Goal: Transaction & Acquisition: Purchase product/service

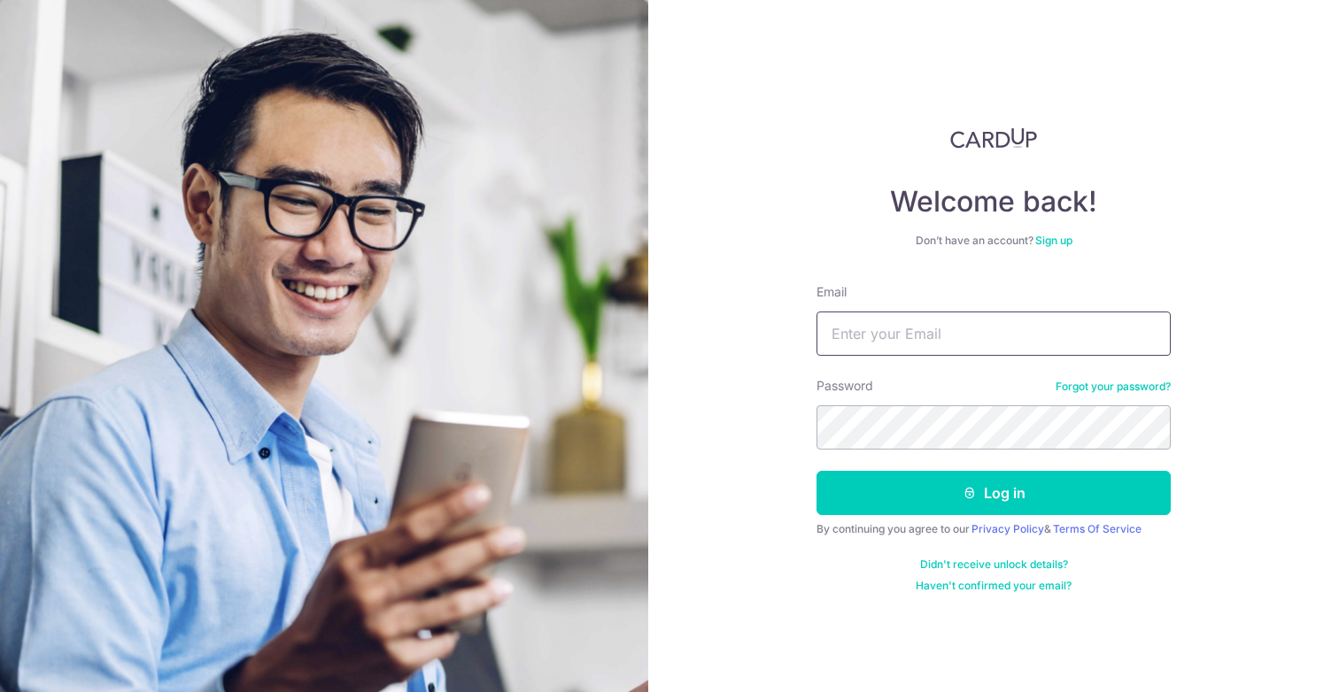
click at [862, 322] on input "Email" at bounding box center [993, 334] width 354 height 44
type input "h"
type input "l"
click at [910, 334] on input "hazelkwekth@gmail.com" at bounding box center [993, 334] width 354 height 44
type input "[EMAIL_ADDRESS][DOMAIN_NAME]"
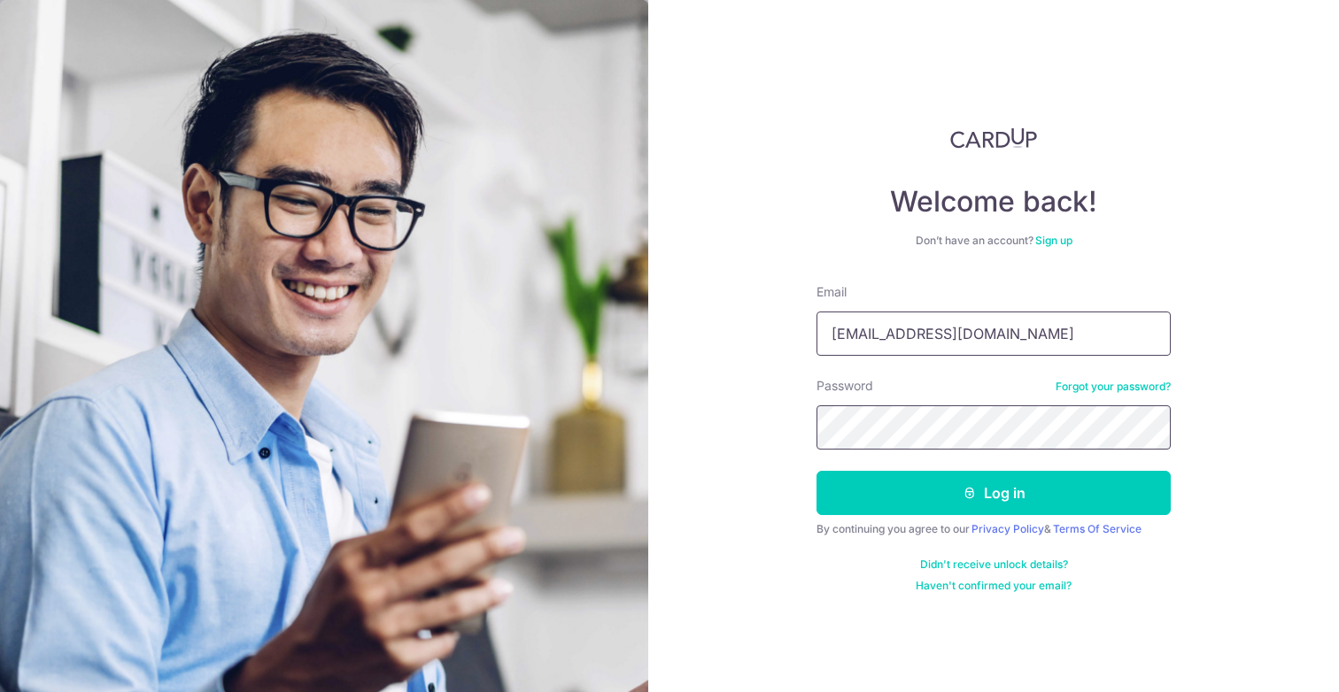
click at [816, 471] on button "Log in" at bounding box center [993, 493] width 354 height 44
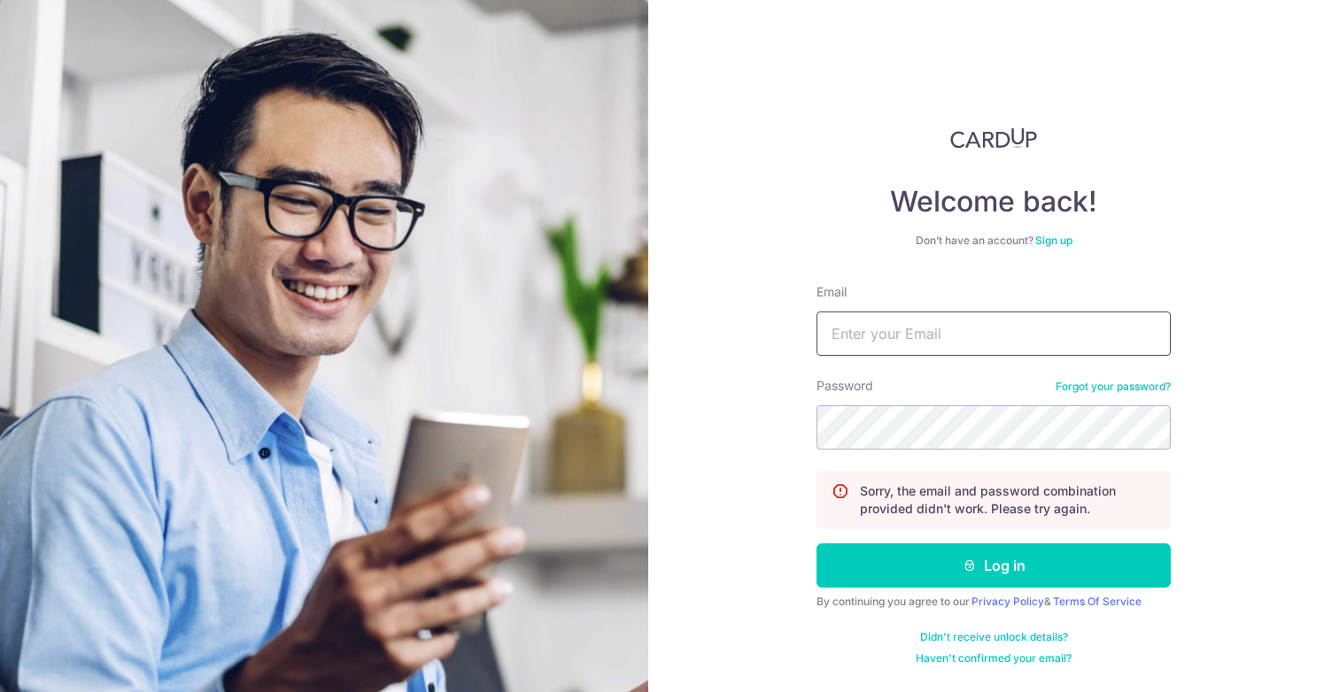
click at [944, 328] on input "Email" at bounding box center [993, 334] width 354 height 44
type input "hazelkwek@hotmail.com"
click at [816, 544] on button "Log in" at bounding box center [993, 566] width 354 height 44
click at [1021, 342] on input "Email" at bounding box center [993, 334] width 354 height 44
type input "[EMAIL_ADDRESS][DOMAIN_NAME]"
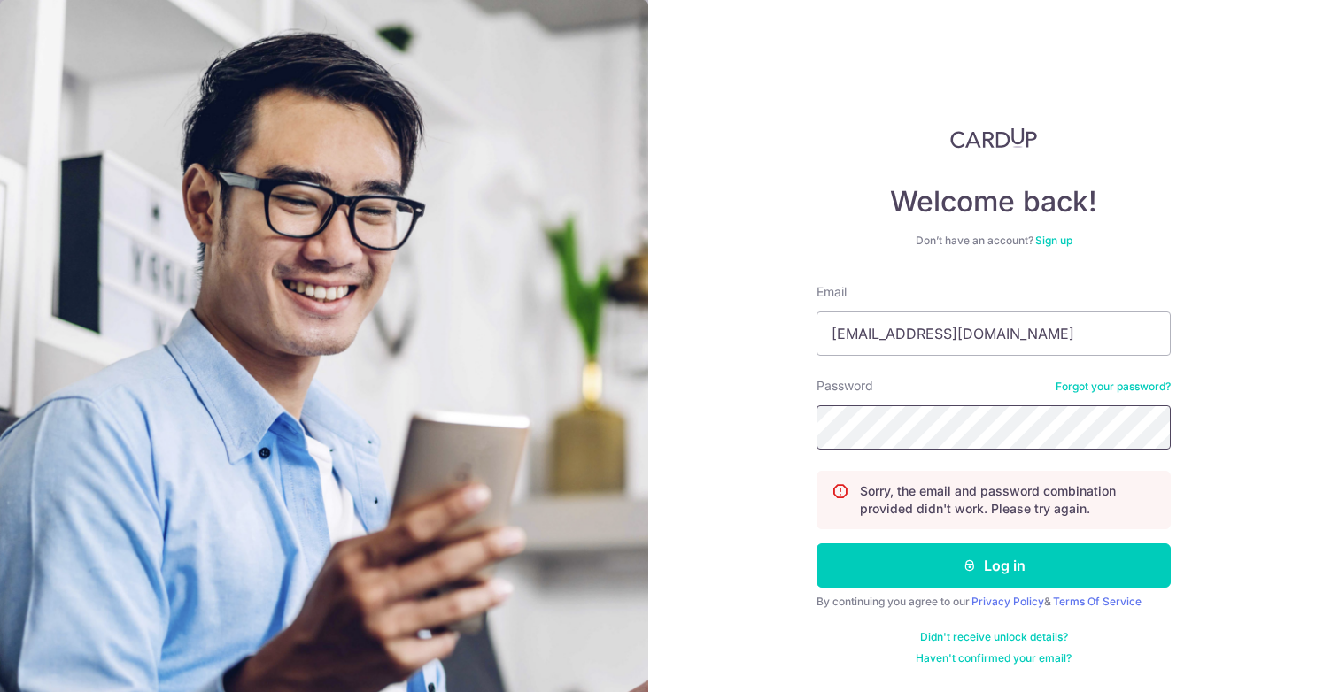
click at [816, 544] on button "Log in" at bounding box center [993, 566] width 354 height 44
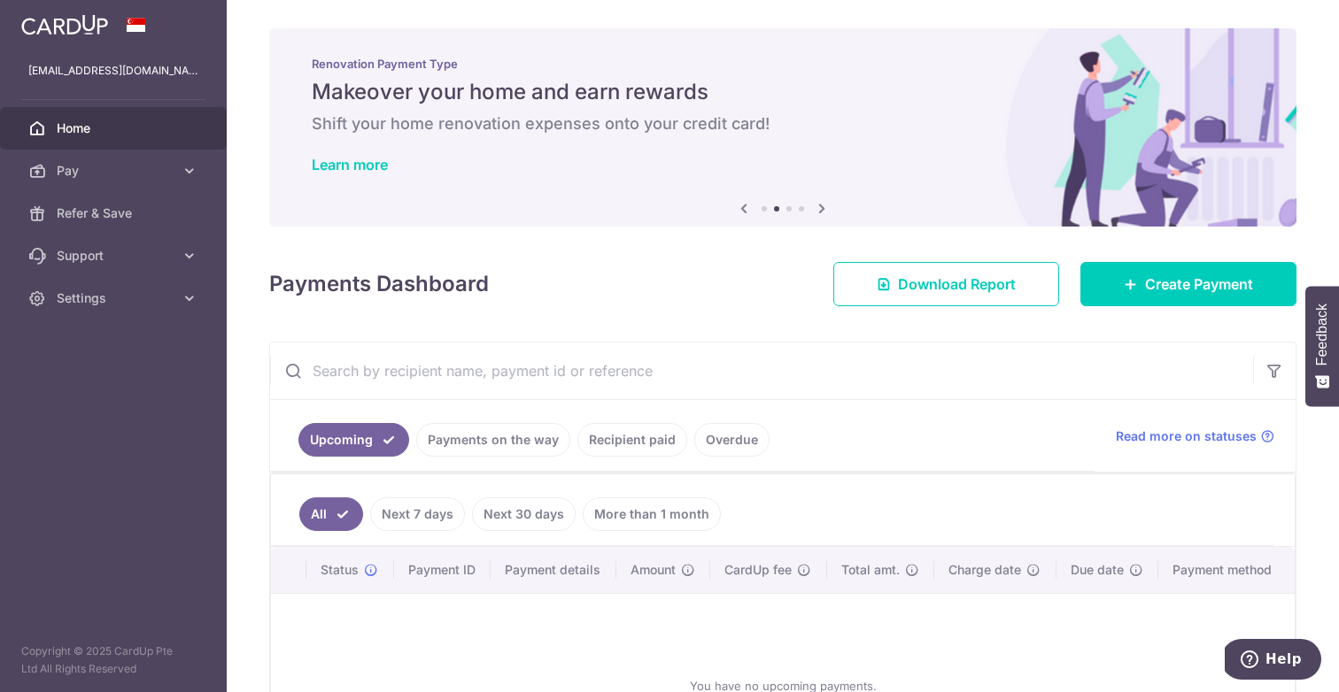
click at [648, 511] on link "More than 1 month" at bounding box center [652, 515] width 138 height 34
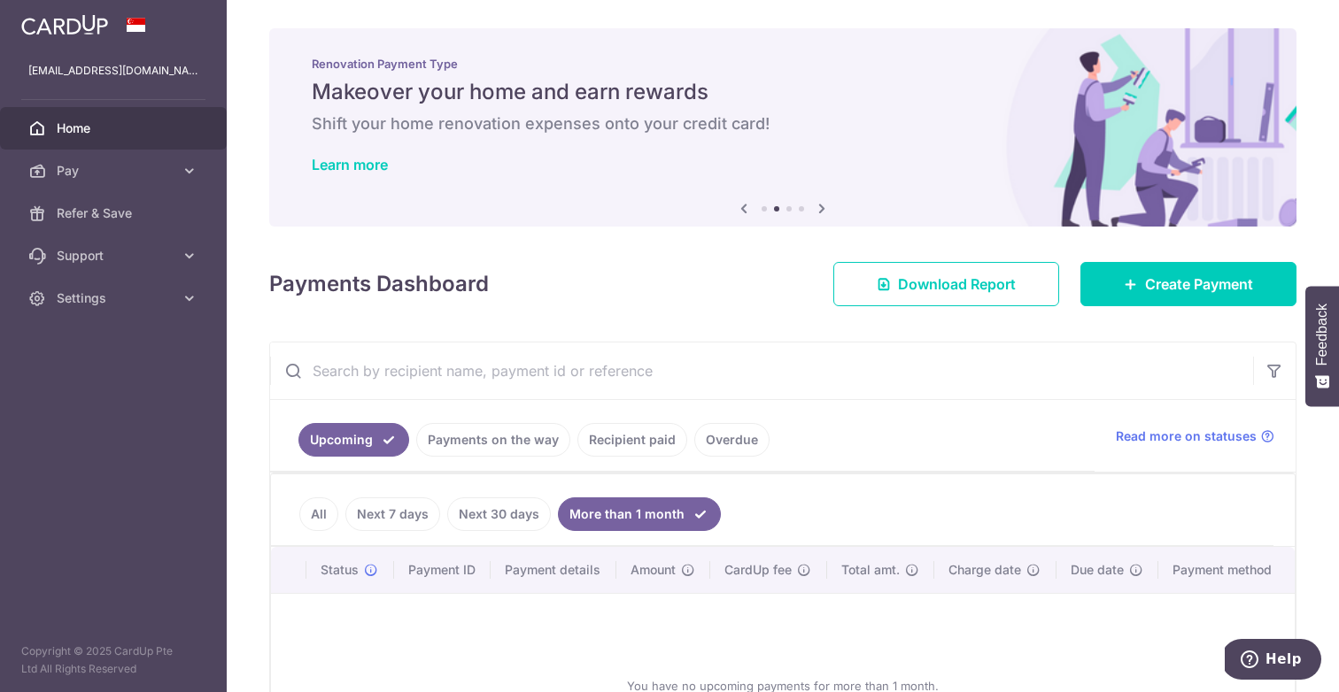
click at [610, 436] on link "Recipient paid" at bounding box center [632, 440] width 110 height 34
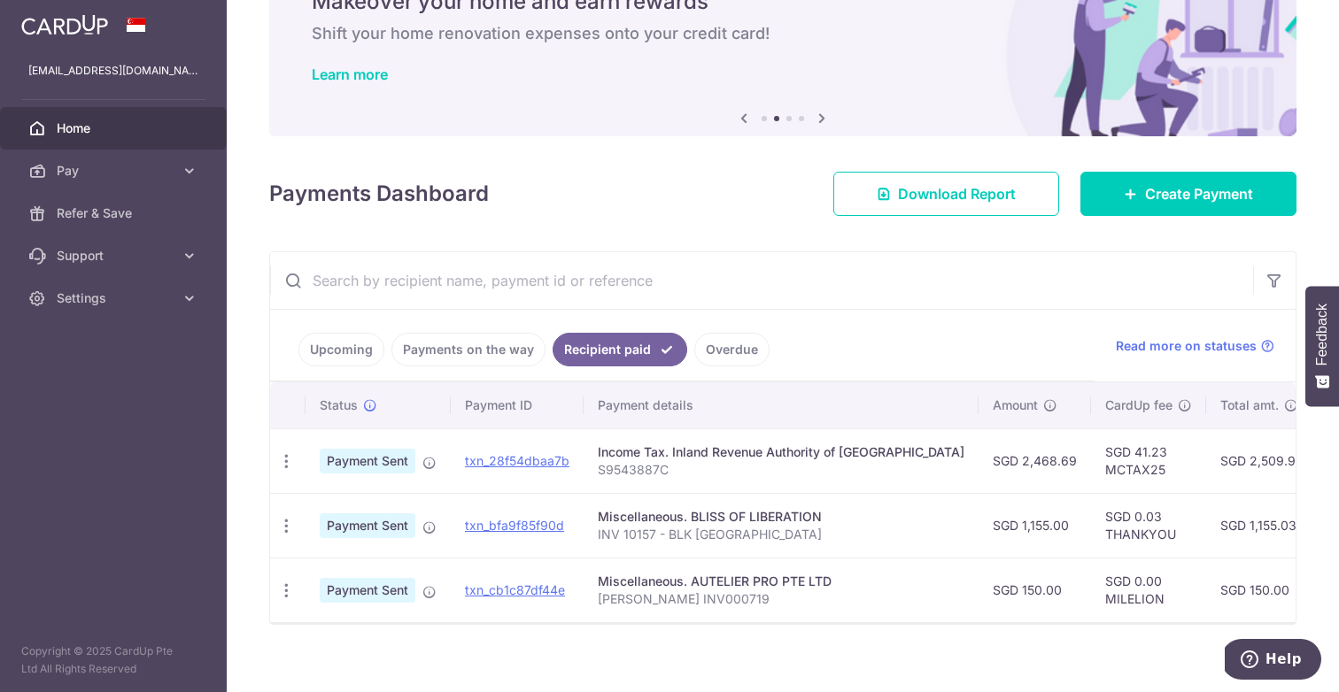
scroll to position [106, 0]
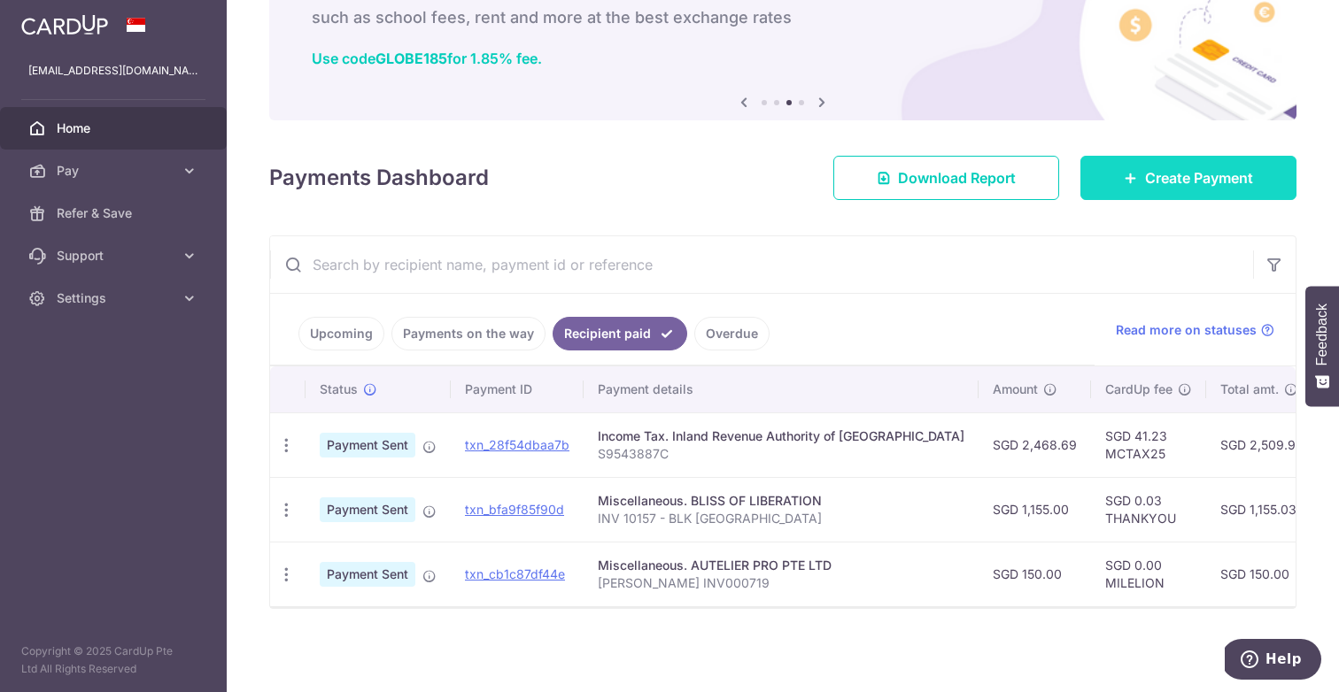
click at [1117, 168] on link "Create Payment" at bounding box center [1188, 178] width 216 height 44
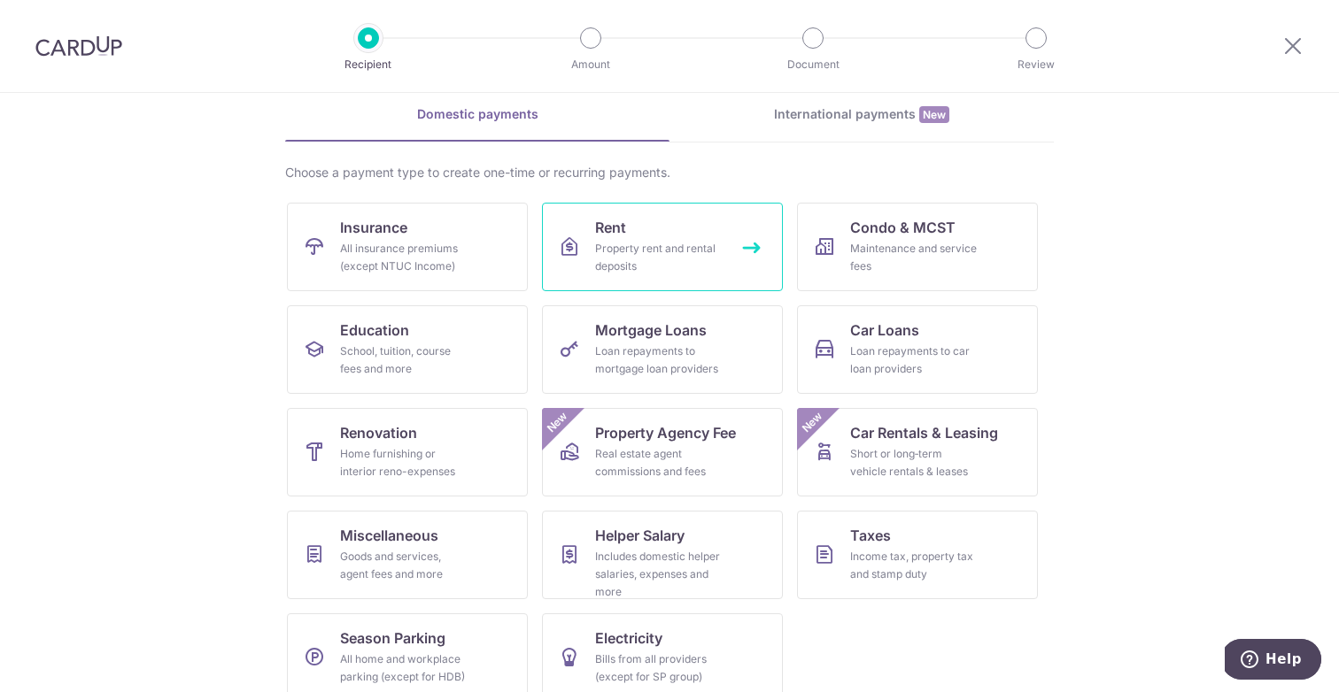
scroll to position [100, 0]
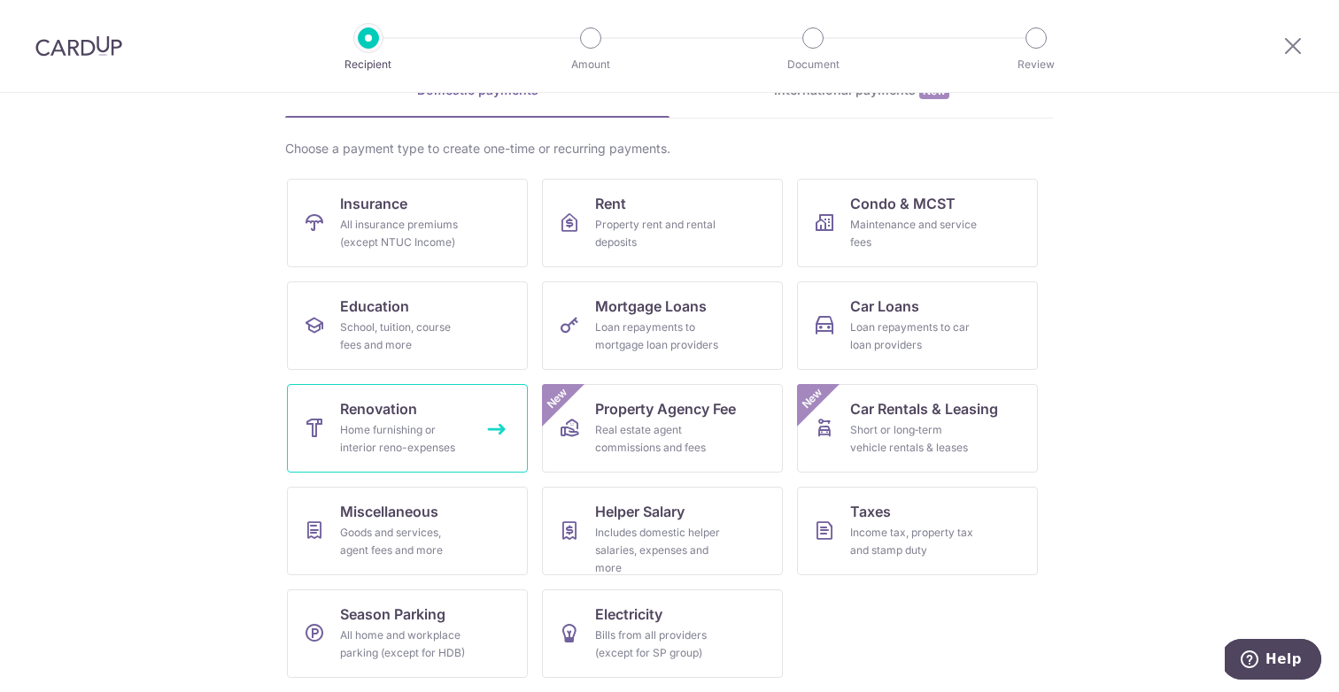
click at [397, 440] on div "Home furnishing or interior reno-expenses" at bounding box center [403, 438] width 127 height 35
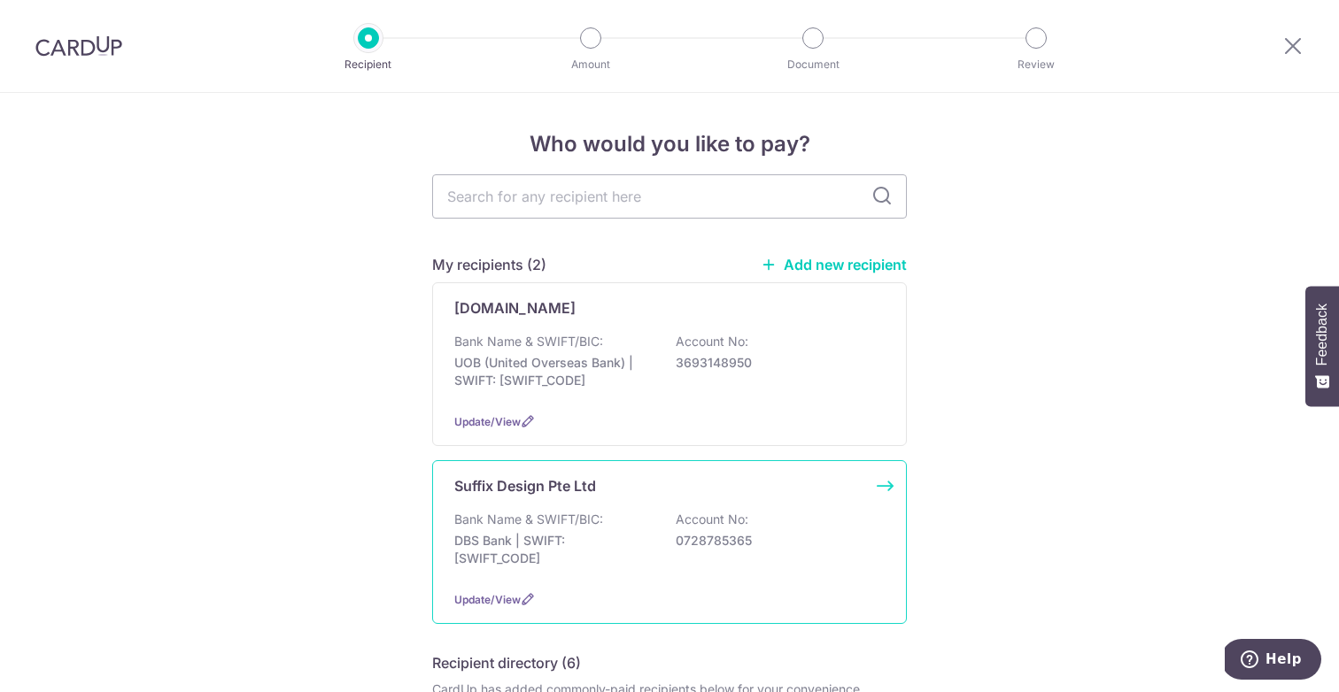
click at [553, 522] on p "Bank Name & SWIFT/BIC:" at bounding box center [528, 520] width 149 height 18
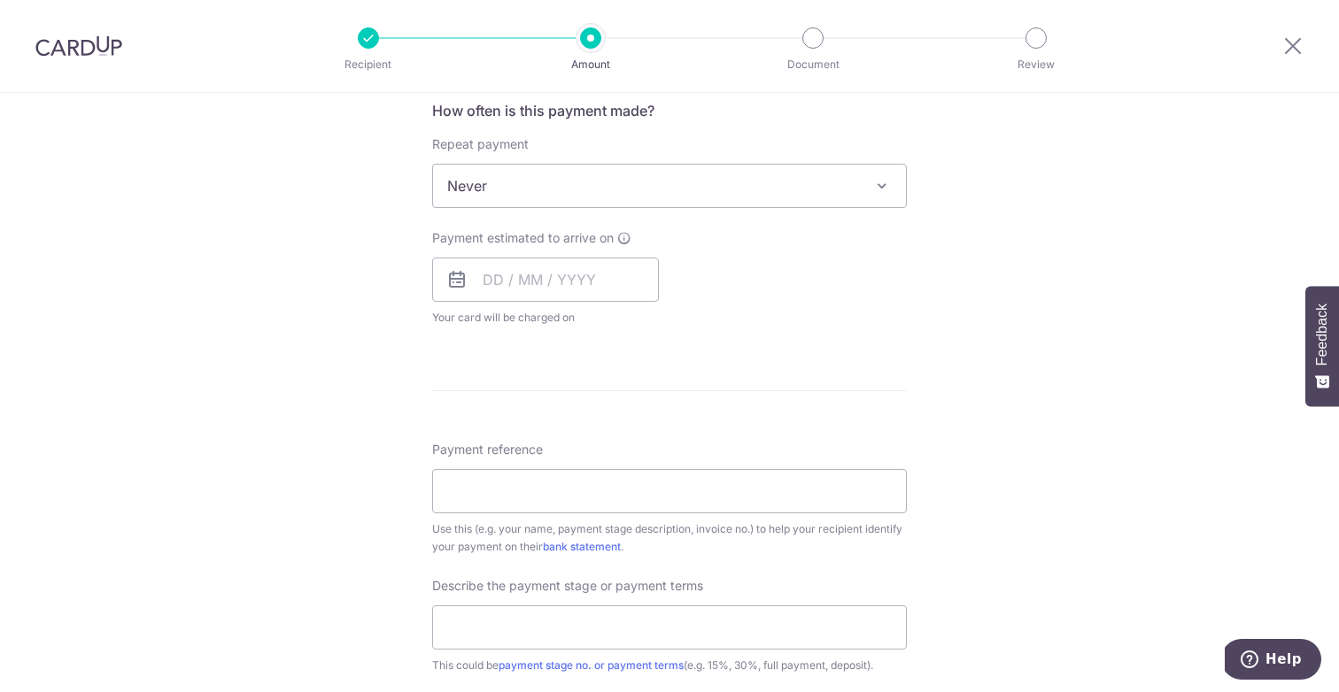
scroll to position [593, 0]
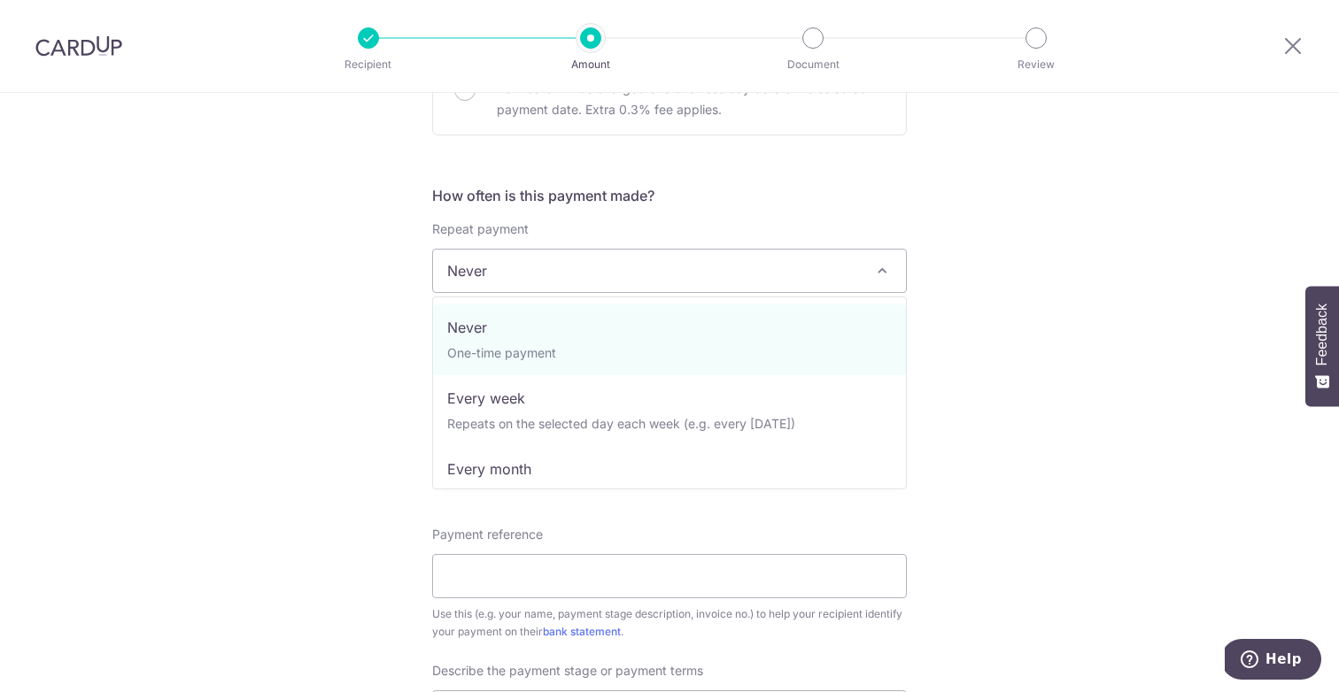
click at [645, 262] on span "Never" at bounding box center [669, 271] width 473 height 42
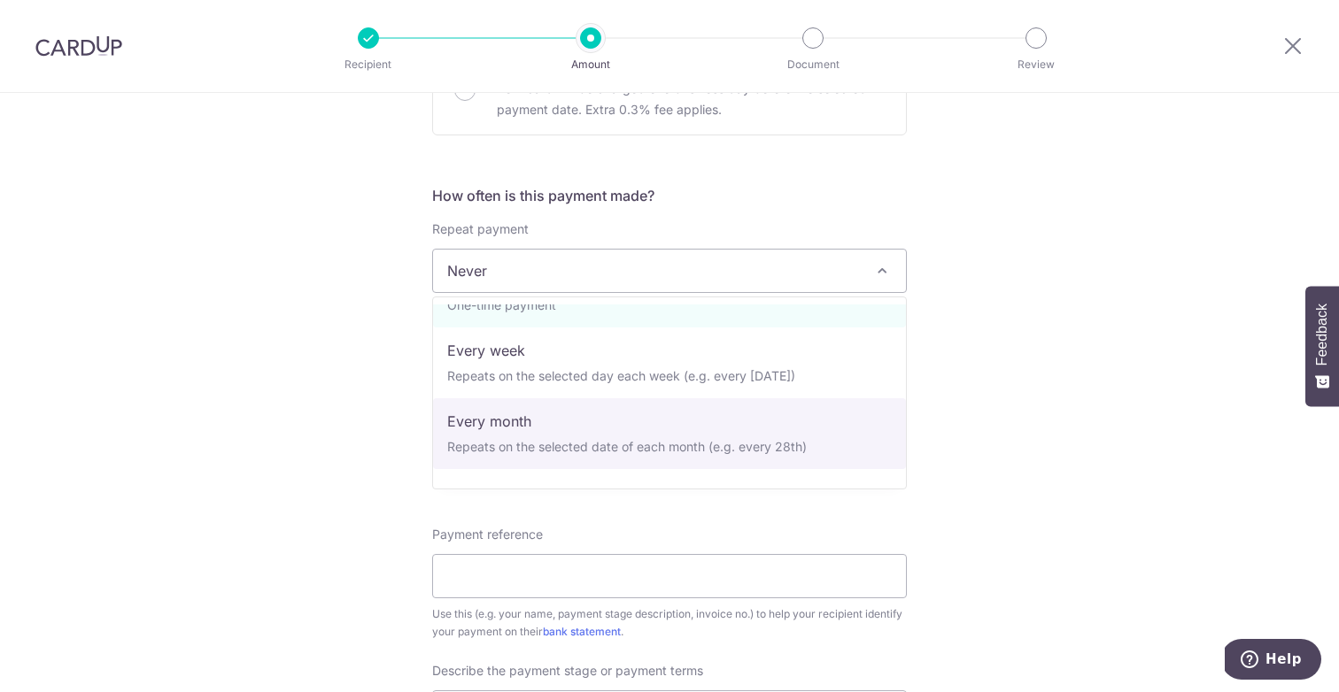
scroll to position [47, 0]
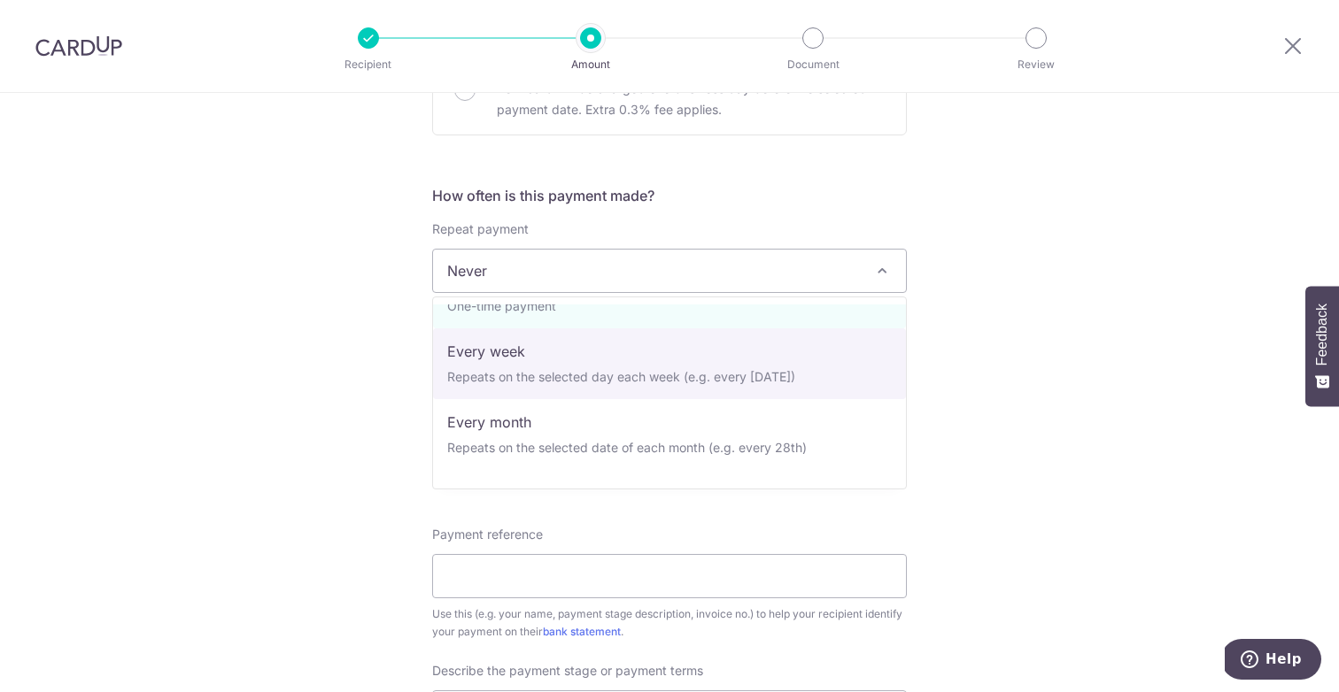
select select "2"
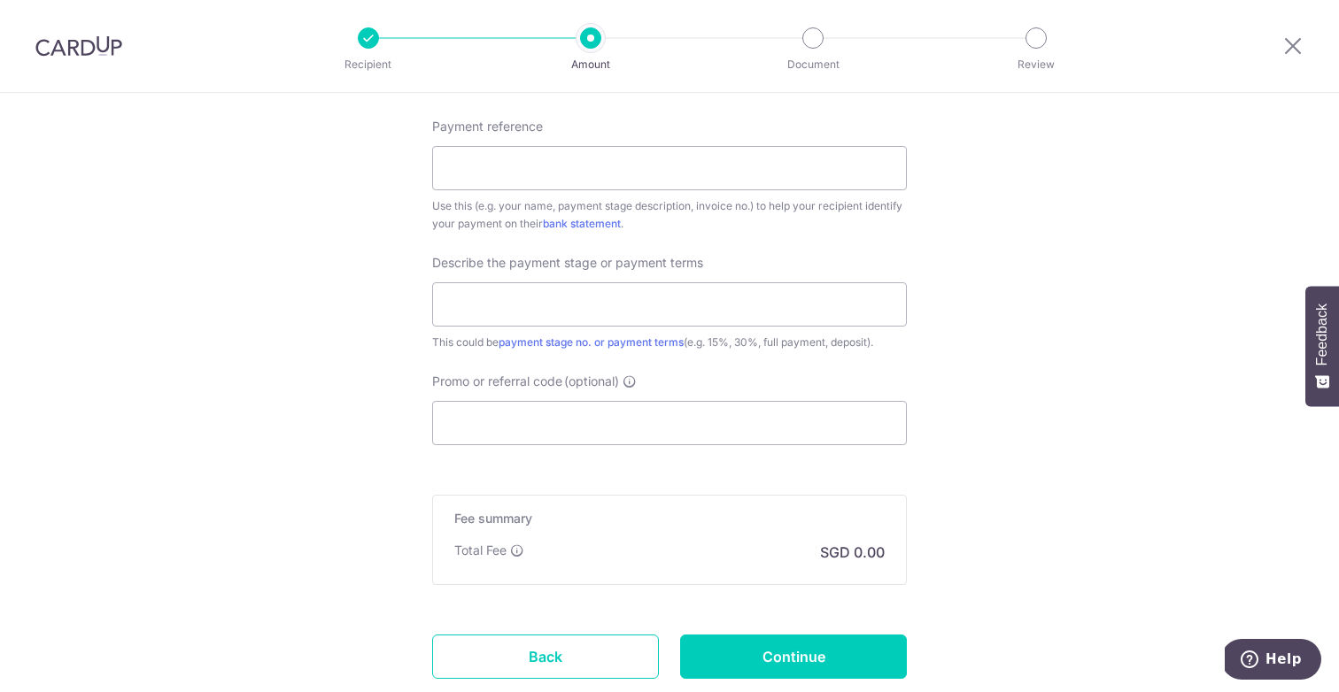
scroll to position [1026, 0]
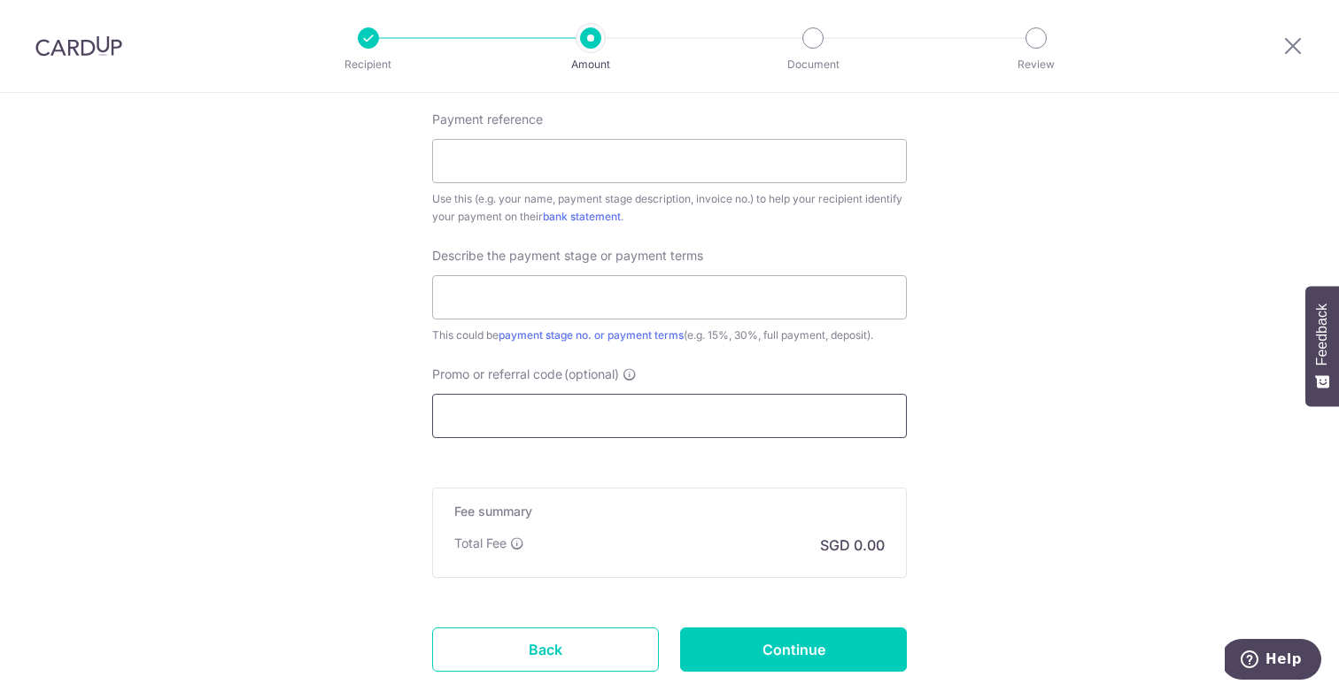
click at [786, 429] on input "Promo or referral code (optional)" at bounding box center [669, 416] width 475 height 44
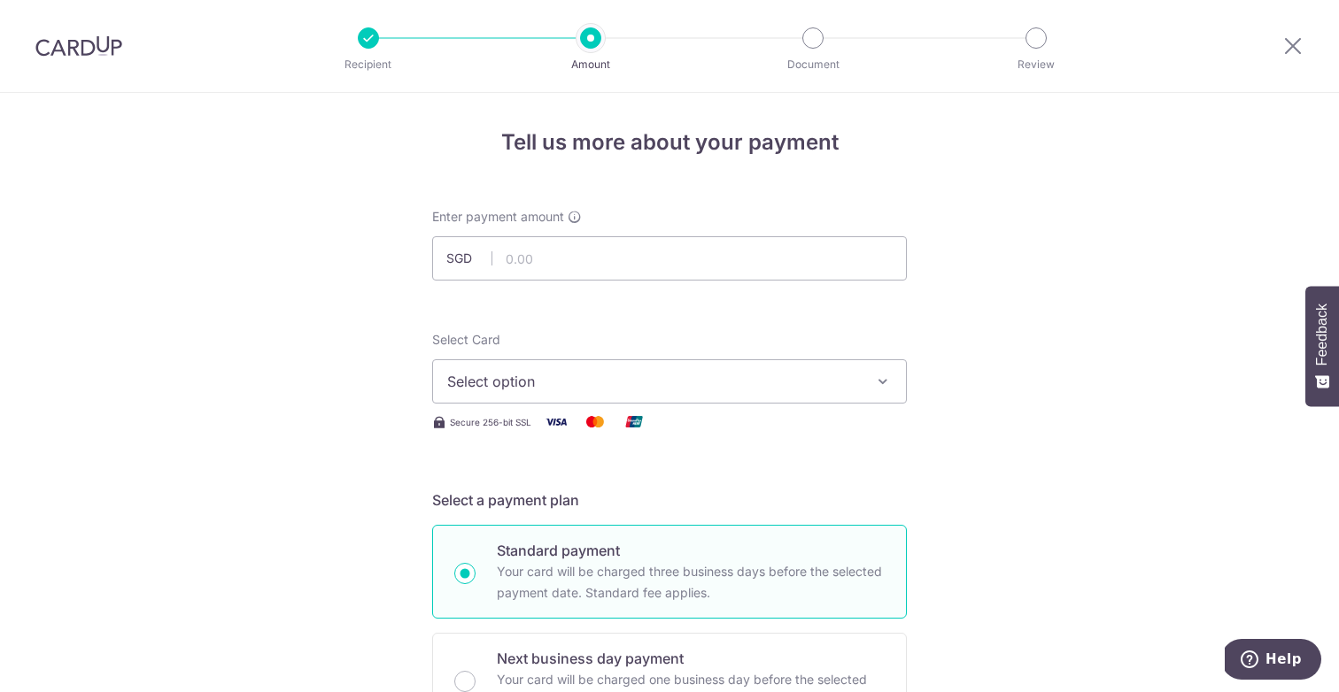
scroll to position [0, 0]
click at [817, 270] on input "text" at bounding box center [669, 260] width 475 height 44
type input "6,000.00"
click at [666, 390] on span "Select option" at bounding box center [653, 383] width 413 height 21
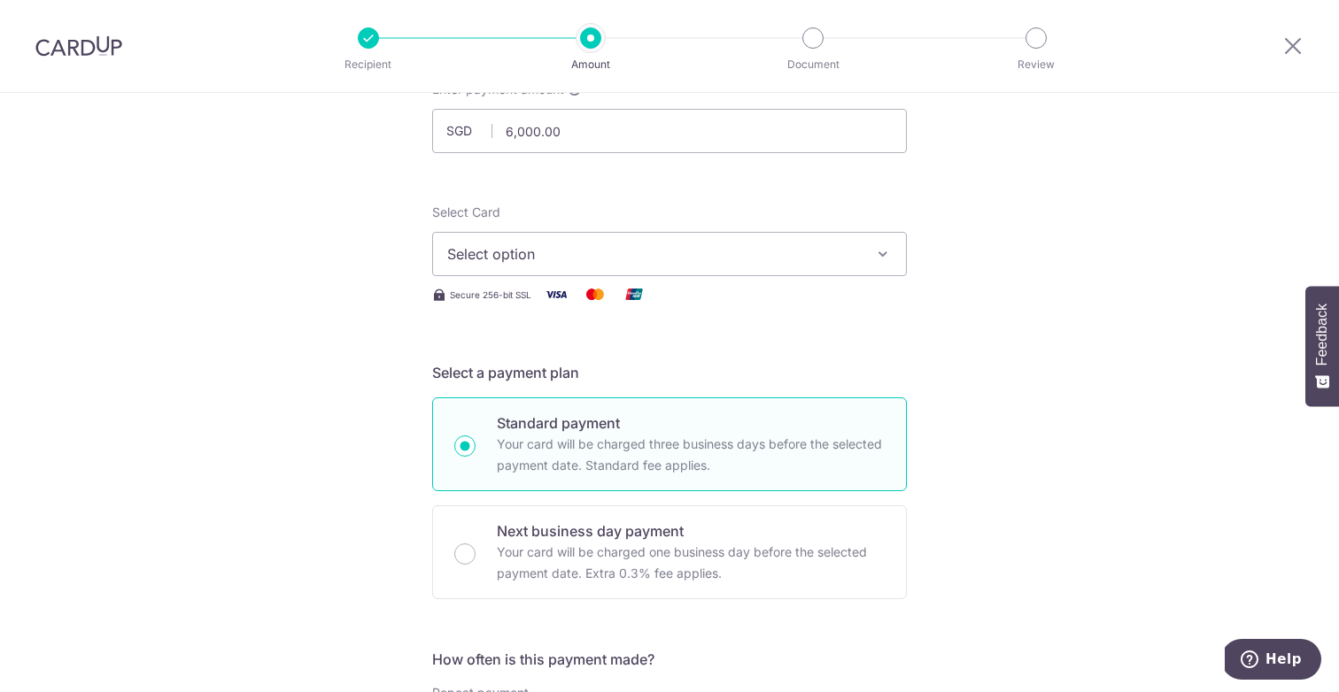
scroll to position [132, 0]
click at [867, 244] on button "Select option" at bounding box center [669, 251] width 475 height 44
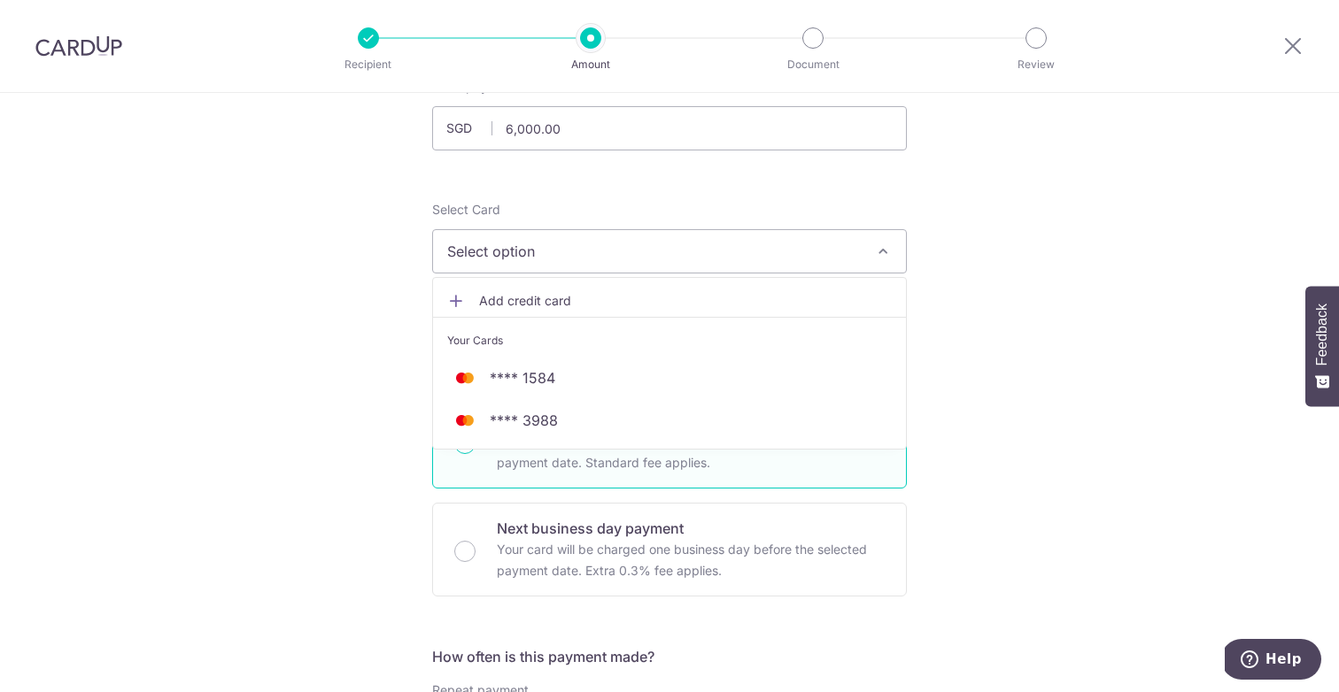
click at [552, 305] on span "Add credit card" at bounding box center [685, 301] width 413 height 18
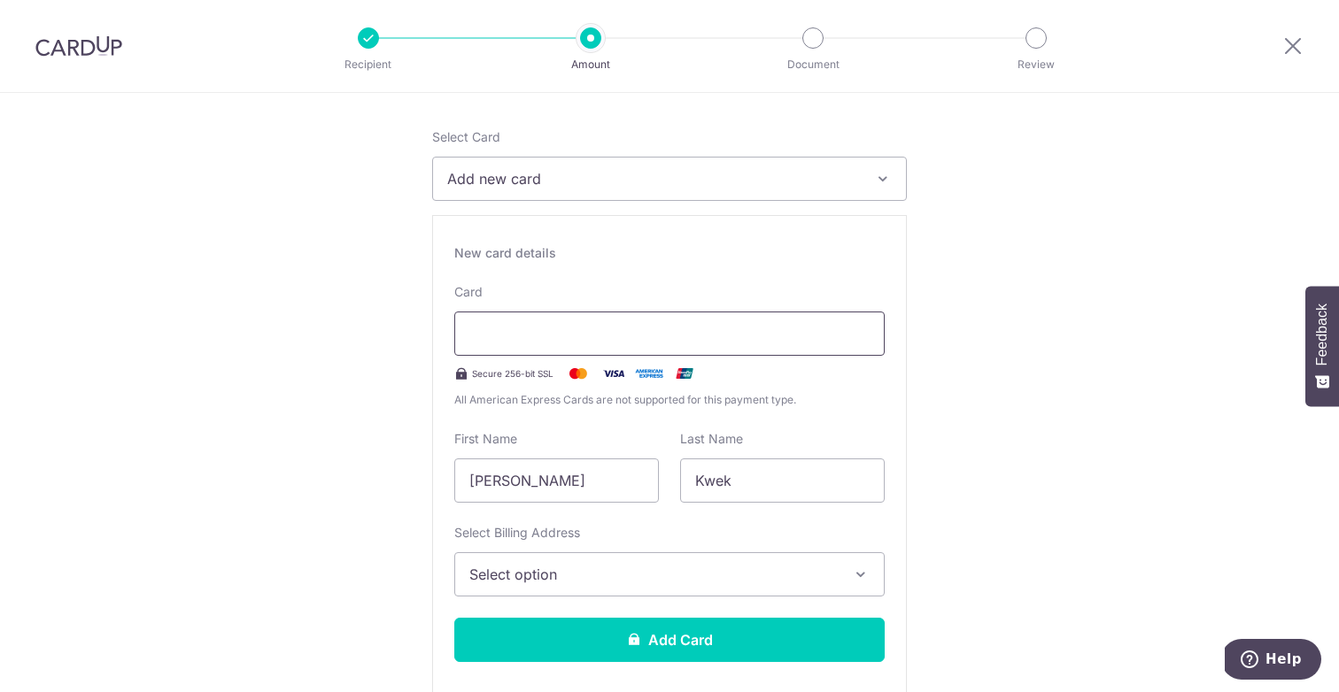
scroll to position [224, 0]
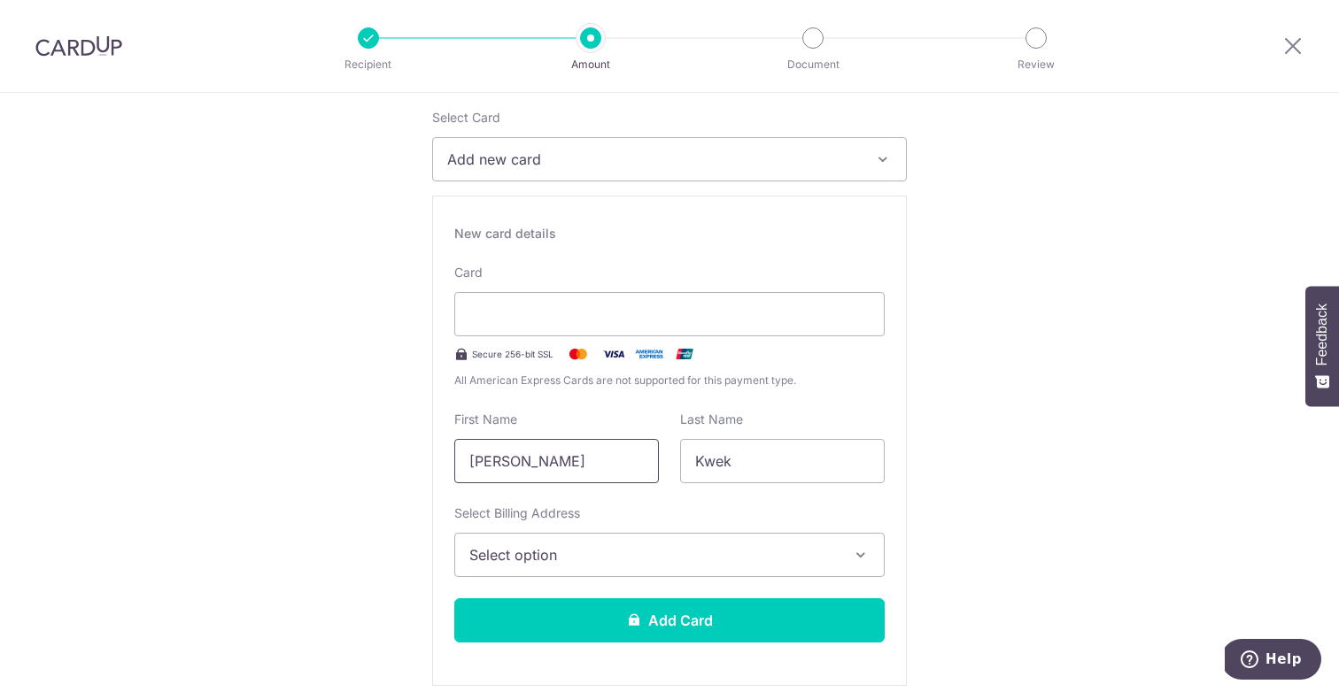
drag, startPoint x: 560, startPoint y: 459, endPoint x: 290, endPoint y: 452, distance: 271.0
type input "KAI JIE MARCUS"
type input "f"
type input "FOO"
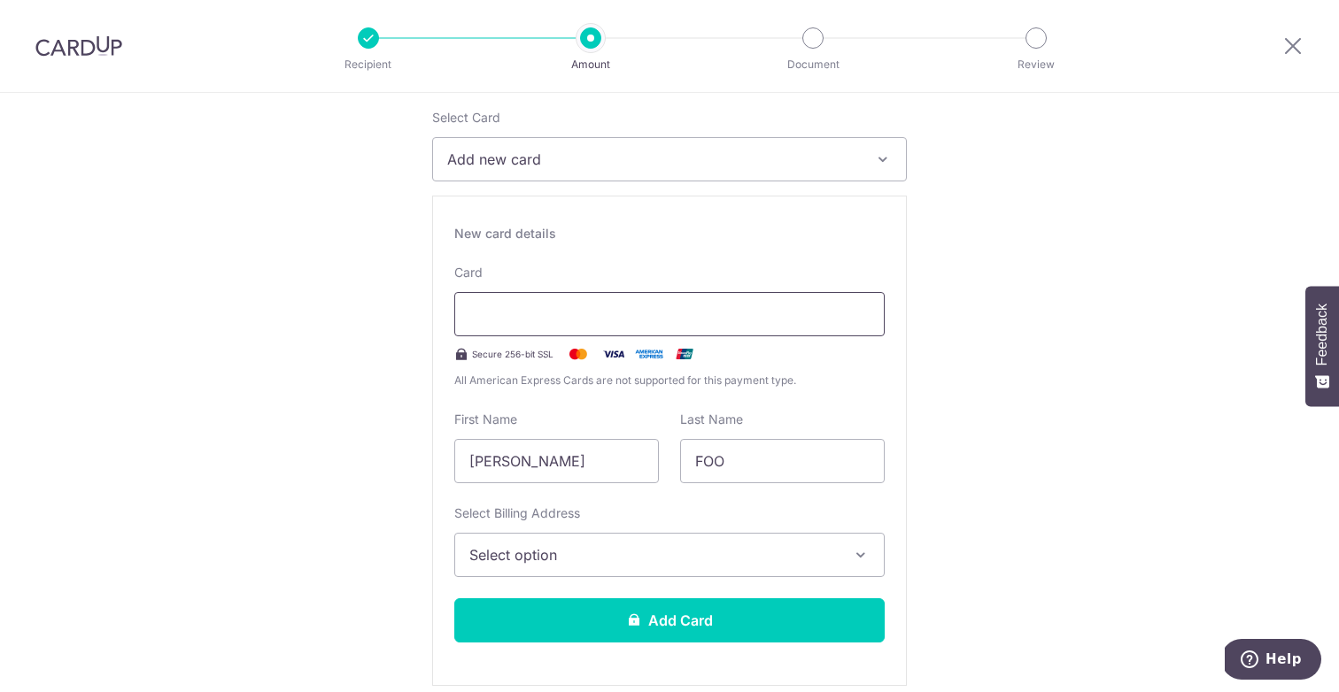
click at [508, 327] on div at bounding box center [669, 314] width 430 height 44
click at [673, 559] on span "Select option" at bounding box center [653, 555] width 368 height 21
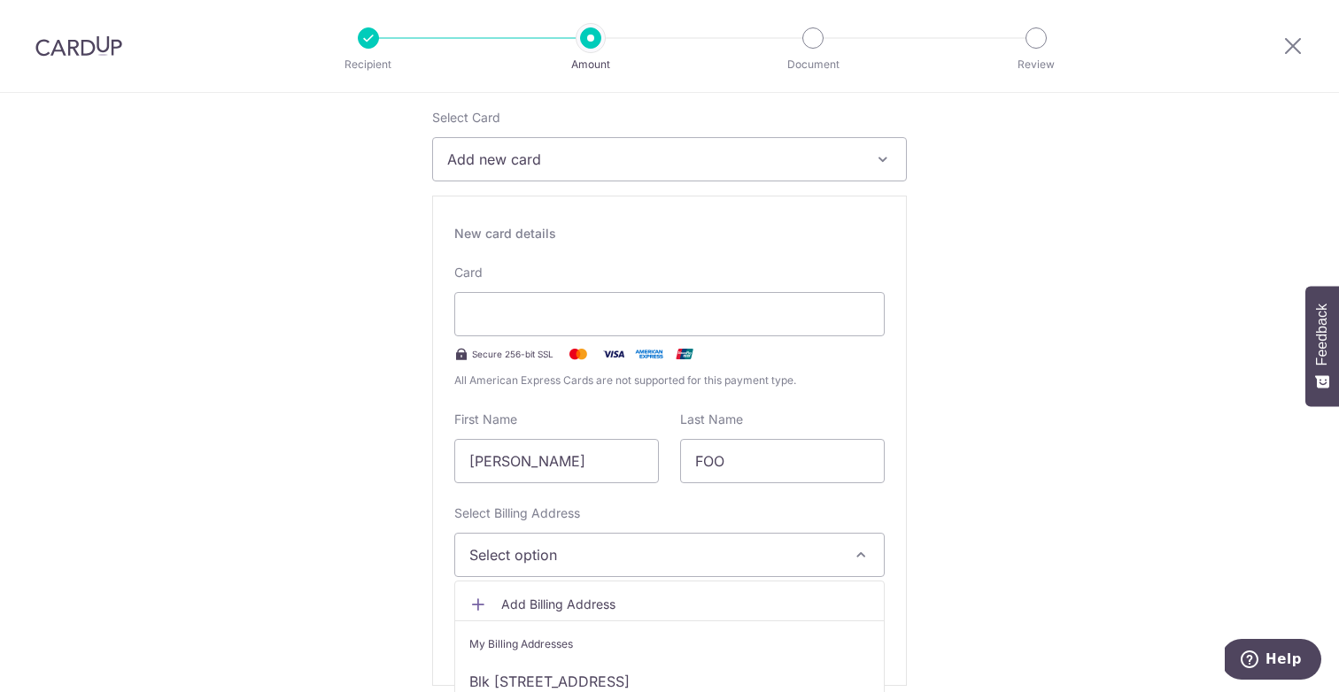
scroll to position [303, 0]
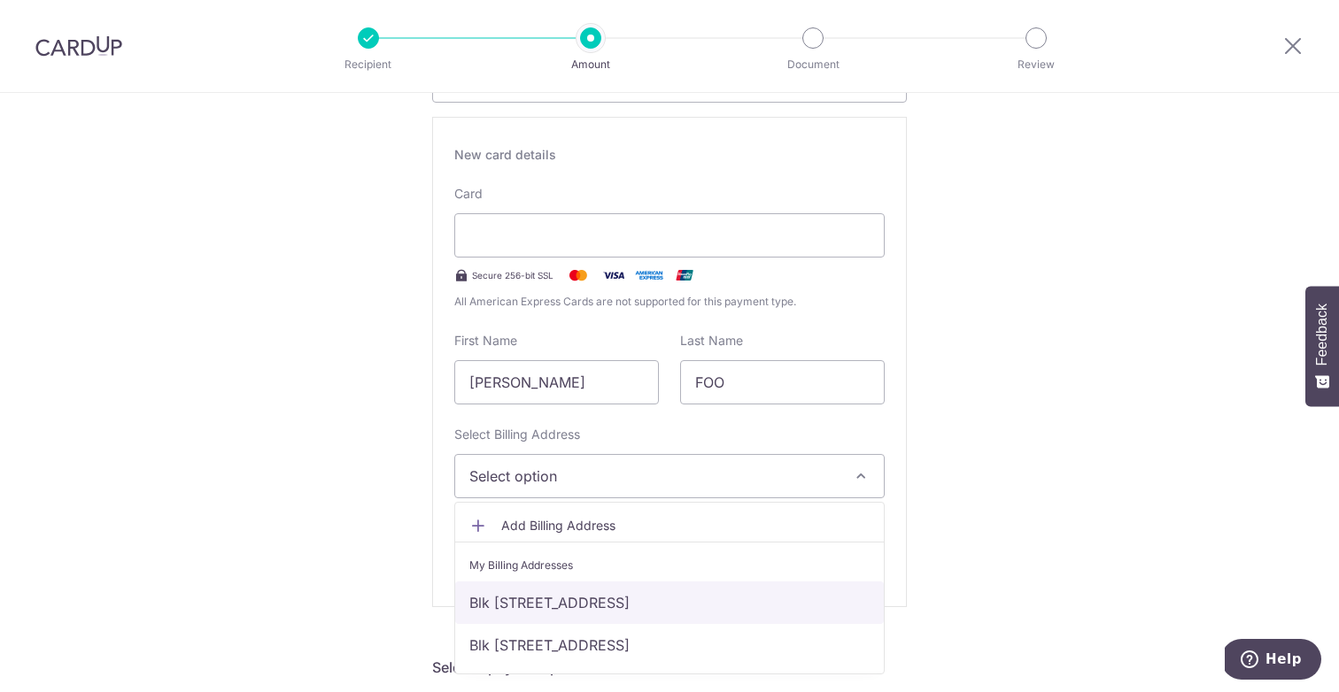
click at [681, 594] on link "Blk 240 Toa Payoh Lorong 1 #08-108, Singapore, Singapore, Singapore-310240" at bounding box center [669, 603] width 429 height 42
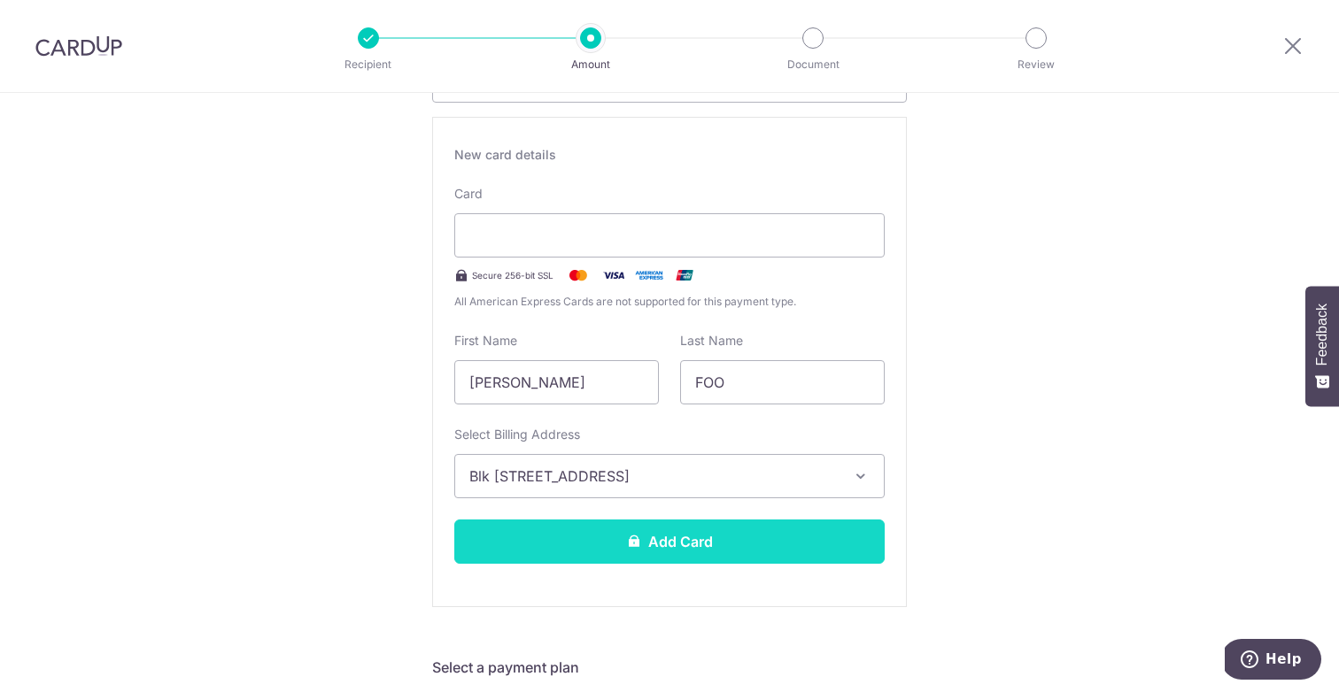
click at [680, 555] on button "Add Card" at bounding box center [669, 542] width 430 height 44
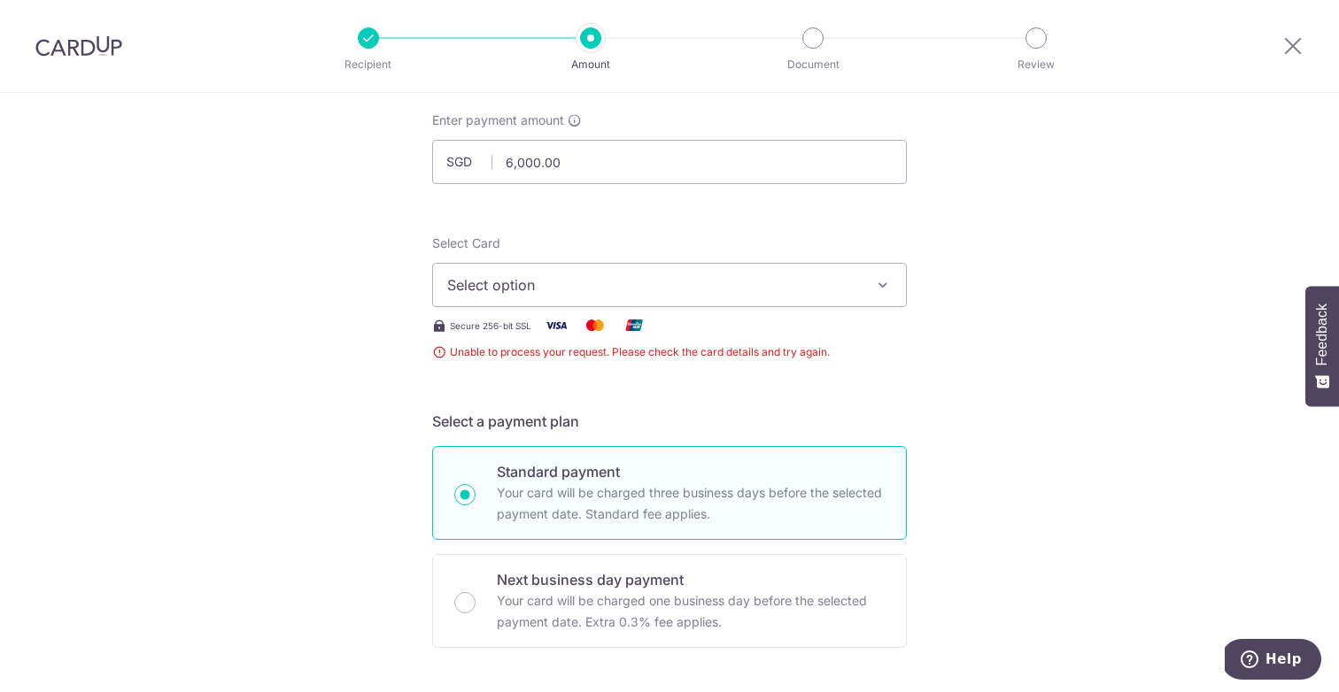
scroll to position [95, 0]
click at [736, 285] on span "Select option" at bounding box center [653, 288] width 413 height 21
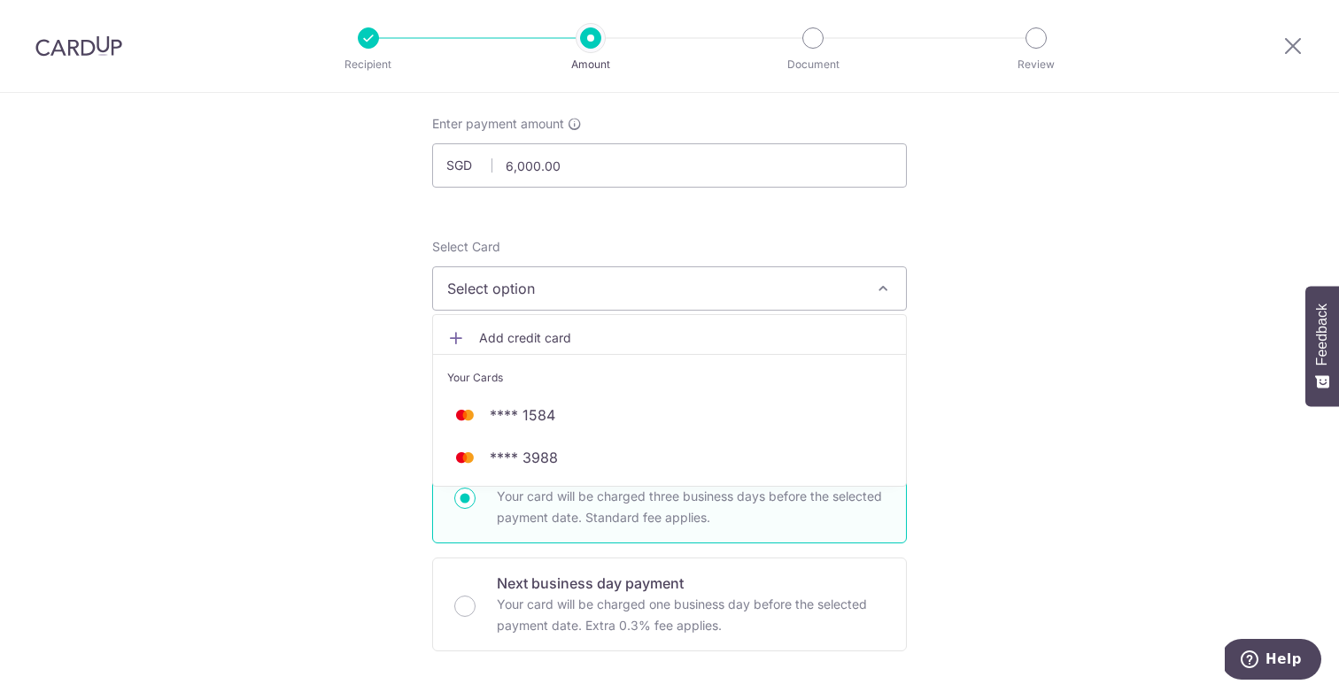
click at [583, 335] on span "Add credit card" at bounding box center [685, 338] width 413 height 18
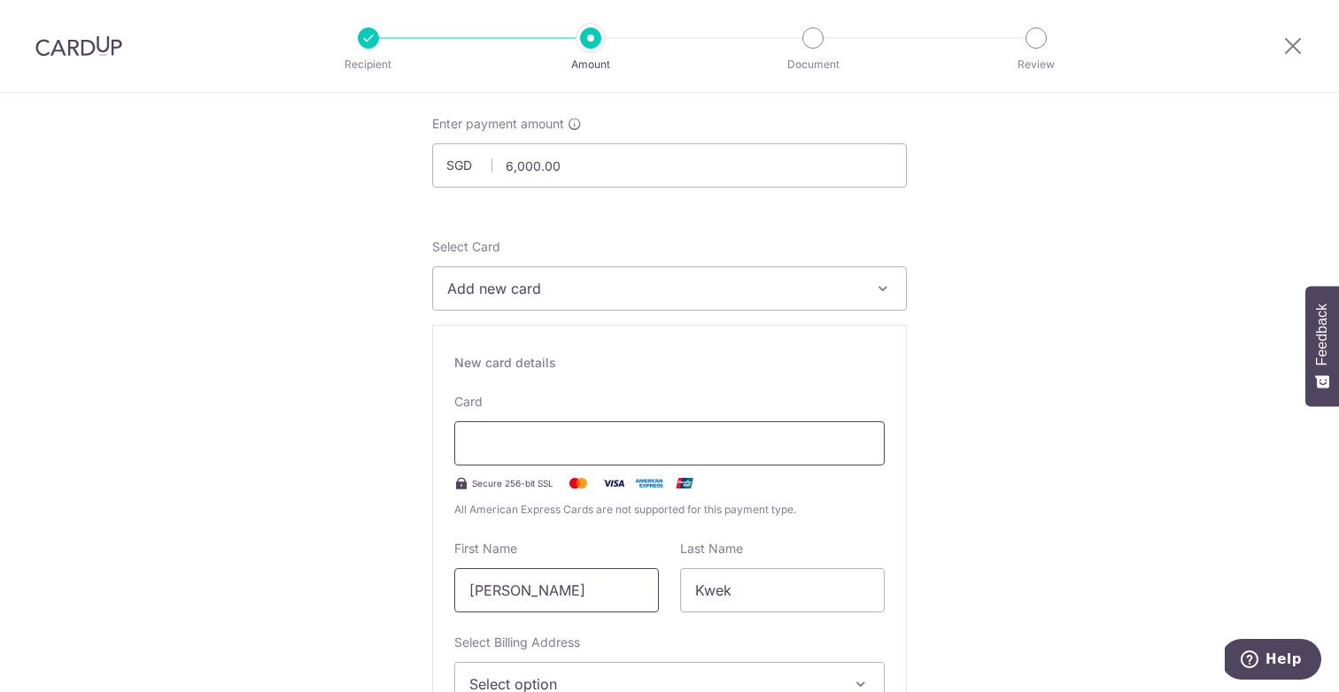
type input "KAI JIE MARCUS"
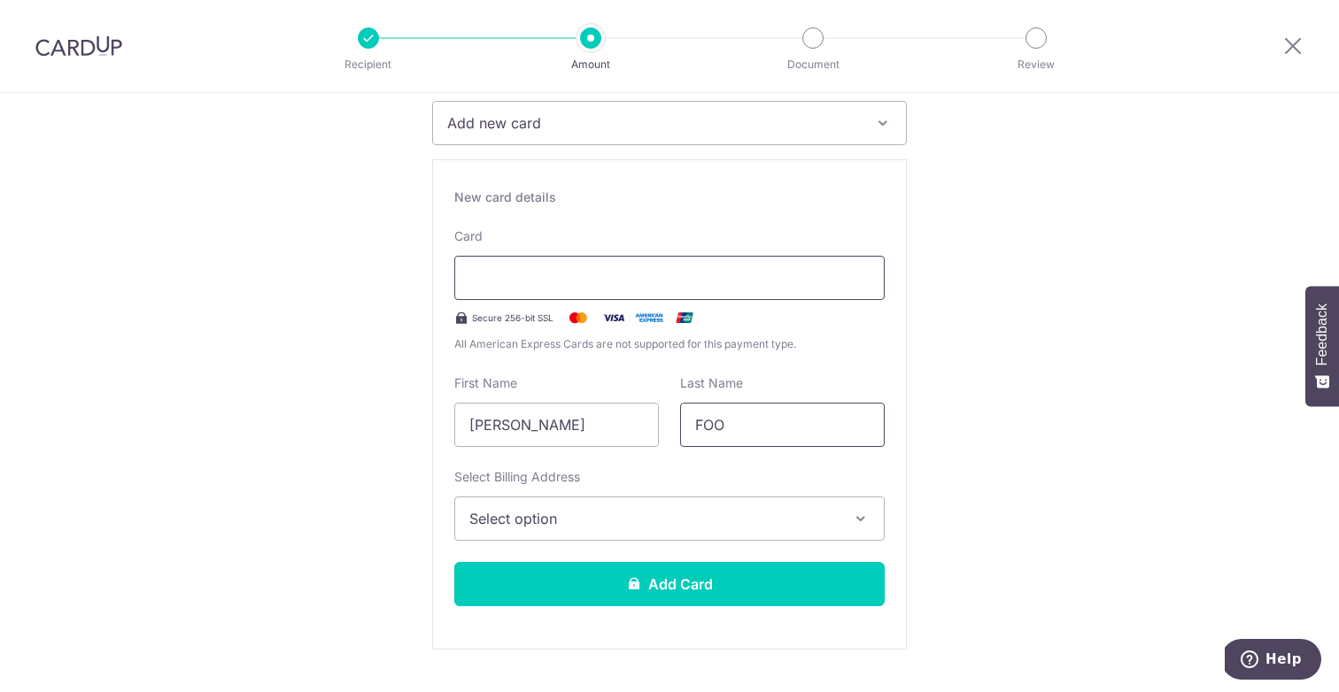
scroll to position [286, 0]
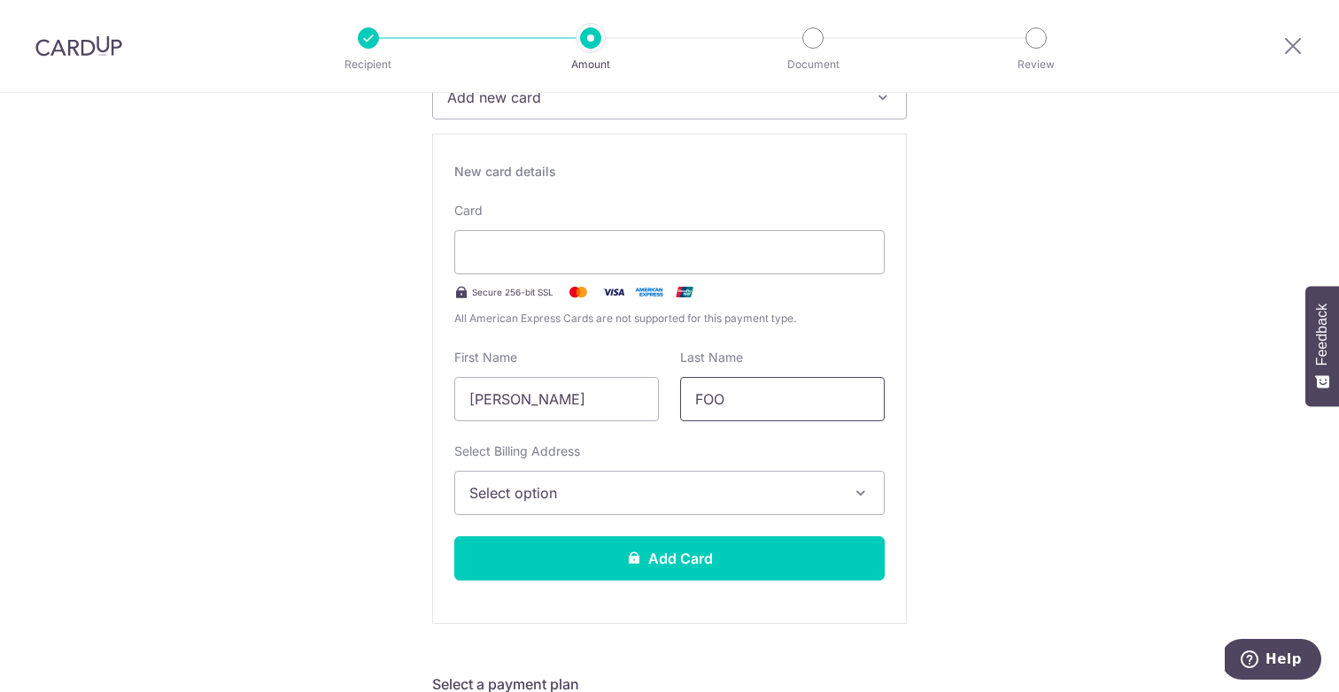
type input "FOO"
click at [614, 495] on span "Select option" at bounding box center [653, 493] width 368 height 21
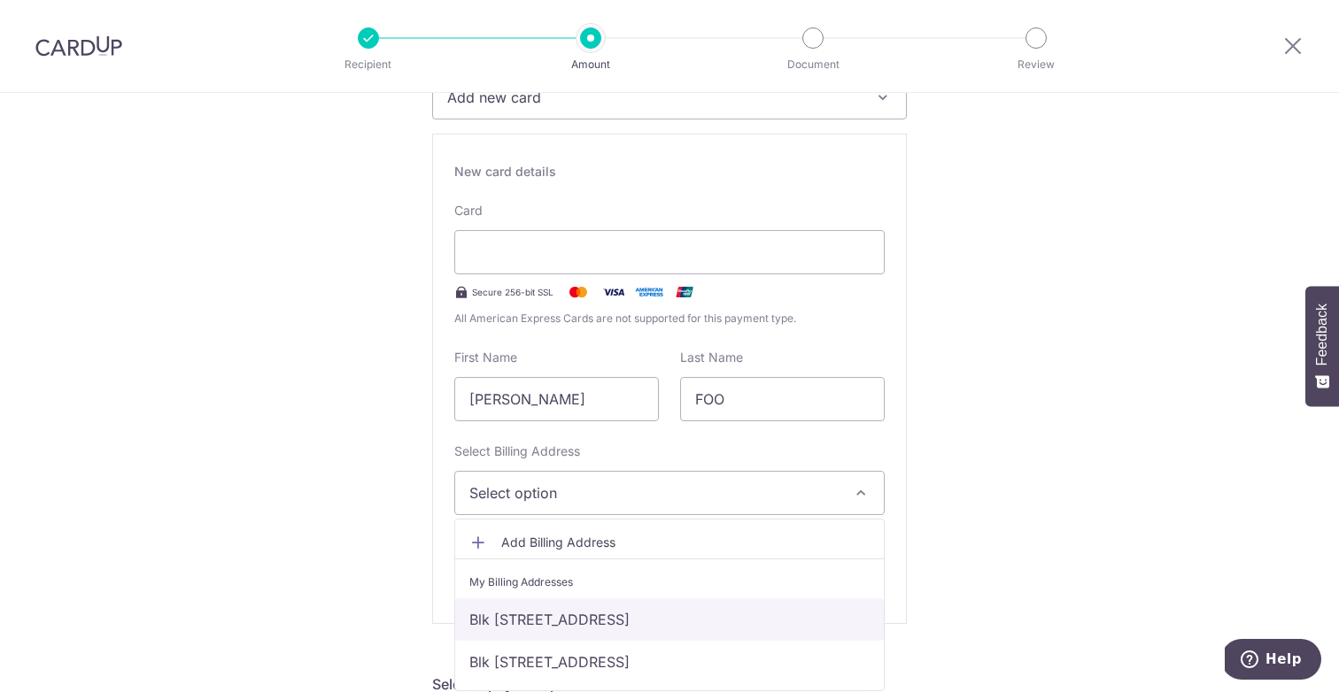
click at [618, 613] on link "Blk [STREET_ADDRESS]" at bounding box center [669, 620] width 429 height 42
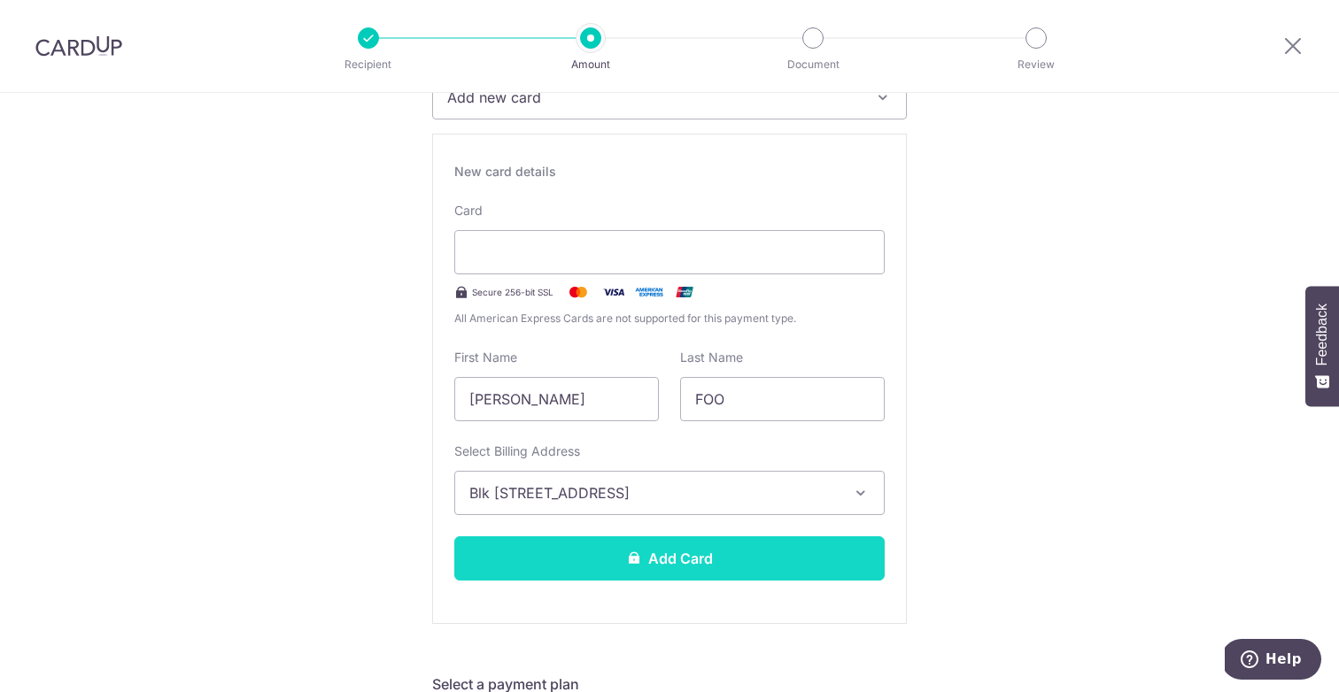
click at [619, 567] on button "Add Card" at bounding box center [669, 559] width 430 height 44
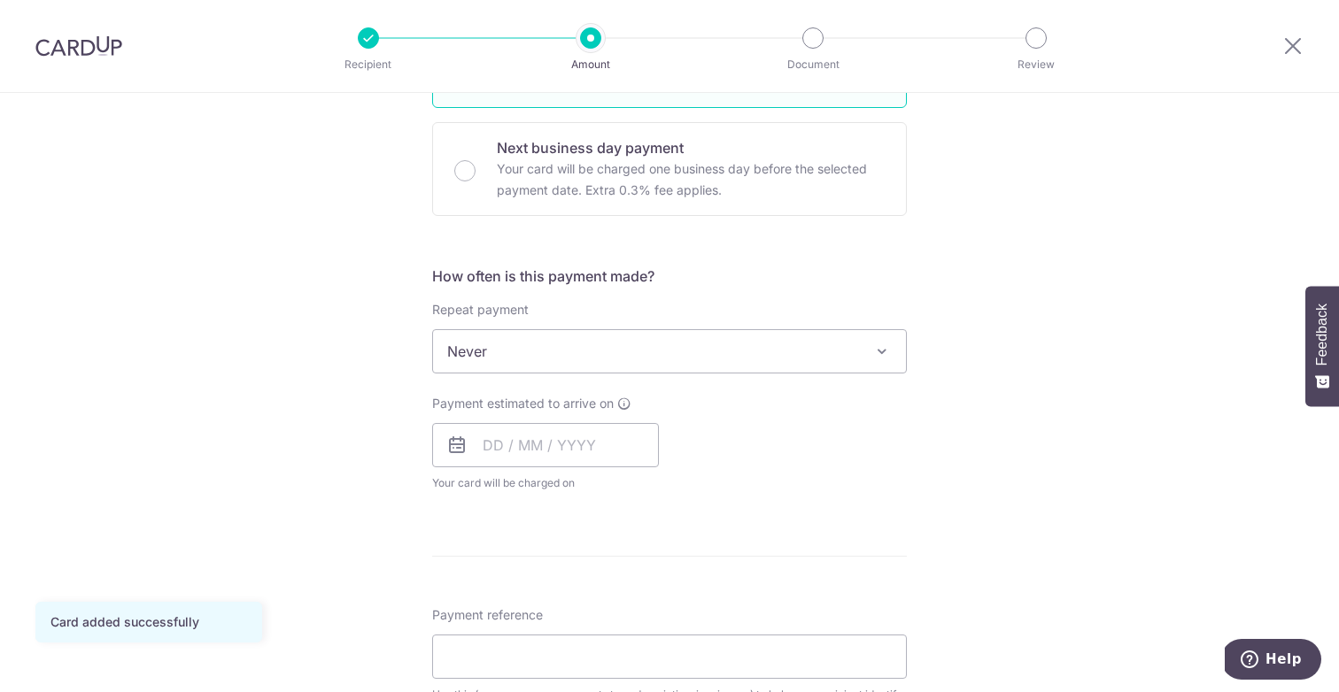
scroll to position [534, 0]
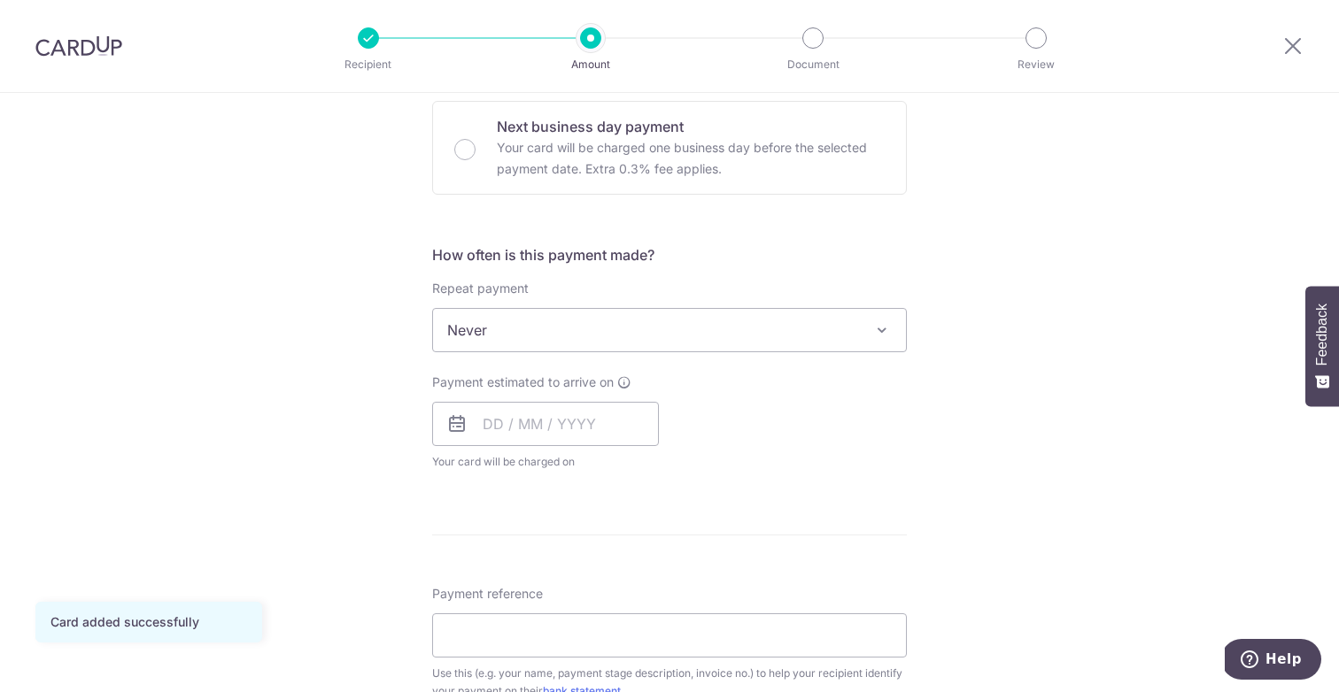
click at [481, 343] on span "Never" at bounding box center [669, 330] width 473 height 42
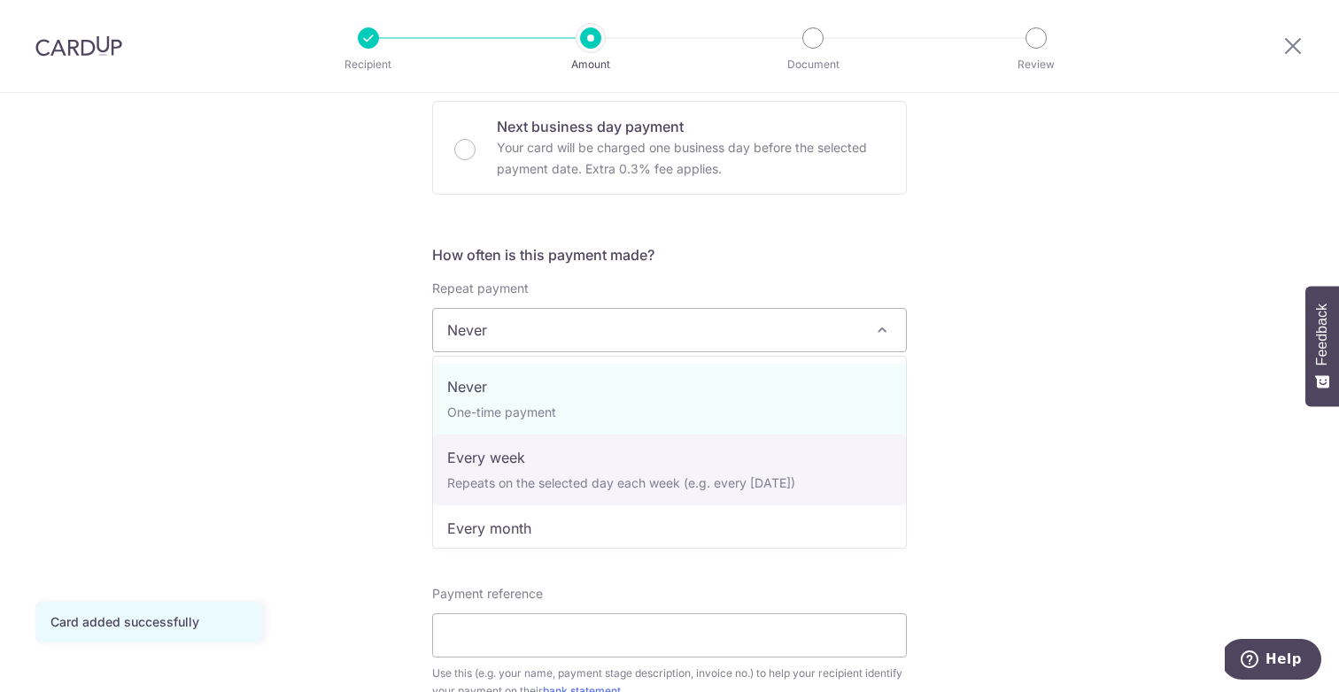
select select "2"
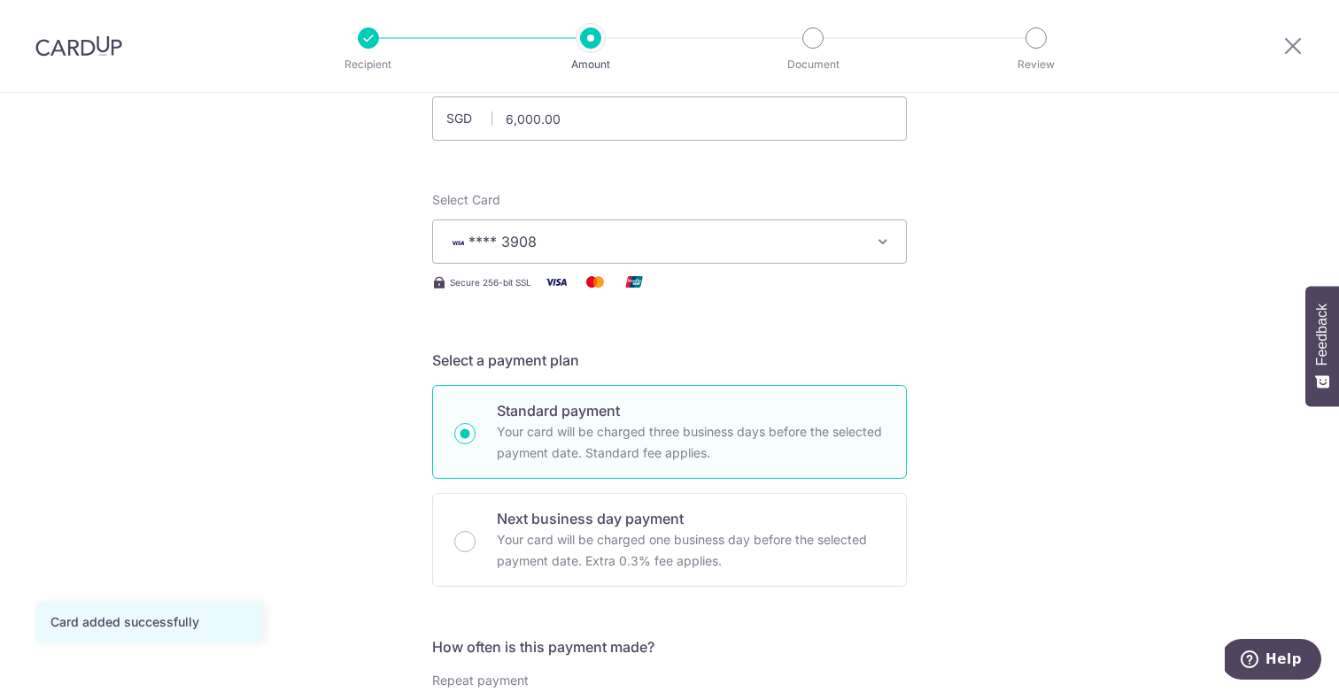
scroll to position [0, 0]
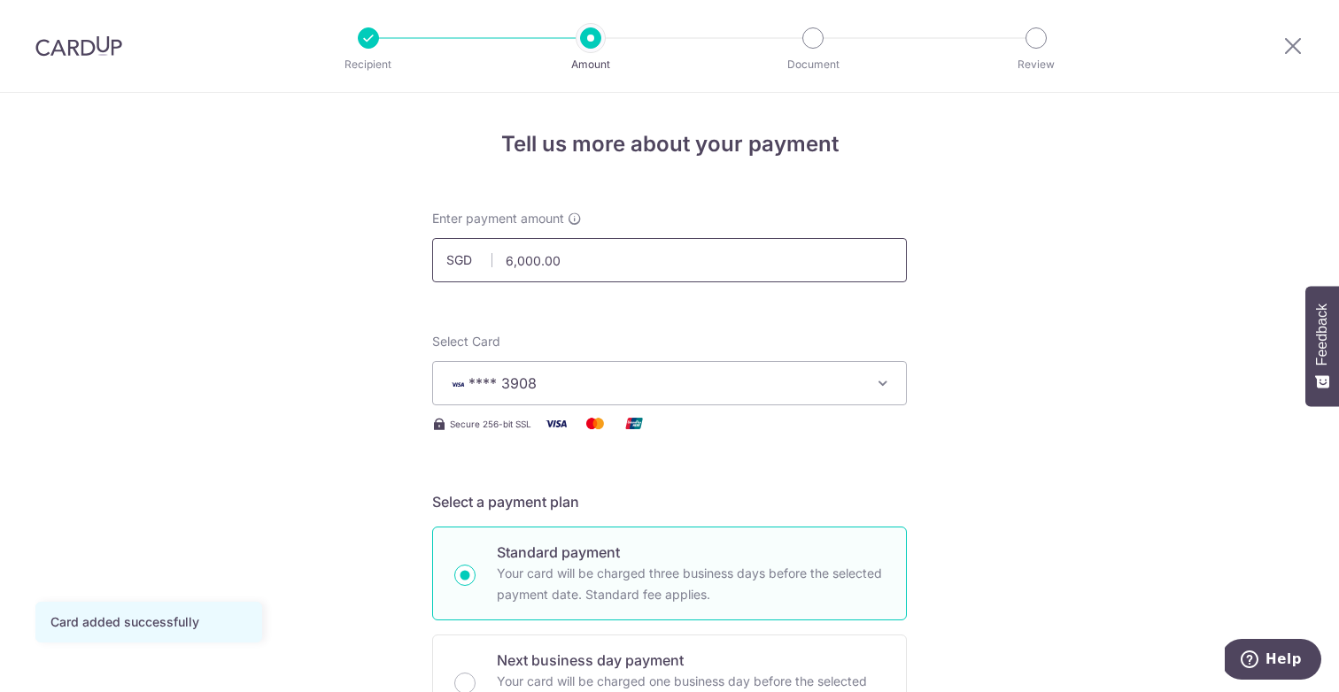
drag, startPoint x: 510, startPoint y: 266, endPoint x: 482, endPoint y: 262, distance: 28.6
click at [482, 262] on div "SGD 6,000.00 6000.00" at bounding box center [669, 260] width 475 height 44
type input "6"
type input "10,000.00"
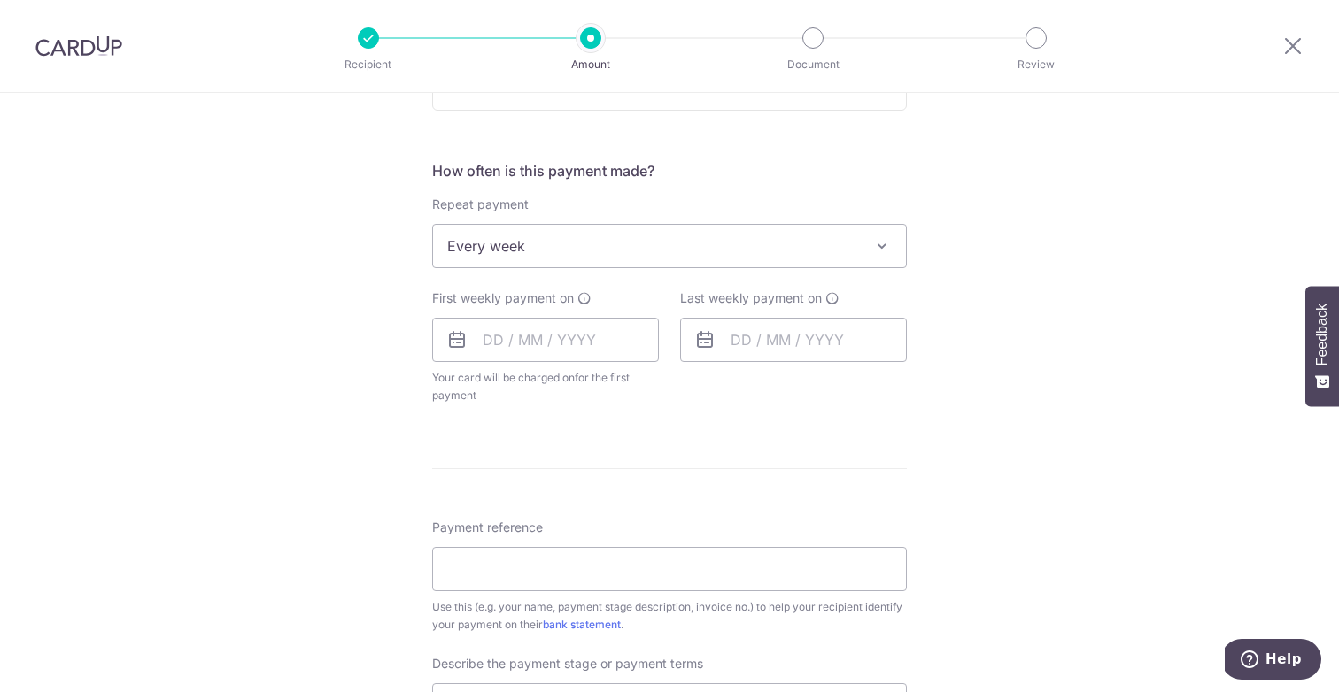
scroll to position [628, 0]
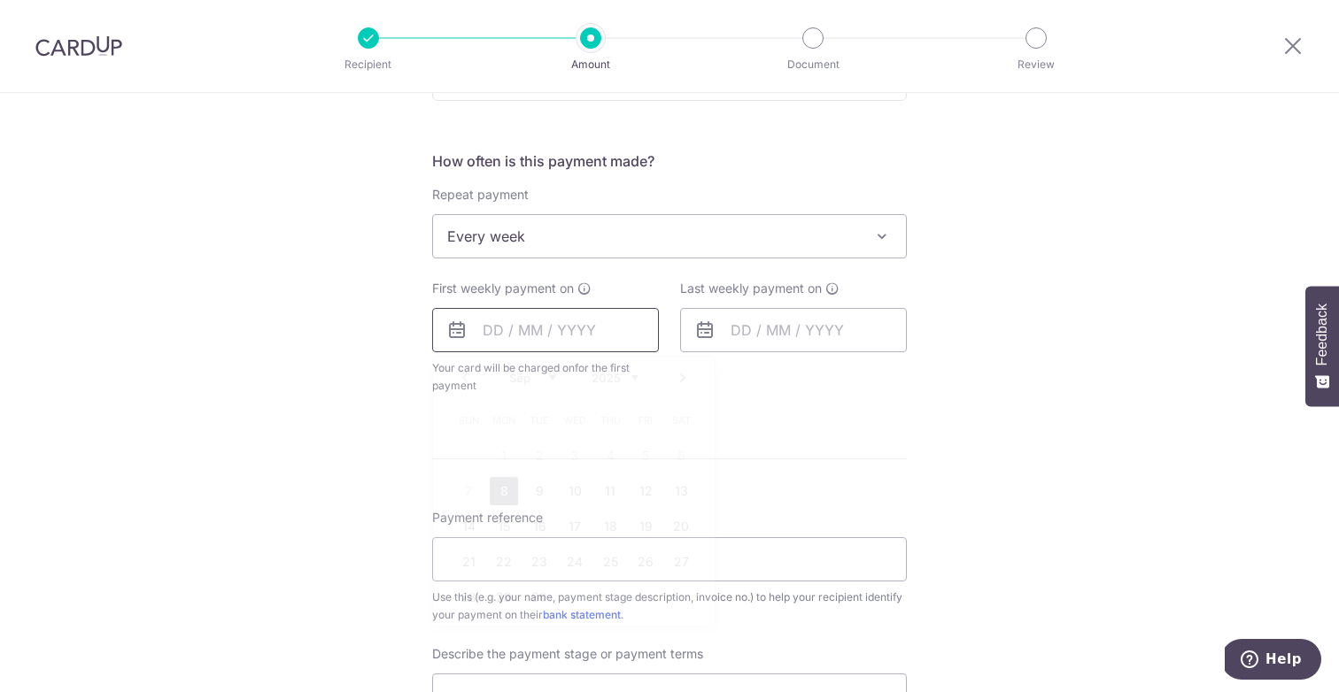
click at [494, 328] on input "text" at bounding box center [545, 330] width 227 height 44
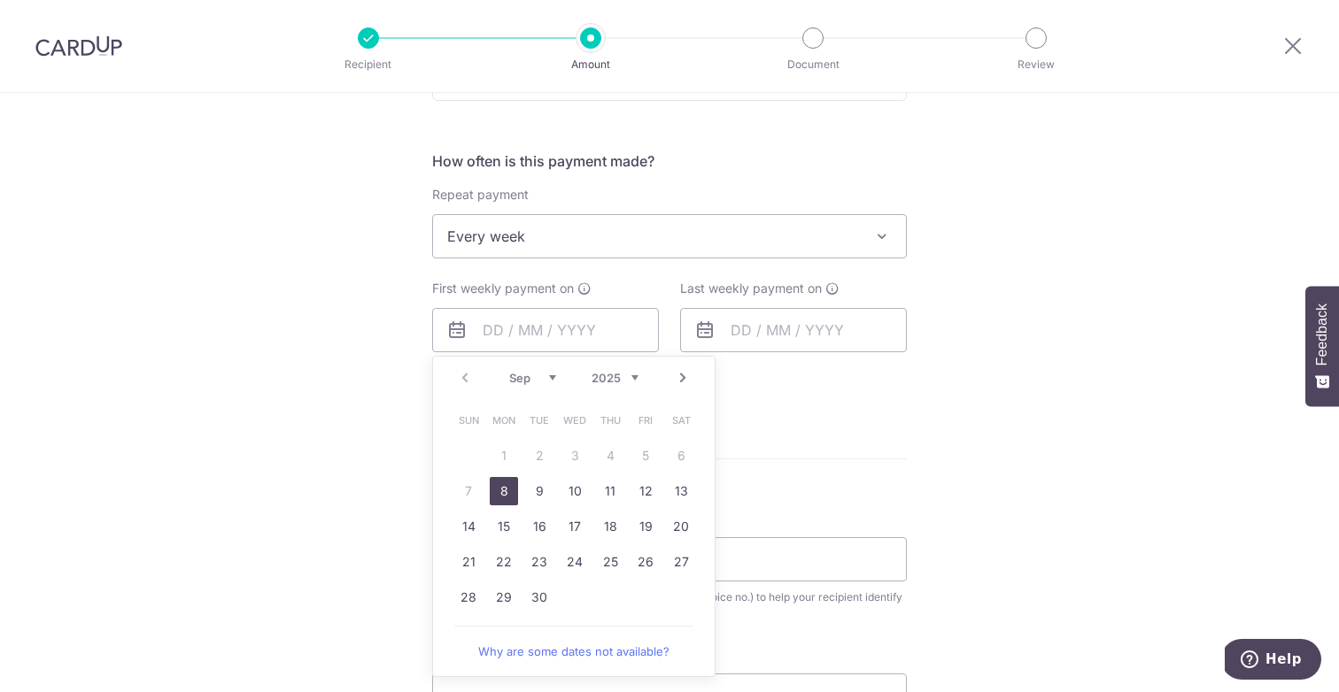
click at [504, 498] on link "8" at bounding box center [504, 491] width 28 height 28
type input "[DATE]"
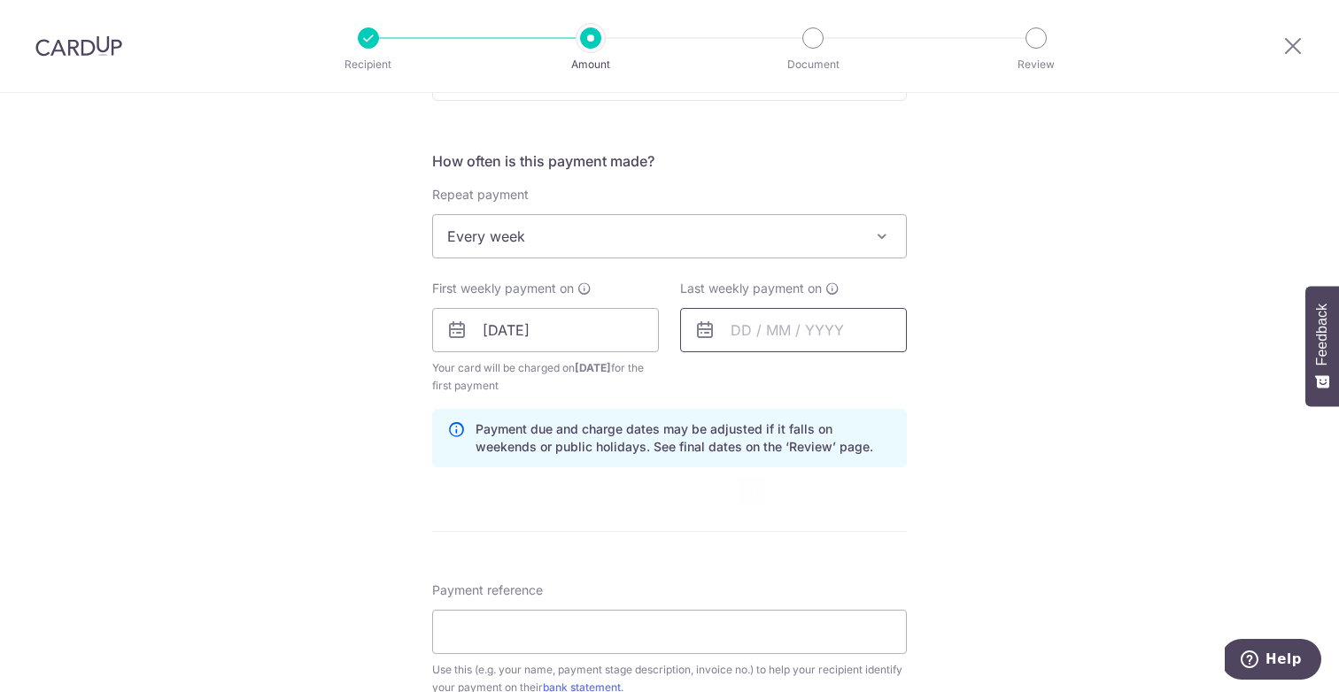
click at [751, 327] on input "text" at bounding box center [793, 330] width 227 height 44
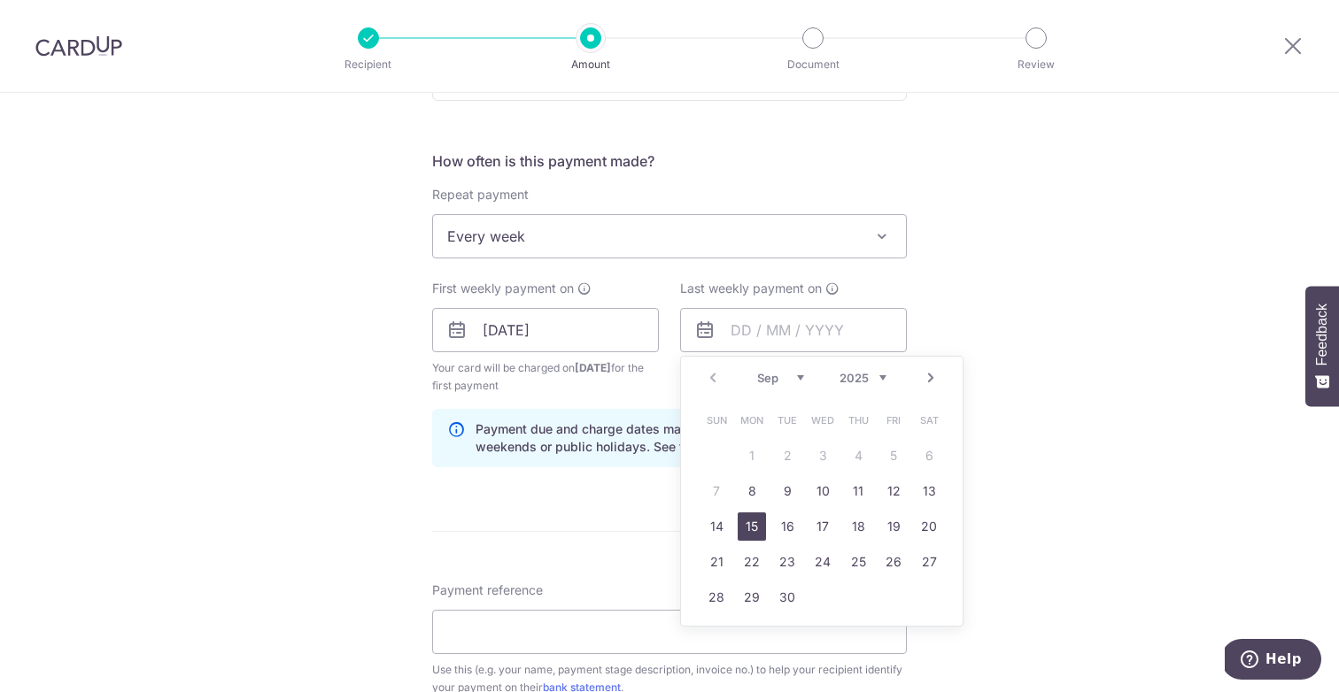
click at [747, 537] on link "15" at bounding box center [752, 527] width 28 height 28
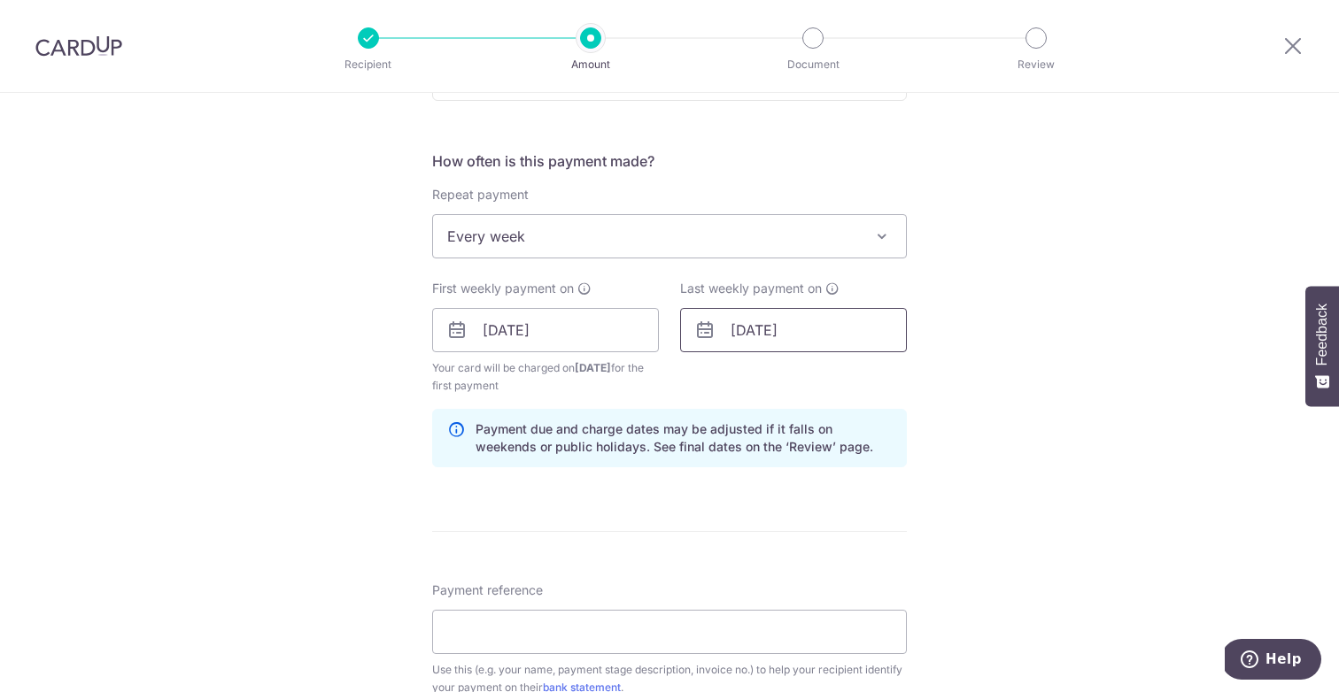
click at [751, 335] on input "15/09/2025" at bounding box center [793, 330] width 227 height 44
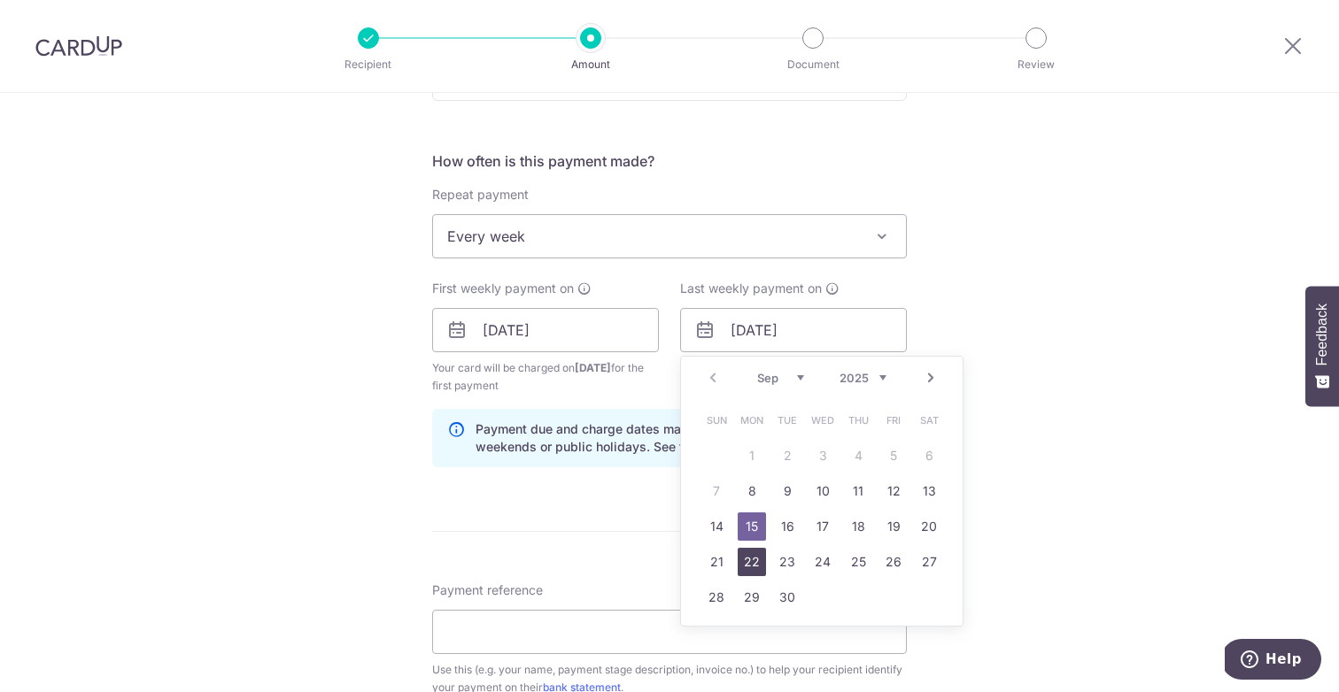
click at [750, 560] on link "22" at bounding box center [752, 562] width 28 height 28
type input "22/09/2025"
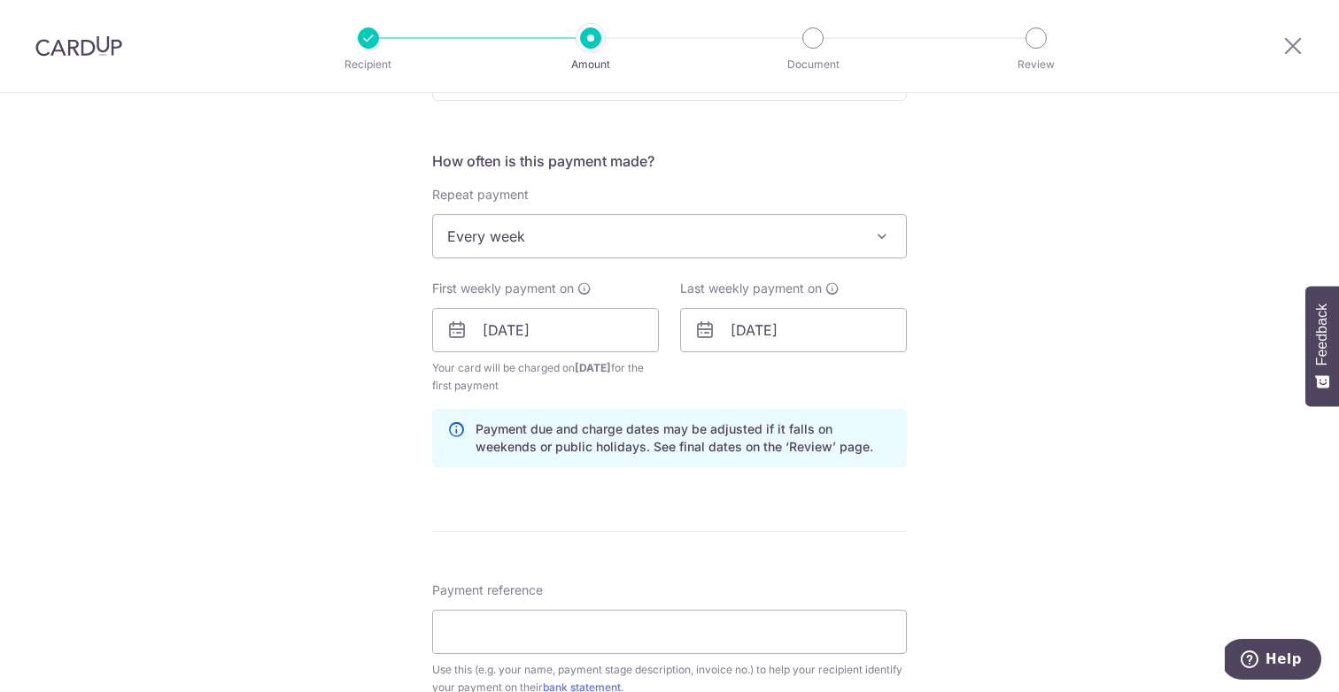
click at [1004, 426] on div "Tell us more about your payment Enter payment amount SGD 10,000.00 10000.00 Car…" at bounding box center [669, 370] width 1339 height 1811
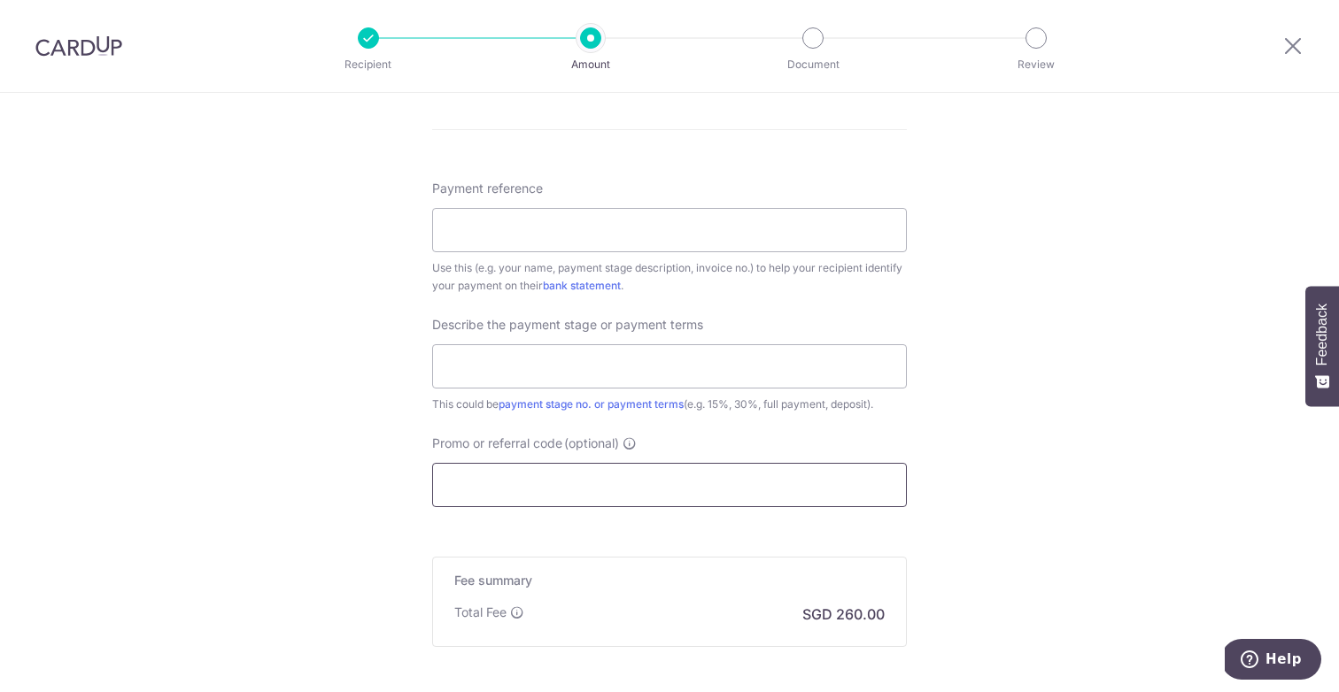
scroll to position [1101, 0]
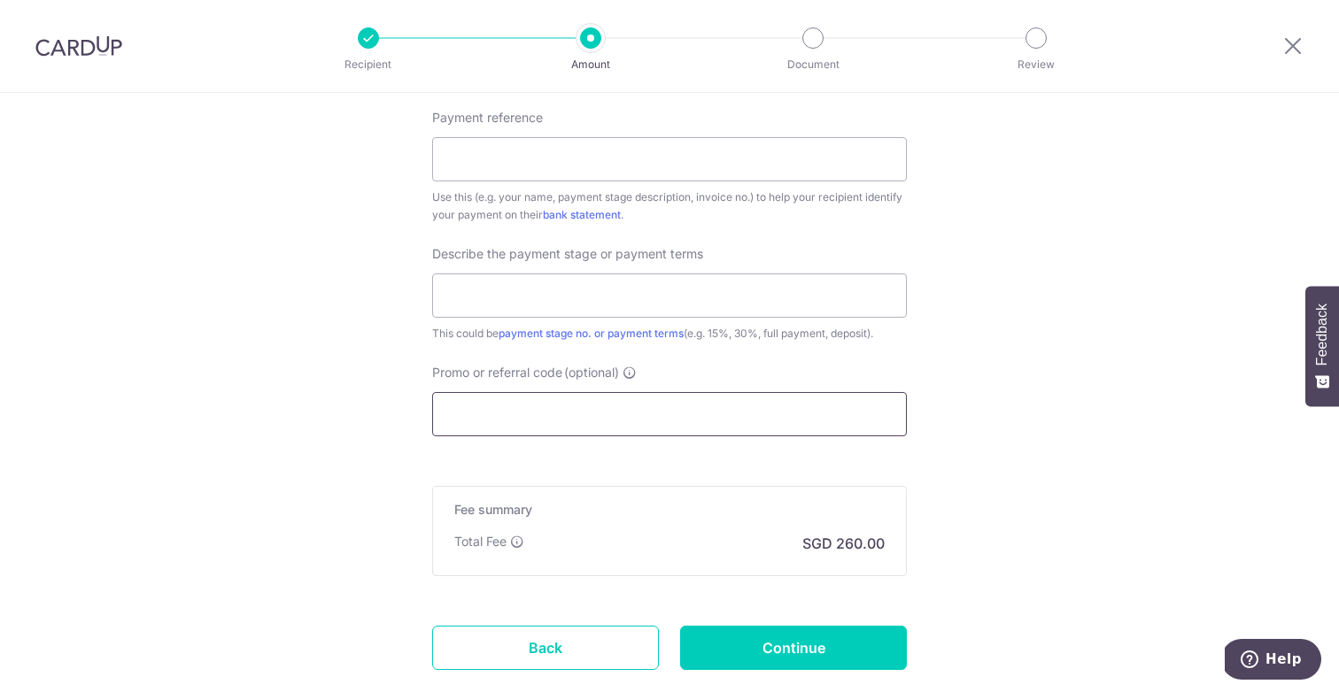
click at [729, 413] on input "Promo or referral code (optional)" at bounding box center [669, 414] width 475 height 44
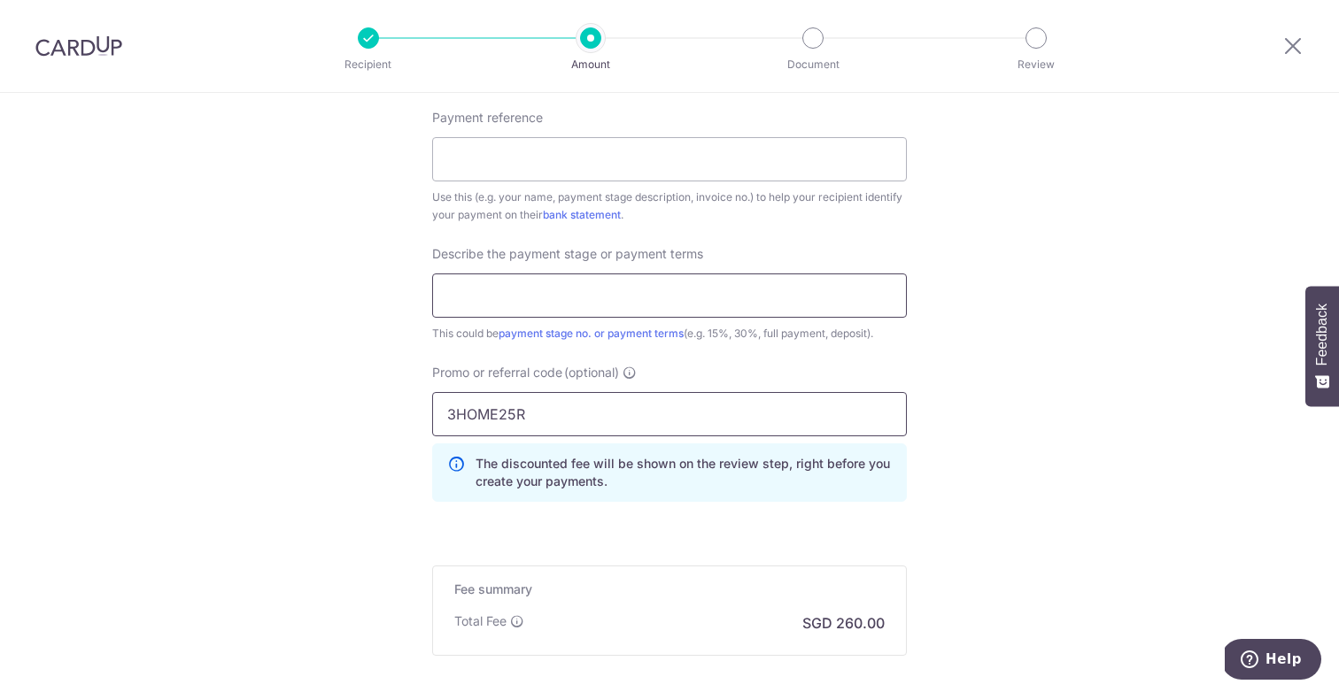
type input "3HOME25R"
click at [722, 282] on input "text" at bounding box center [669, 296] width 475 height 44
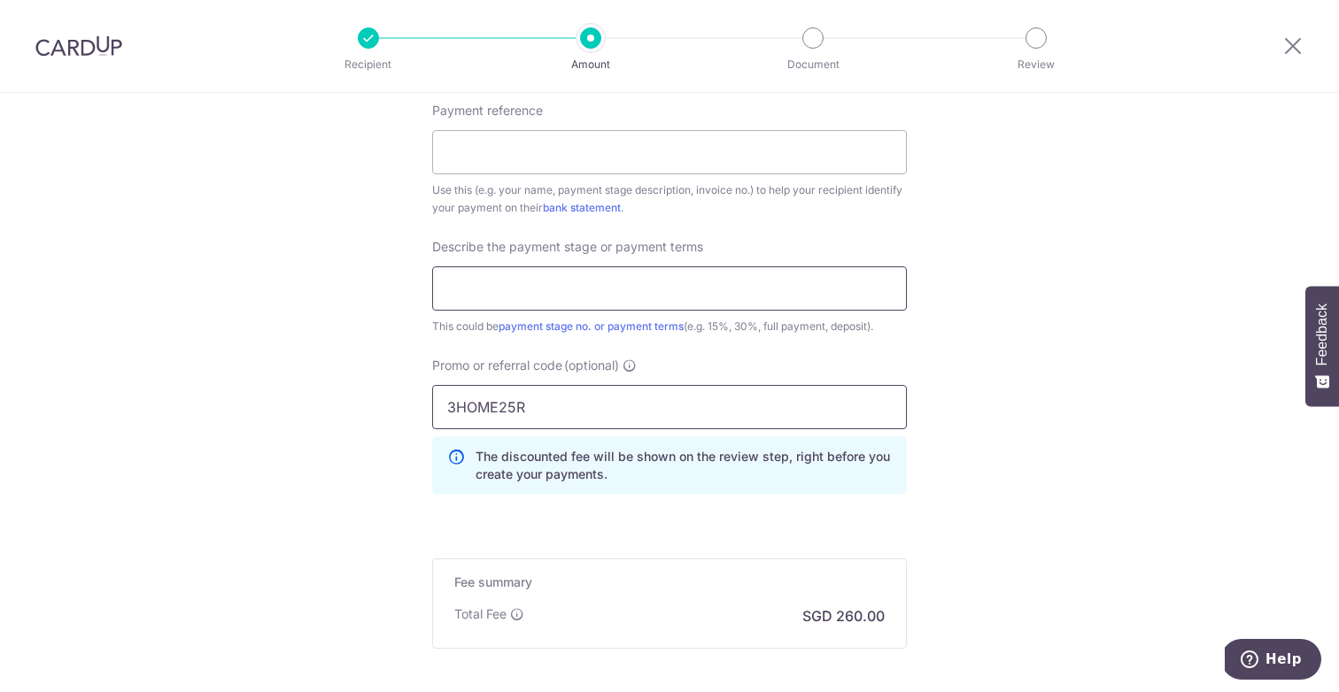
scroll to position [1080, 0]
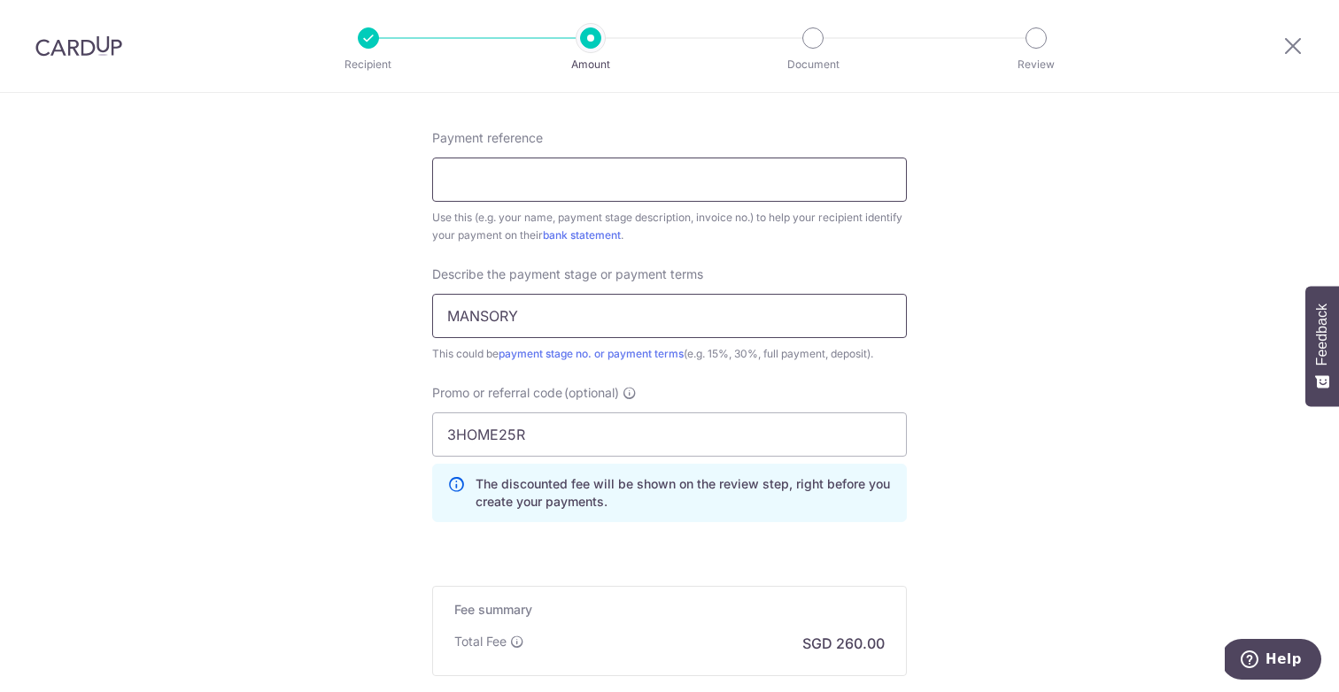
type input "MANSORY"
click at [647, 196] on input "Payment reference" at bounding box center [669, 180] width 475 height 44
drag, startPoint x: 604, startPoint y: 182, endPoint x: 188, endPoint y: 154, distance: 417.0
paste input "SC 20241030-071 R8"
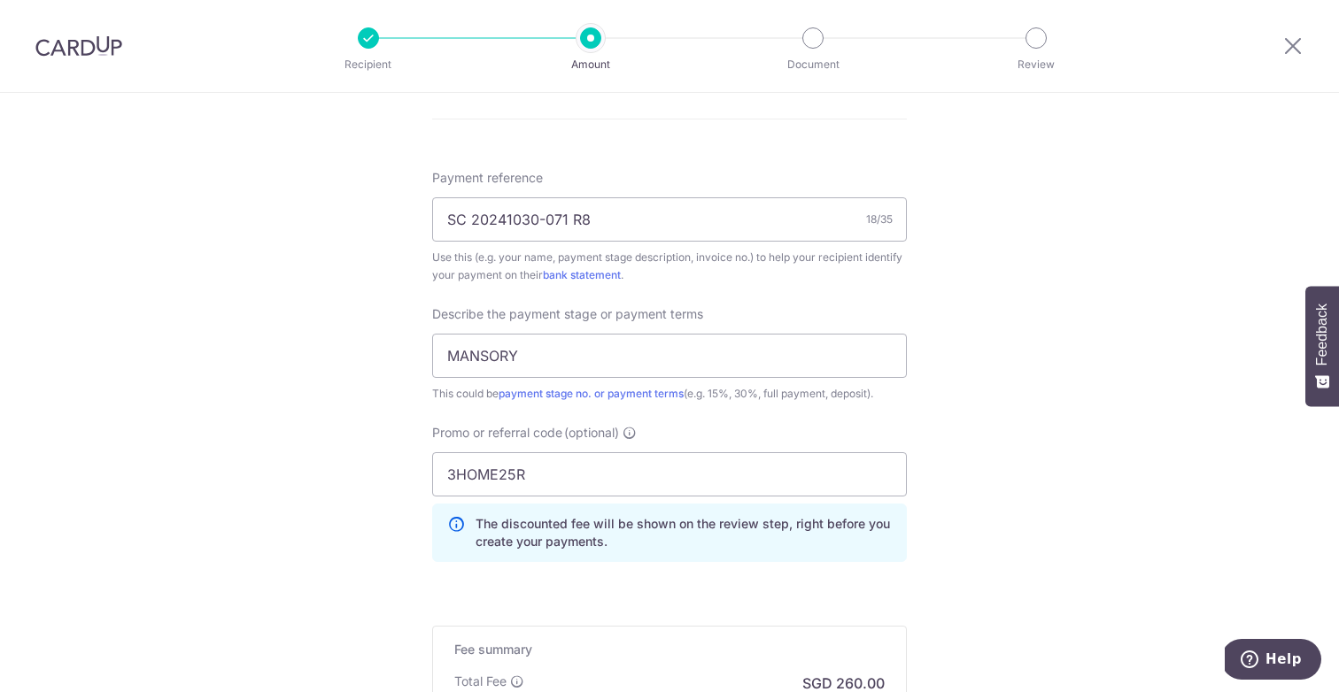
scroll to position [1036, 0]
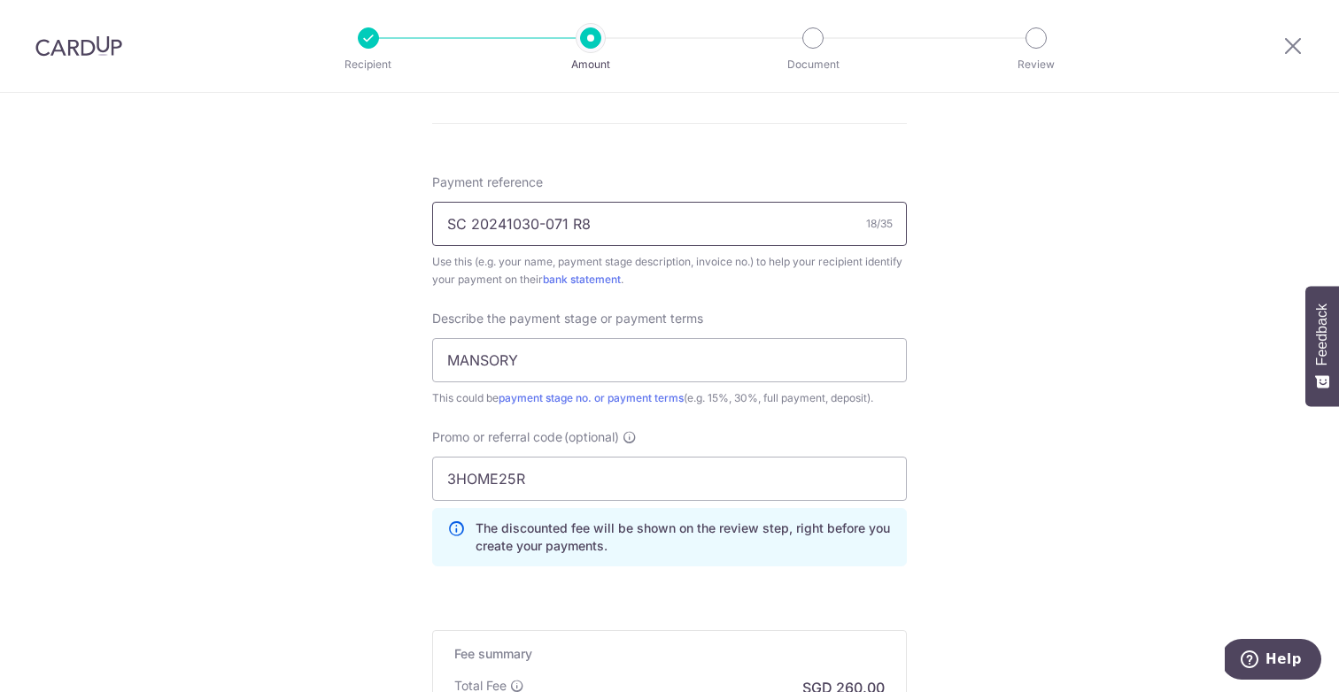
drag, startPoint x: 656, startPoint y: 223, endPoint x: 154, endPoint y: 223, distance: 502.0
click at [154, 223] on div "Tell us more about your payment Enter payment amount SGD 10,000.00 10000.00 Car…" at bounding box center [669, 2] width 1339 height 1890
paste input "INV-SD 20250901-071"
type input "INV-SD 20250901-071"
click at [559, 367] on input "MANSORY" at bounding box center [669, 360] width 475 height 44
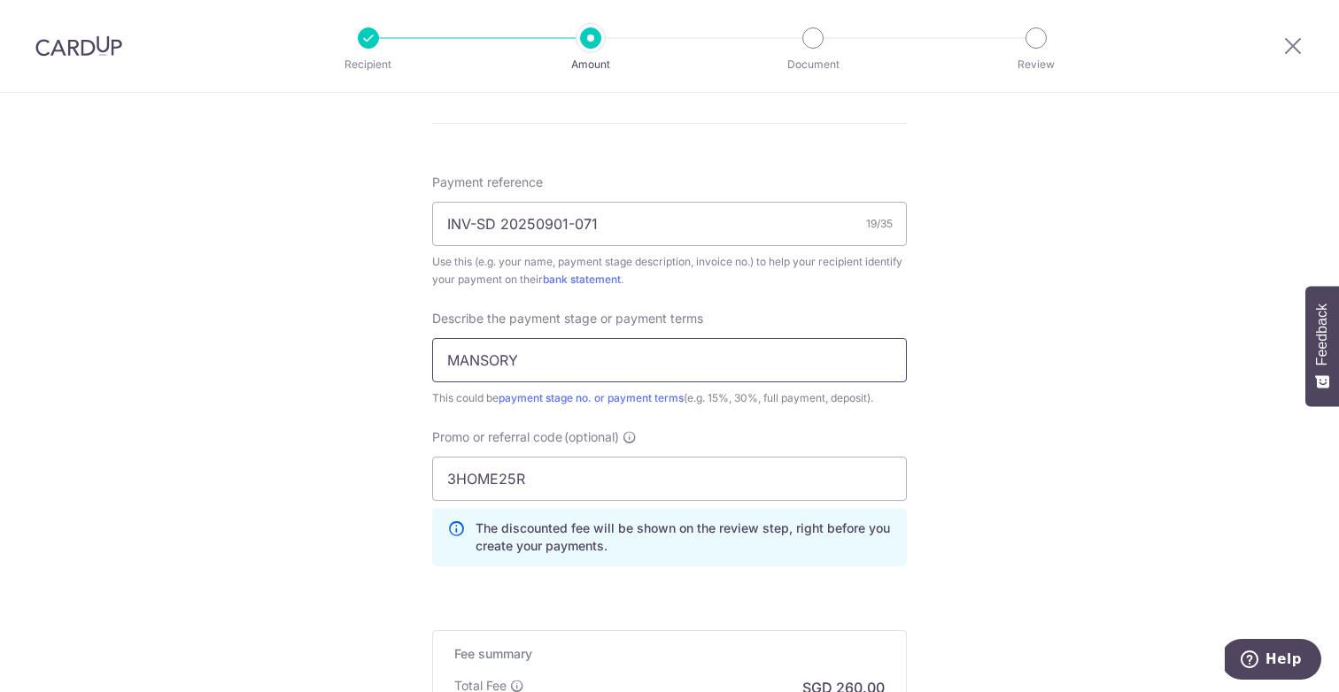
drag, startPoint x: 559, startPoint y: 367, endPoint x: 328, endPoint y: 359, distance: 231.2
click at [327, 359] on div "Tell us more about your payment Enter payment amount SGD 10,000.00 10000.00 Car…" at bounding box center [669, 2] width 1339 height 1890
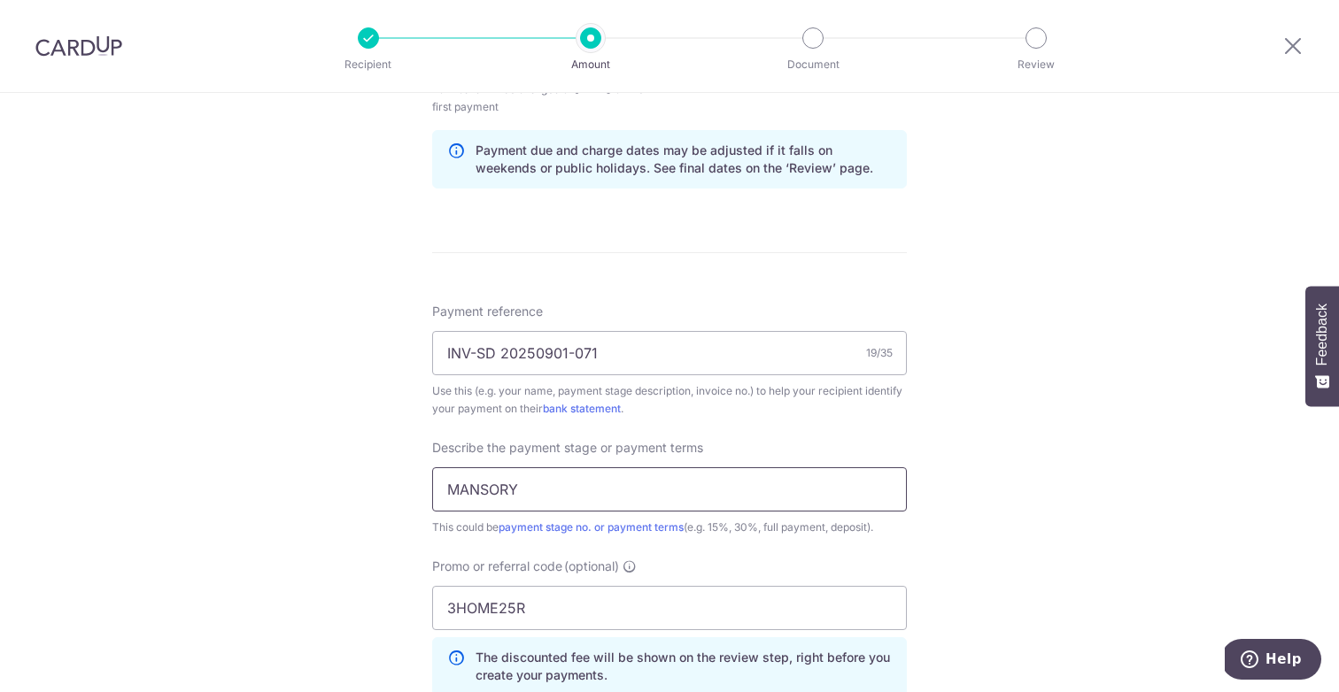
scroll to position [973, 0]
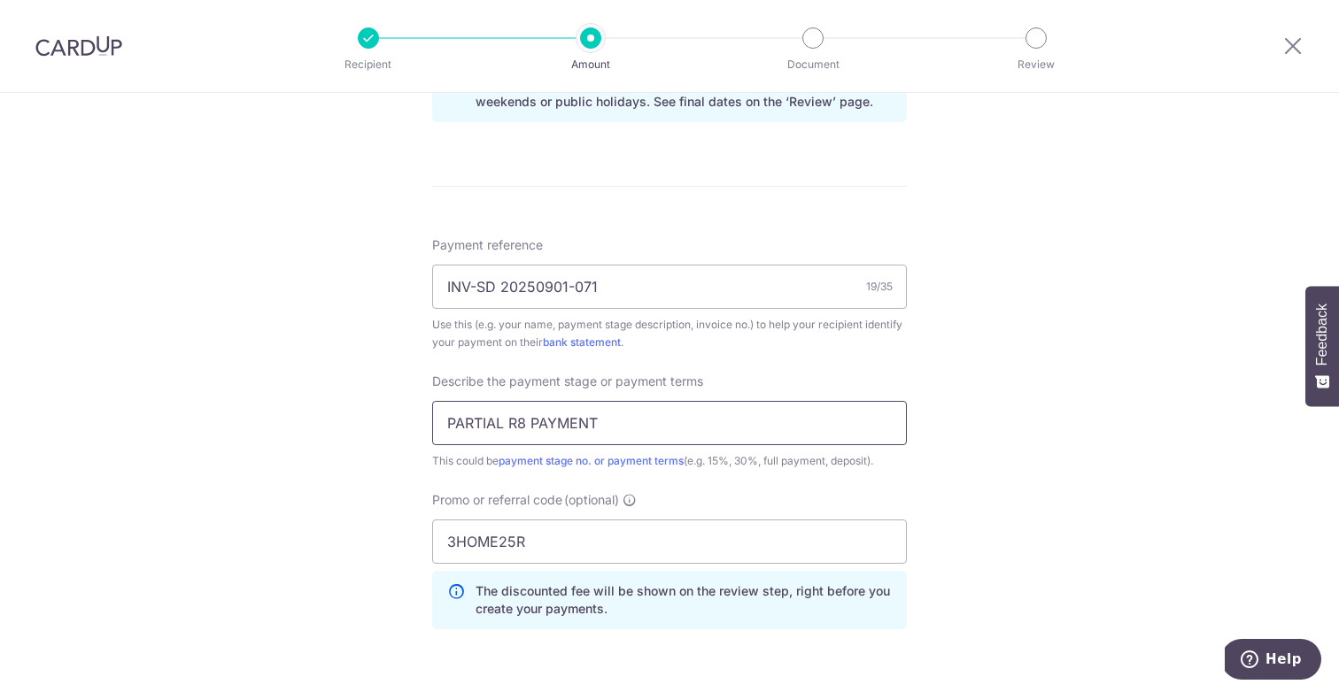
type input "PARTIAL R8 PAYMENT"
click at [330, 352] on div "Tell us more about your payment Enter payment amount SGD 10,000.00 10000.00 Car…" at bounding box center [669, 65] width 1339 height 1890
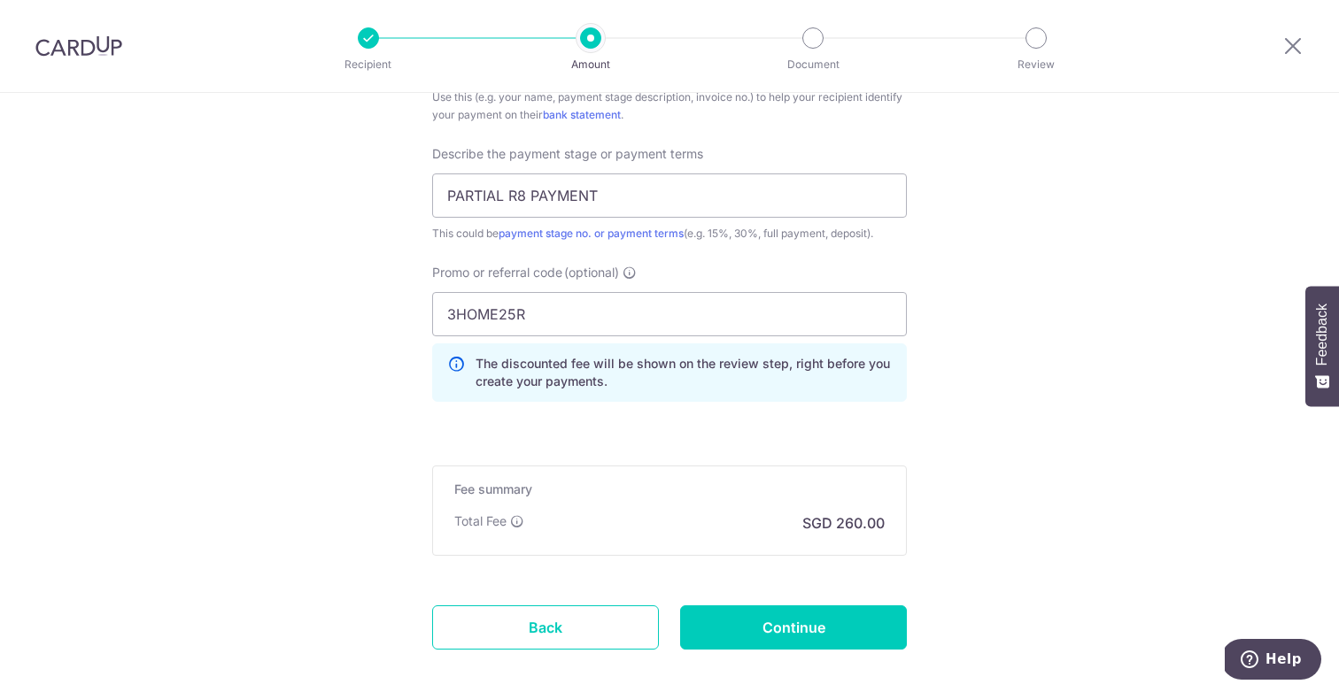
scroll to position [1224, 0]
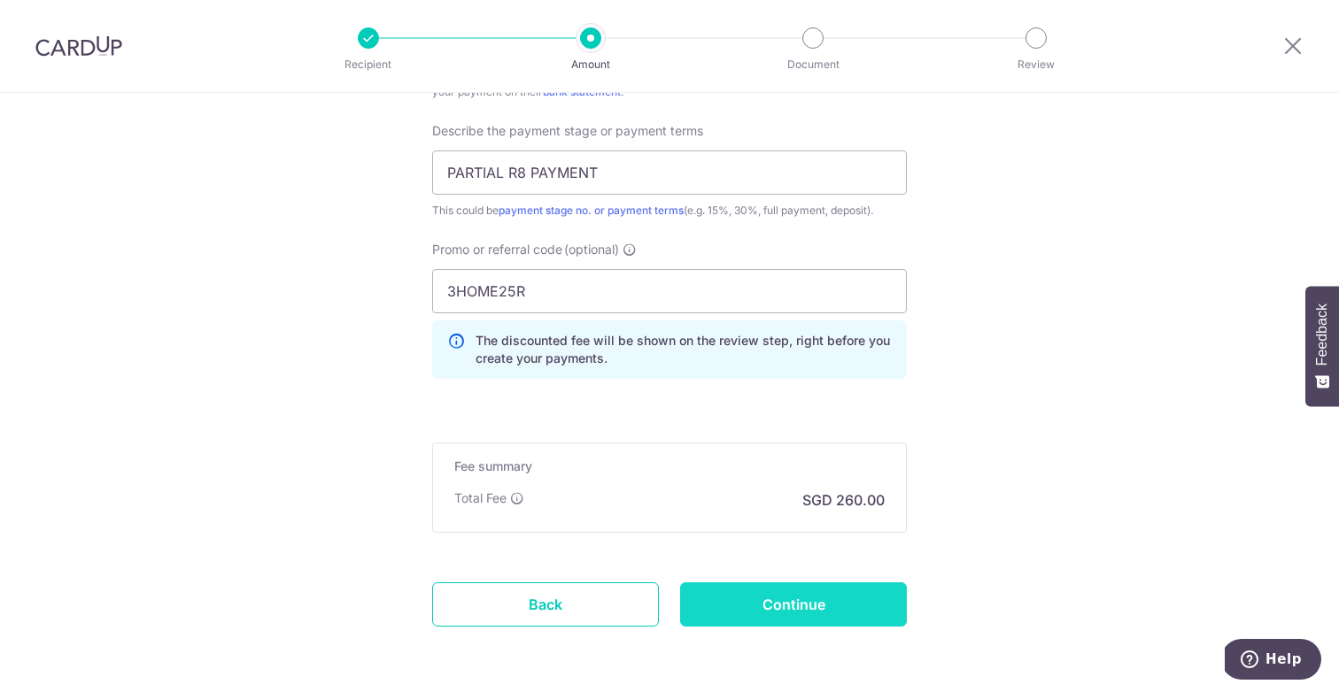
click at [762, 600] on input "Continue" at bounding box center [793, 605] width 227 height 44
type input "Create Schedule"
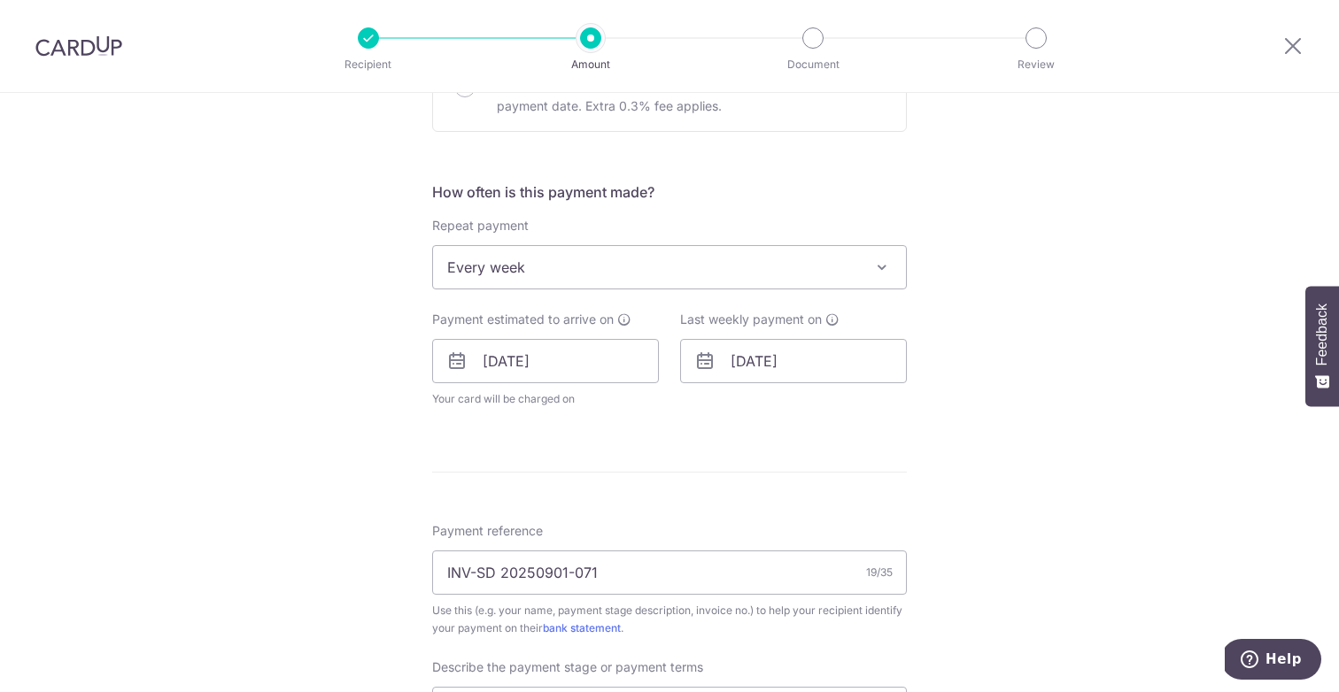
scroll to position [644, 0]
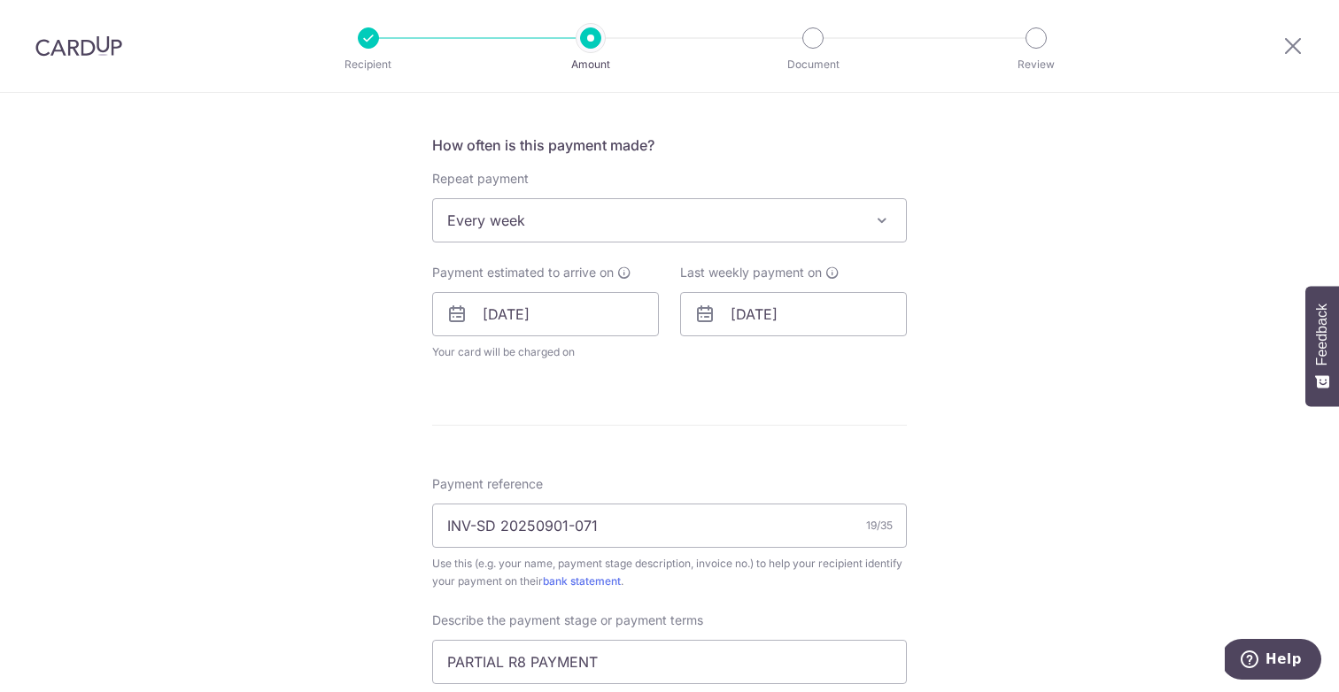
click at [576, 229] on span "Every week" at bounding box center [669, 220] width 473 height 42
click at [1002, 179] on div "Tell us more about your payment Enter payment amount SGD 10,000.00 10000.00 Sel…" at bounding box center [669, 349] width 1339 height 1800
click at [729, 316] on input "[DATE]" at bounding box center [793, 314] width 227 height 44
click at [640, 435] on form "Enter payment amount SGD 10,000.00 10000.00 Select Card **** 3908 Add credit ca…" at bounding box center [669, 366] width 475 height 1600
click at [832, 275] on icon at bounding box center [832, 273] width 14 height 14
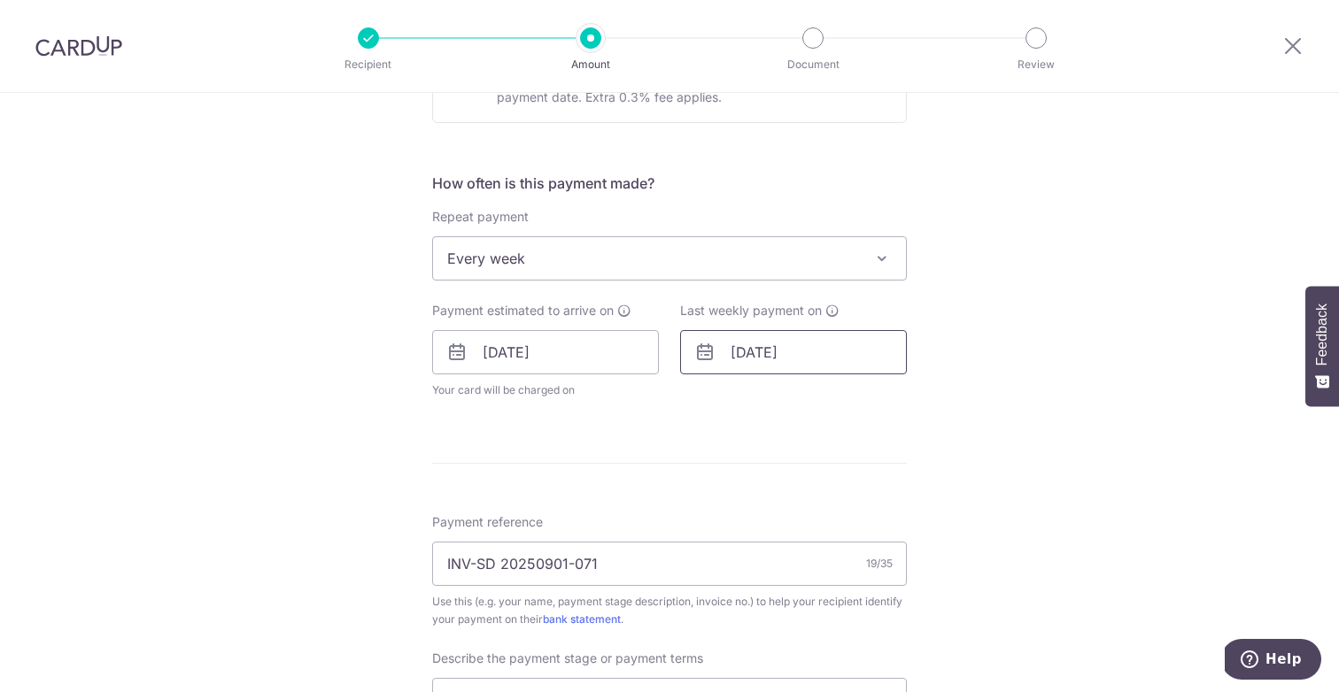
scroll to position [603, 0]
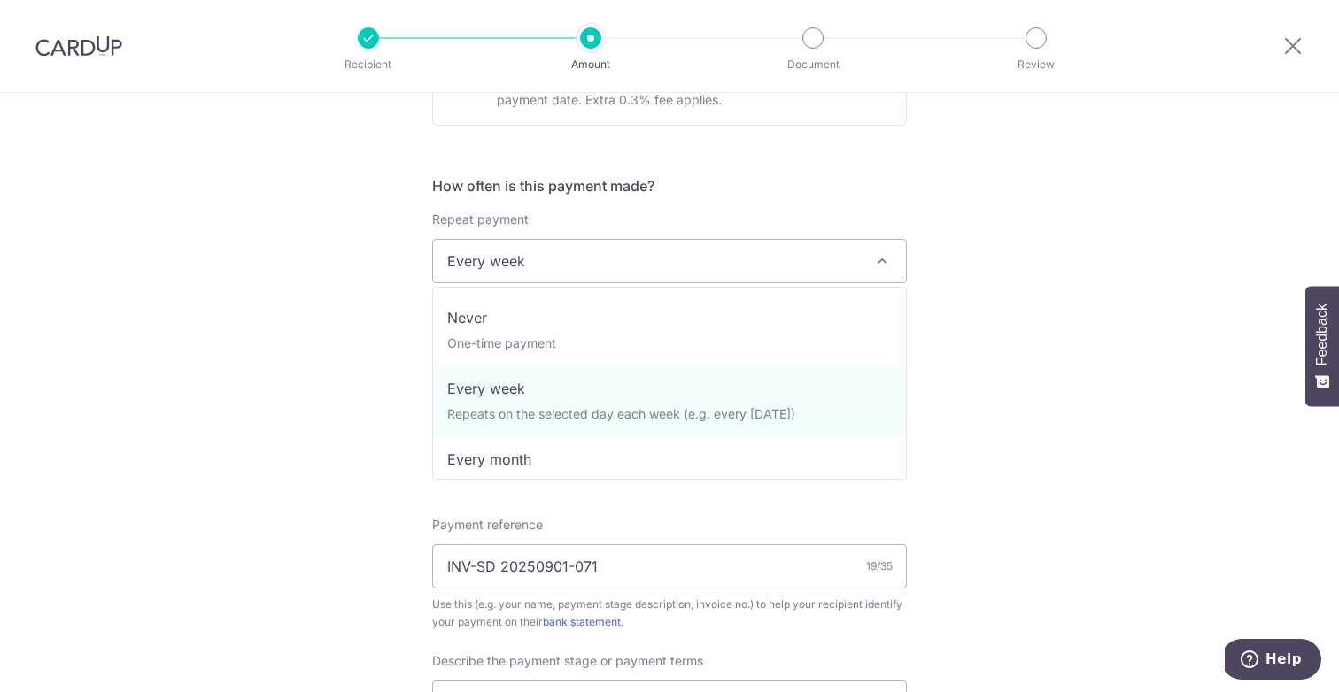
click at [797, 267] on span "Every week" at bounding box center [669, 261] width 473 height 42
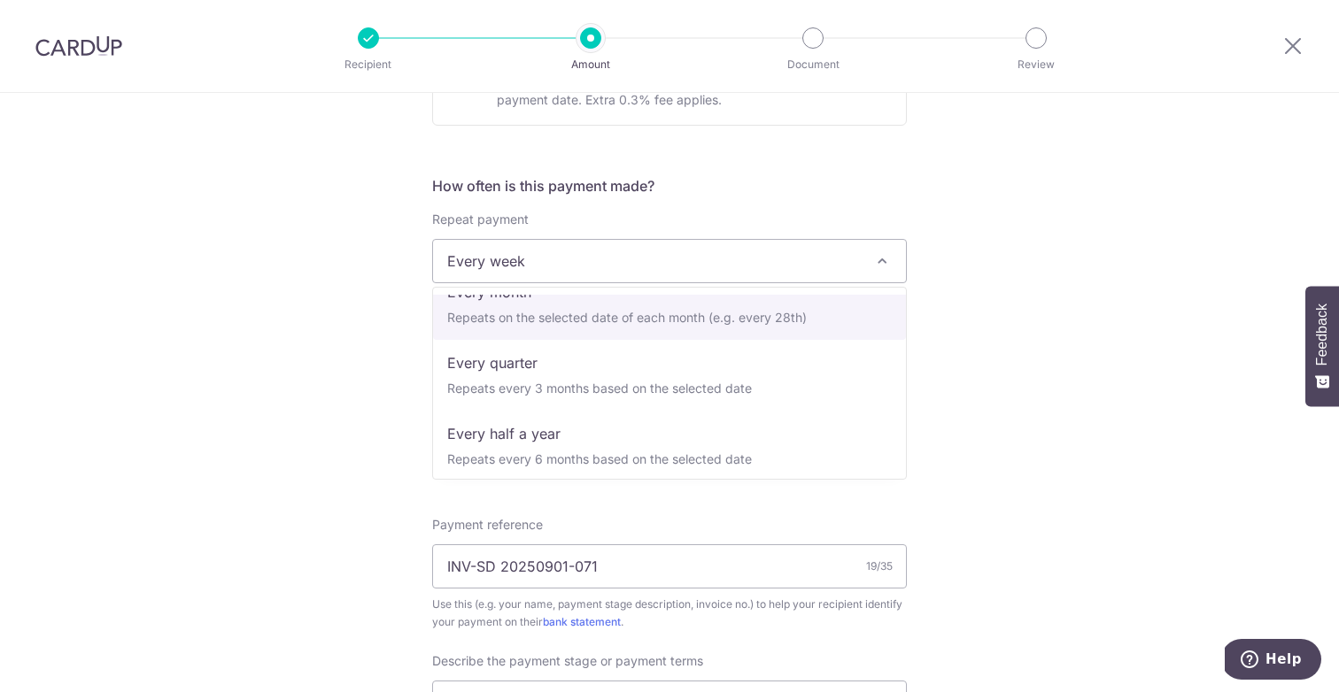
scroll to position [177, 0]
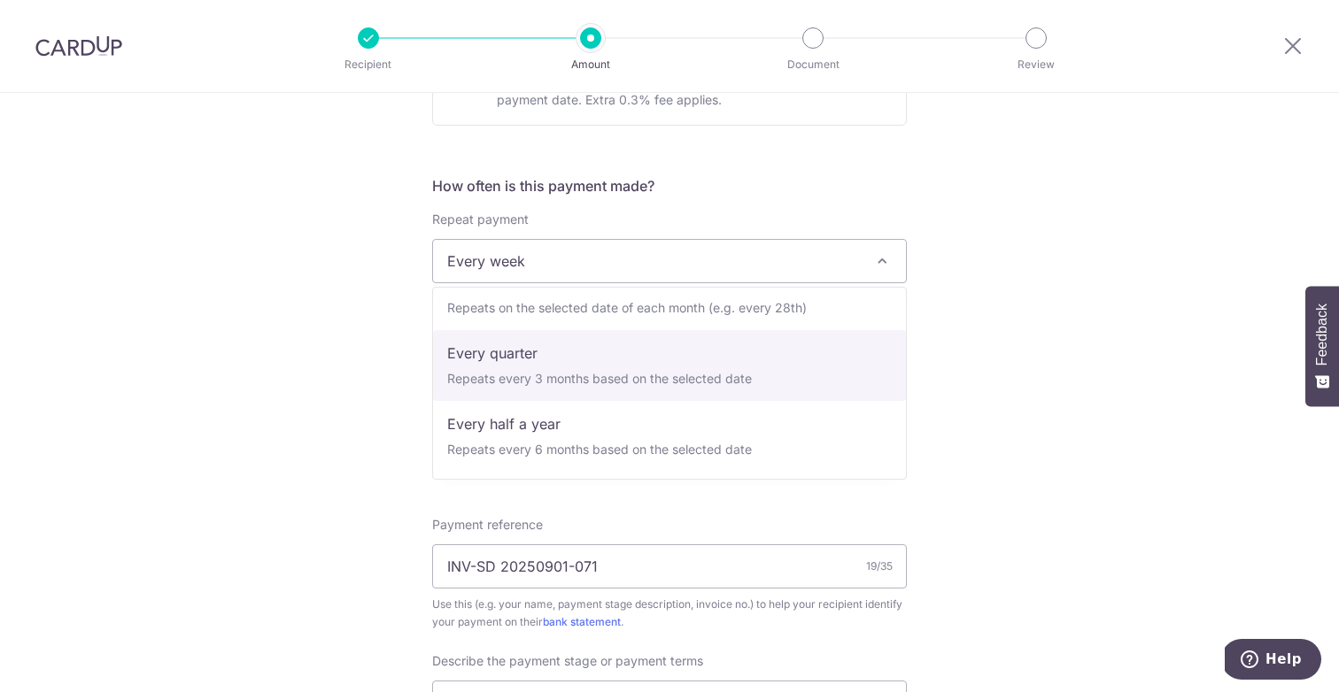
click at [1054, 382] on div "Tell us more about your payment Enter payment amount SGD 10,000.00 10000.00 Sel…" at bounding box center [669, 390] width 1339 height 1800
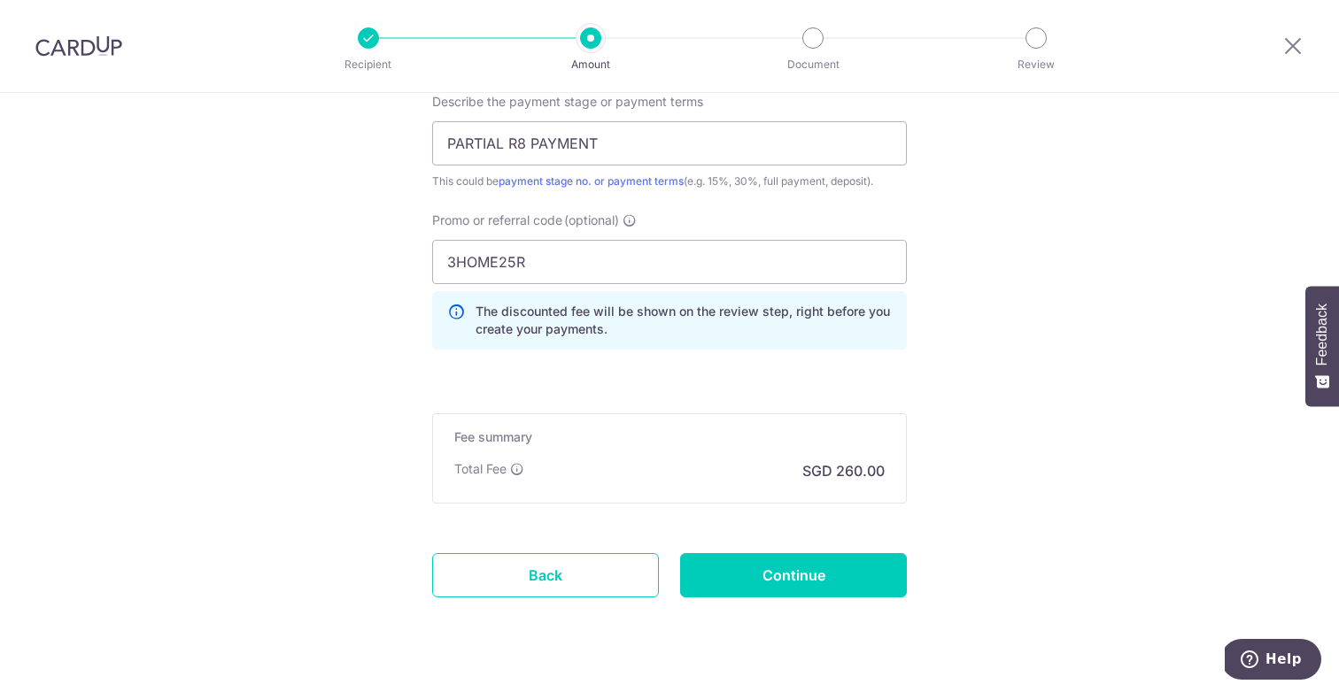
scroll to position [1201, 0]
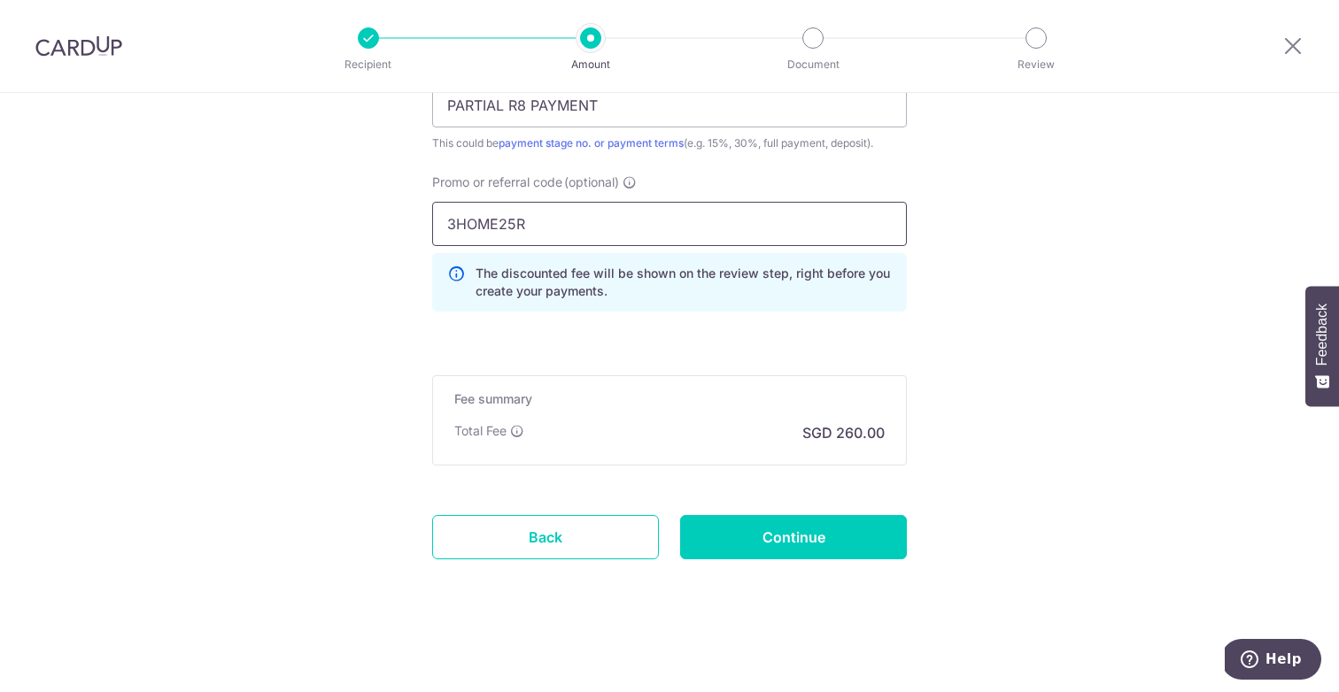
click at [609, 234] on input "3HOME25R" at bounding box center [669, 224] width 475 height 44
click button "Add Card" at bounding box center [0, 0] width 0 height 0
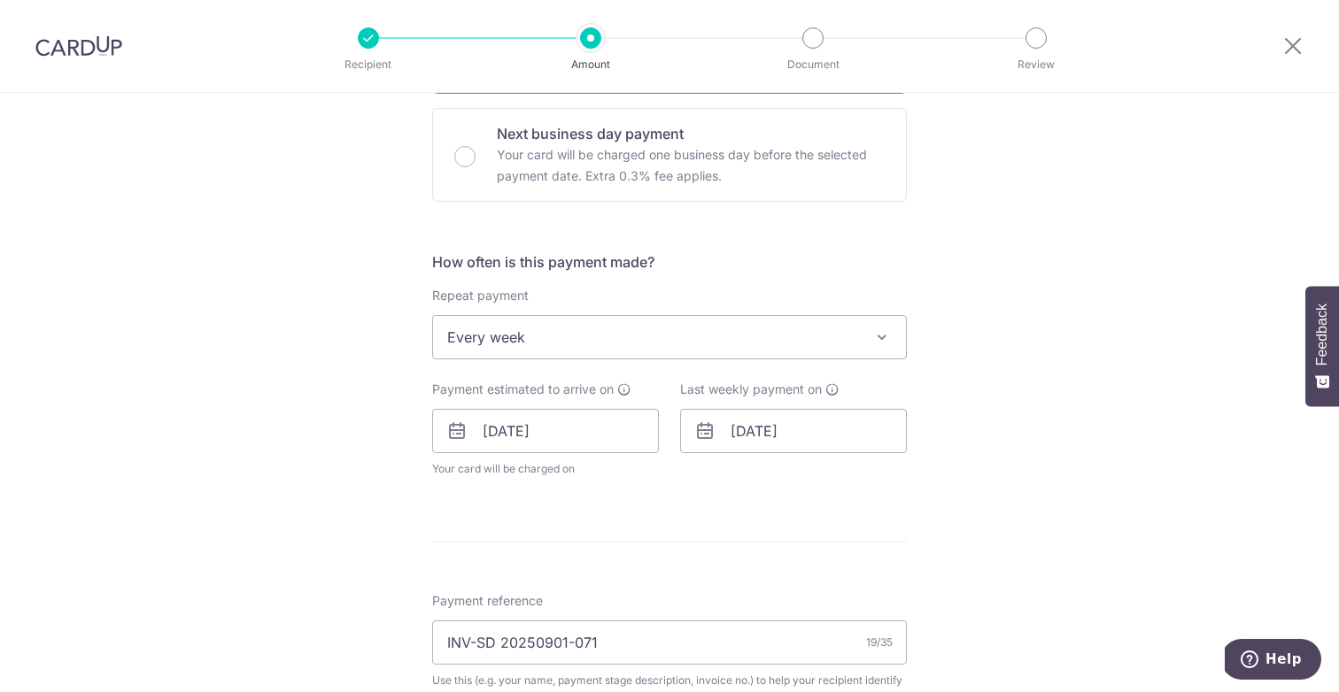
scroll to position [0, 0]
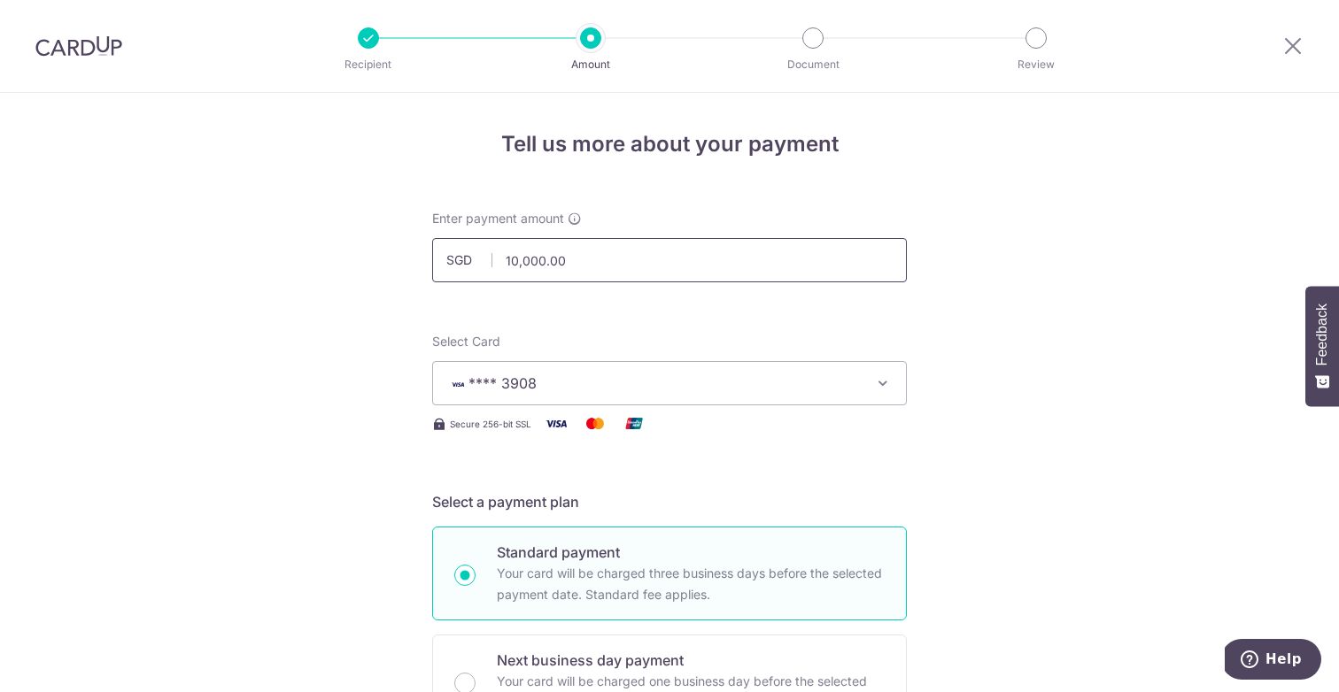
drag, startPoint x: 570, startPoint y: 256, endPoint x: 501, endPoint y: 257, distance: 69.1
click at [501, 257] on input "10,000.00" at bounding box center [669, 260] width 475 height 44
paste input "22,377"
type input "22,377.00"
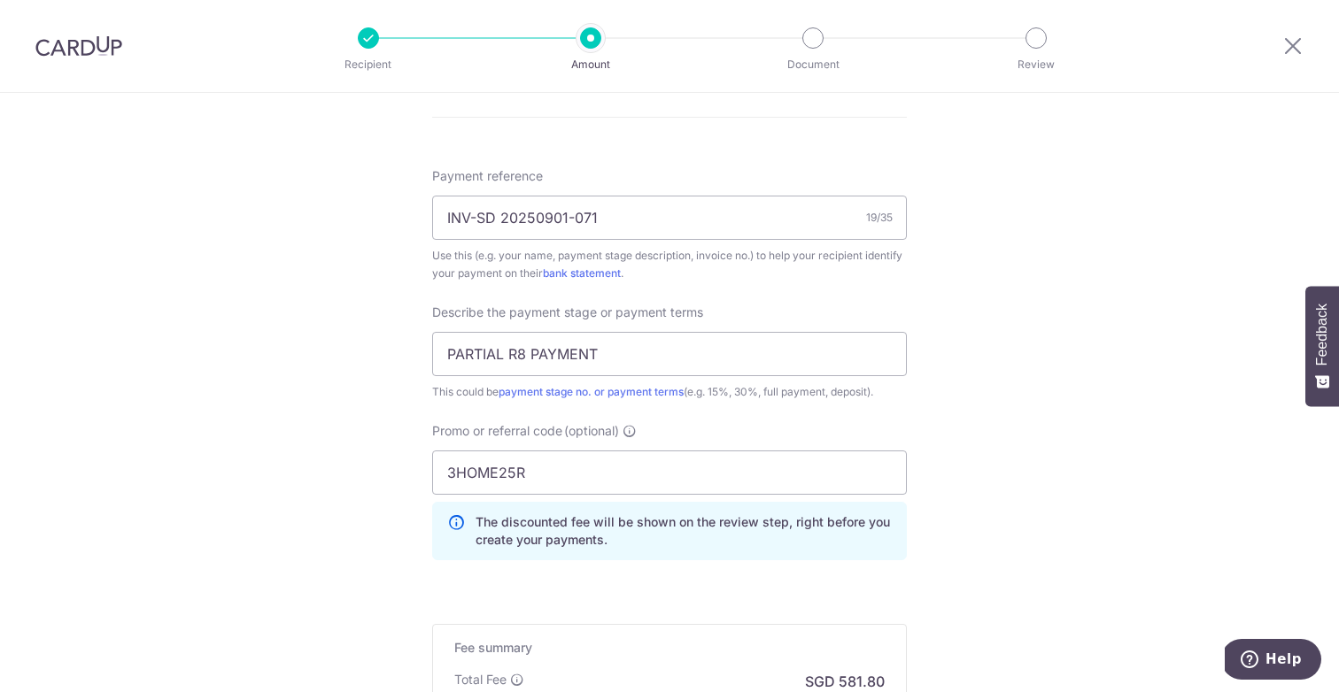
scroll to position [1081, 0]
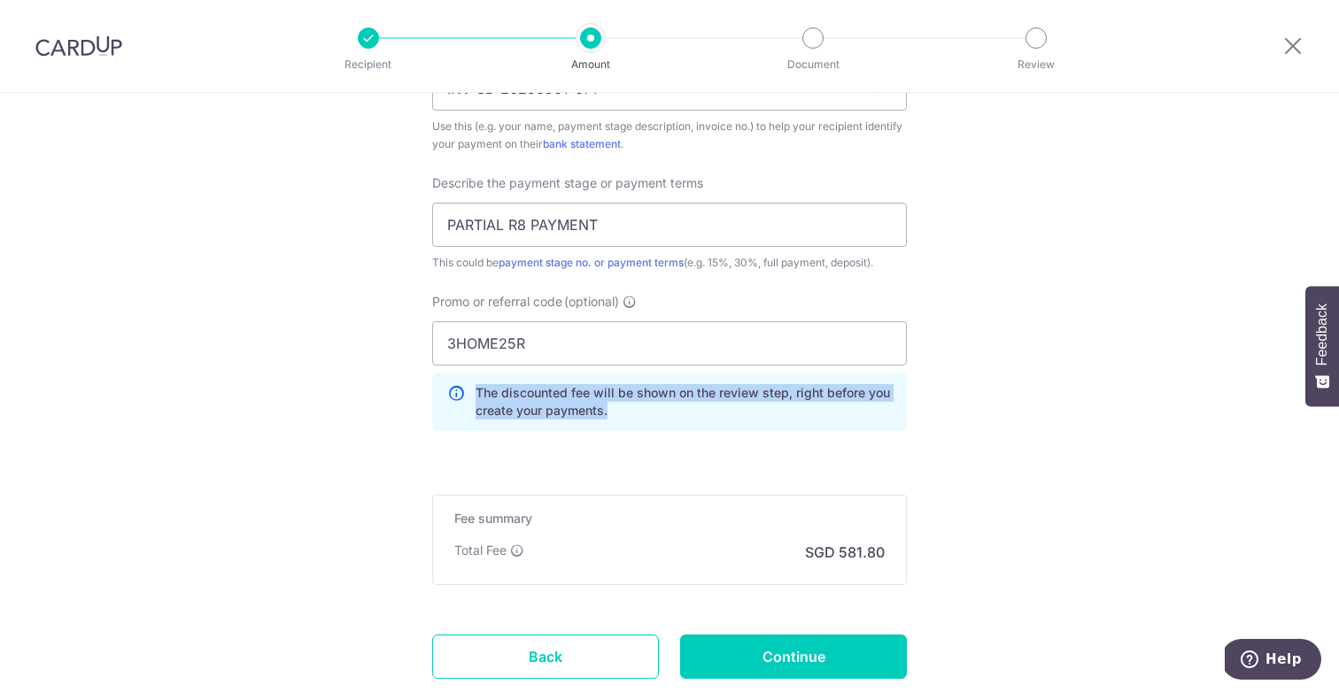
drag, startPoint x: 622, startPoint y: 408, endPoint x: 470, endPoint y: 396, distance: 152.8
click at [470, 396] on div "The discounted fee will be shown on the review step, right before you create yo…" at bounding box center [669, 402] width 475 height 58
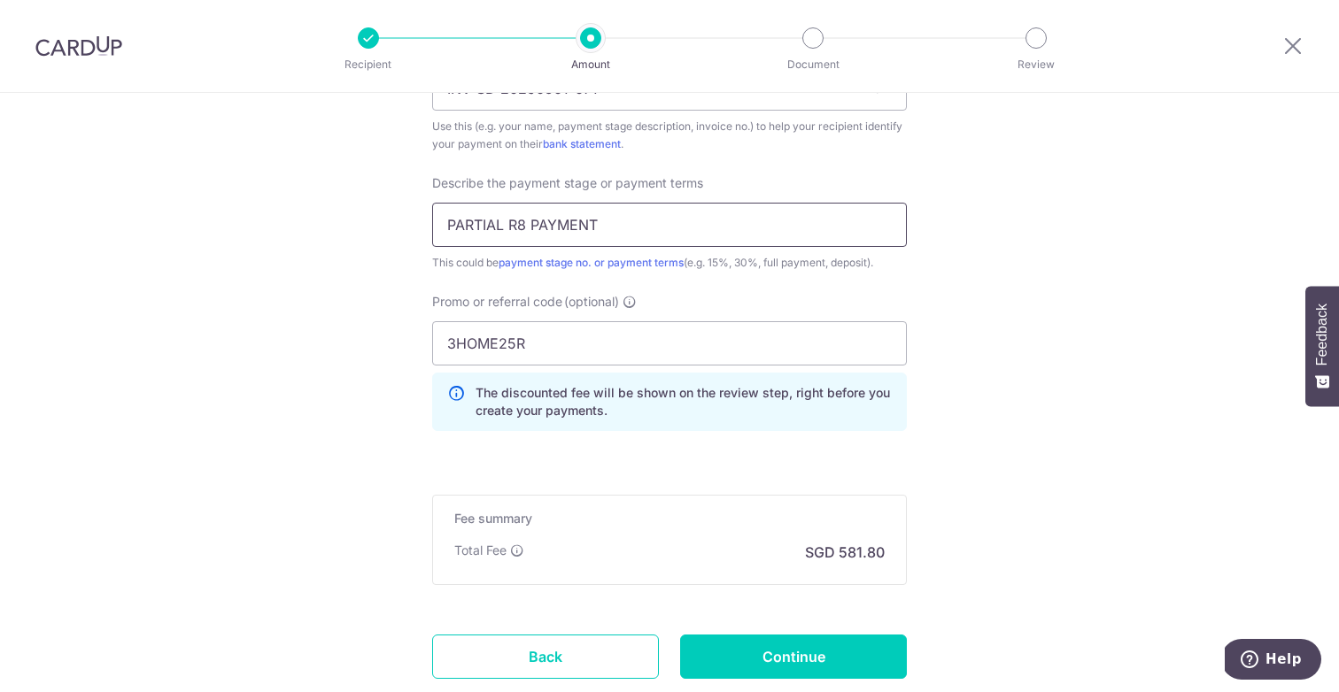
drag, startPoint x: 508, startPoint y: 223, endPoint x: 420, endPoint y: 221, distance: 88.6
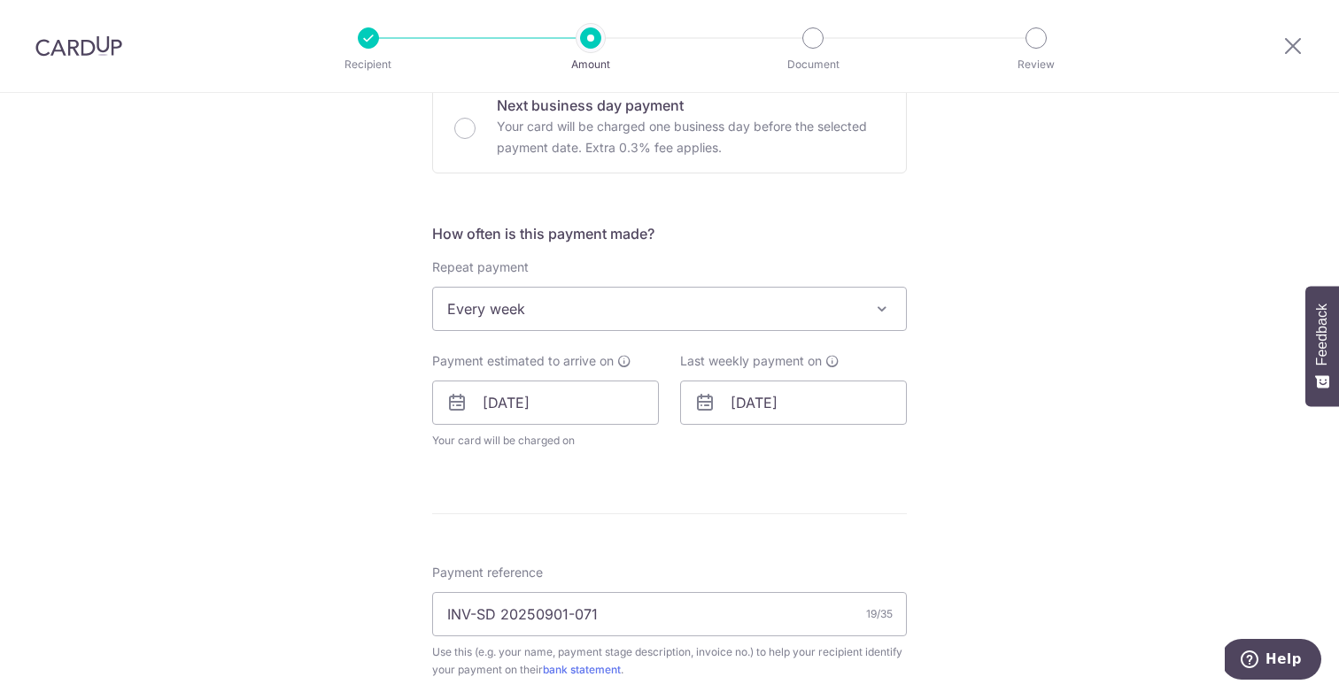
scroll to position [497, 0]
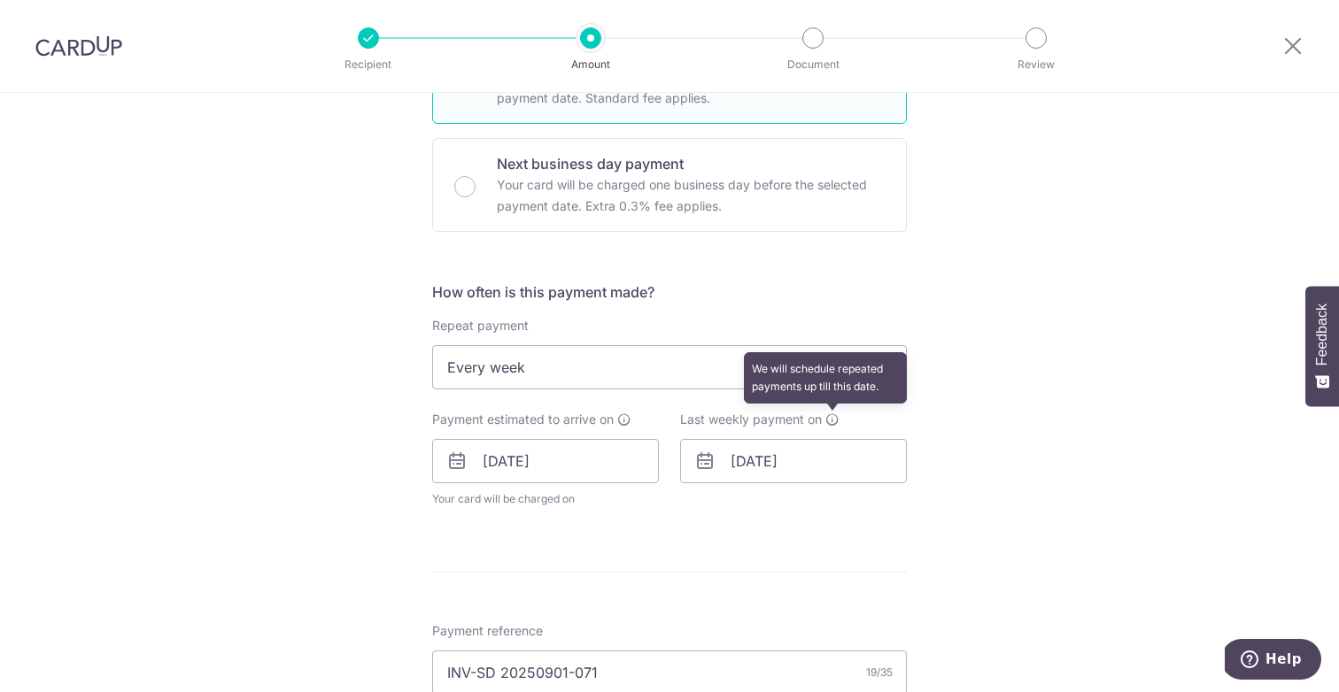
type input "R8 PAYMENT"
click at [835, 413] on icon at bounding box center [832, 420] width 14 height 14
click at [831, 417] on icon at bounding box center [832, 420] width 14 height 14
click at [790, 471] on input "22/09/2025" at bounding box center [793, 461] width 227 height 44
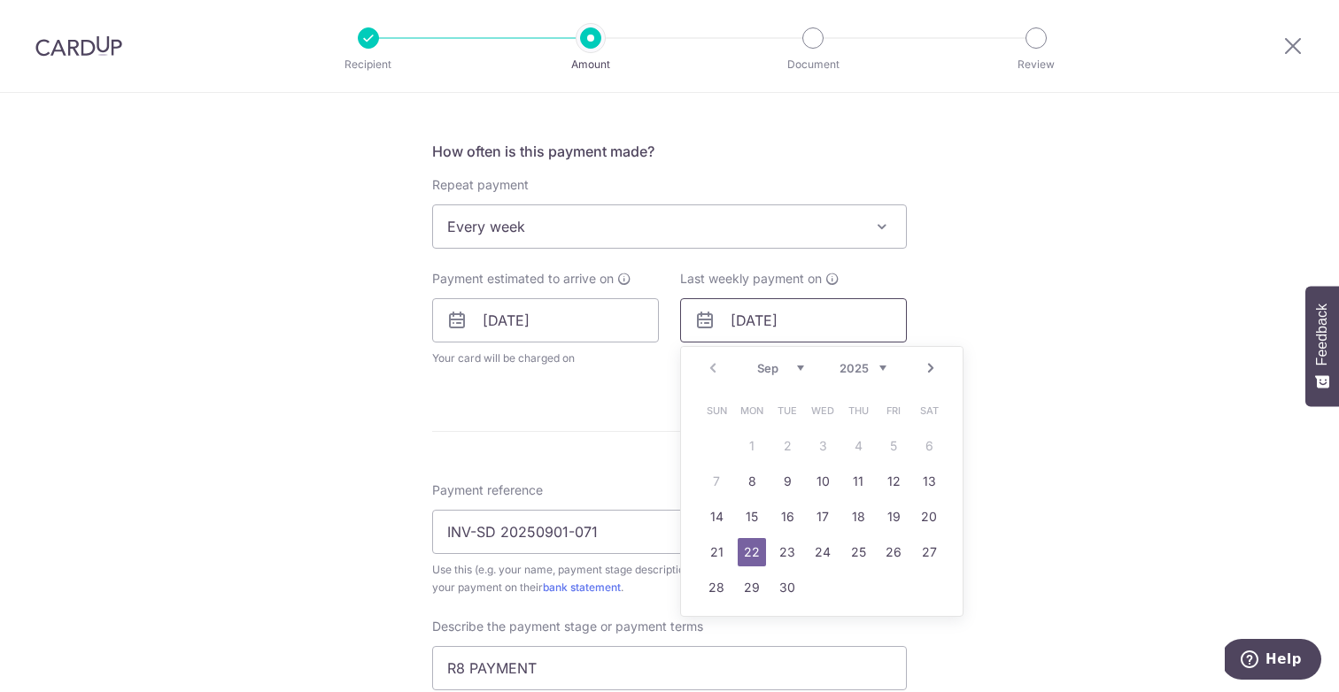
scroll to position [639, 0]
click at [754, 508] on link "15" at bounding box center [752, 515] width 28 height 28
type input "15/09/2025"
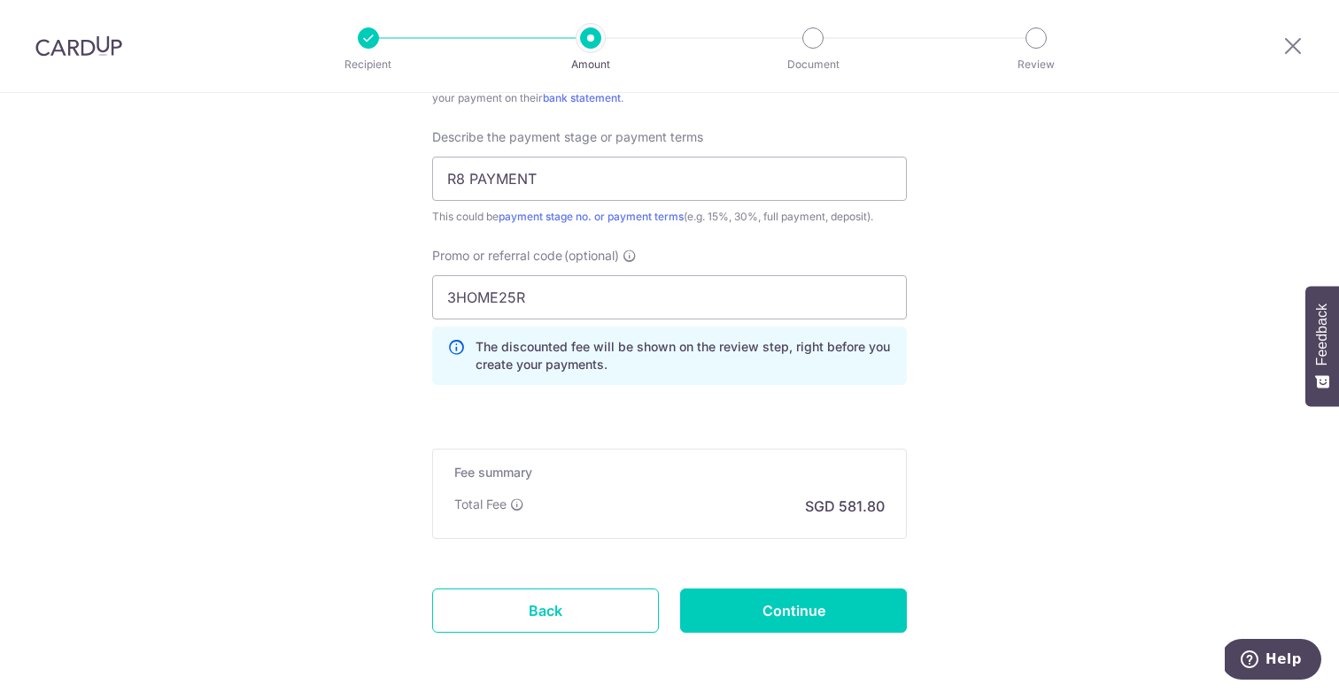
scroll to position [1272, 0]
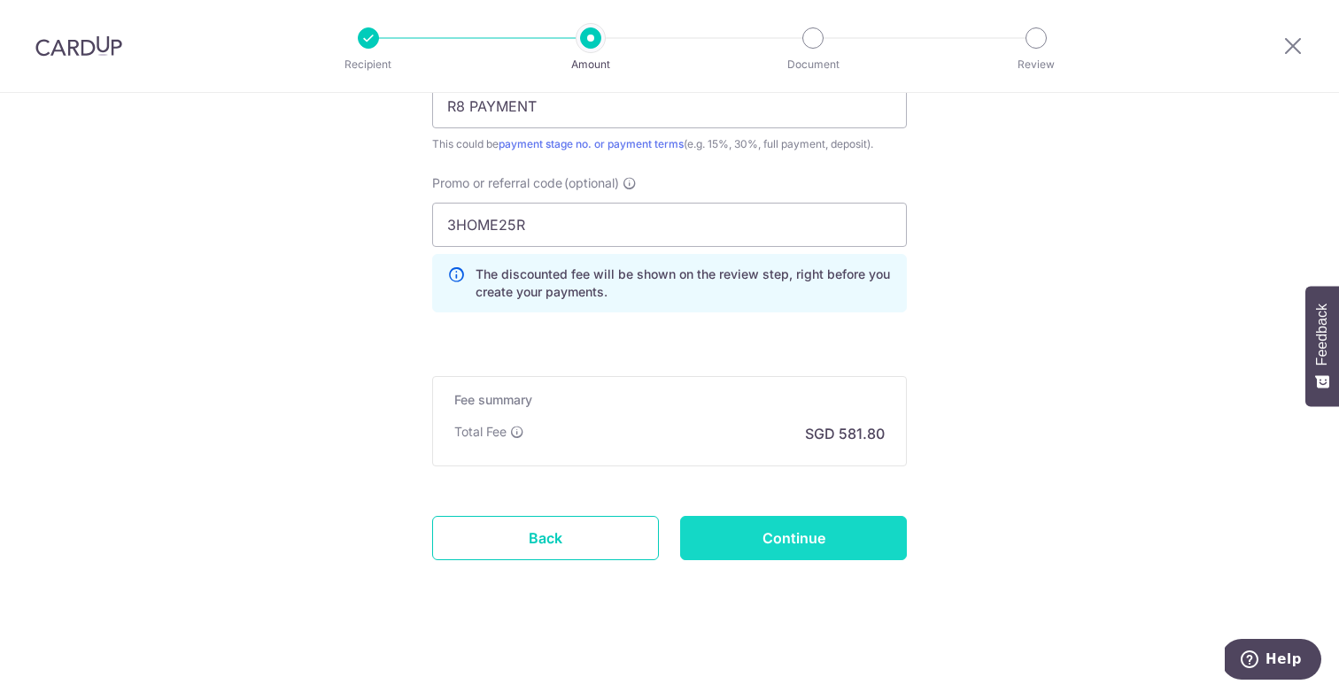
click at [793, 551] on input "Continue" at bounding box center [793, 538] width 227 height 44
type input "Update Schedule"
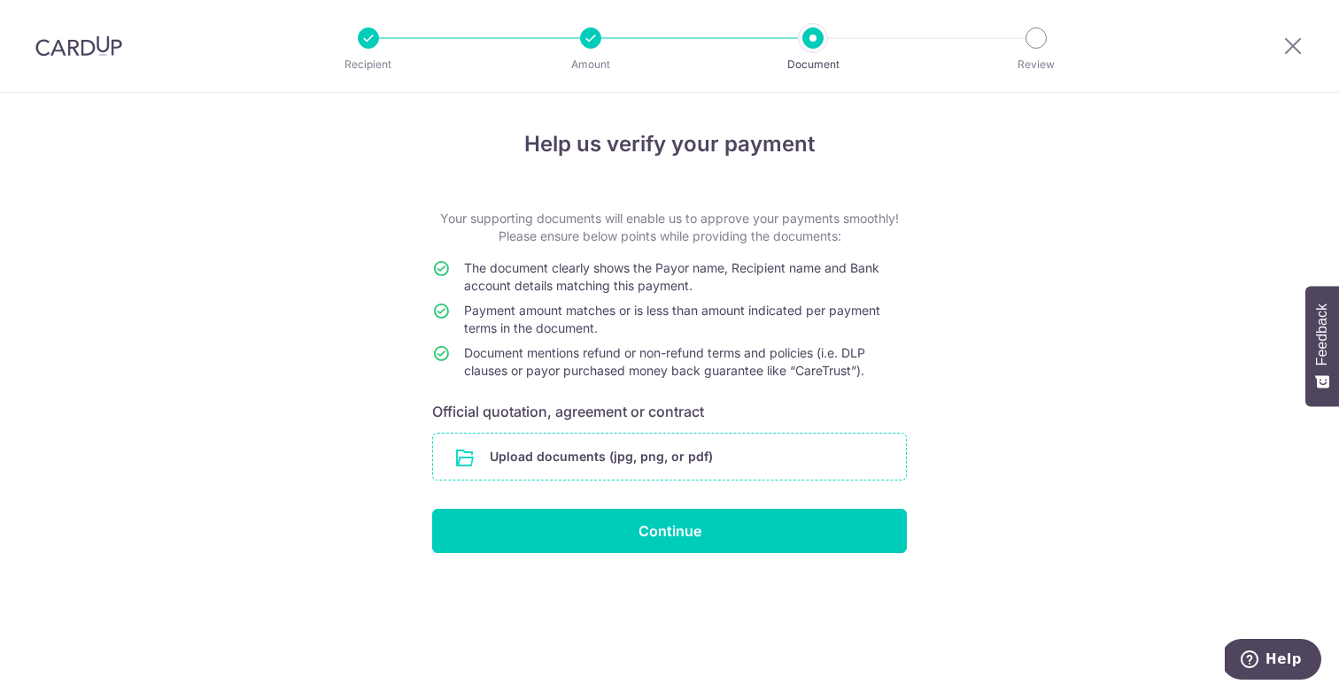
click at [601, 452] on input "file" at bounding box center [669, 457] width 473 height 46
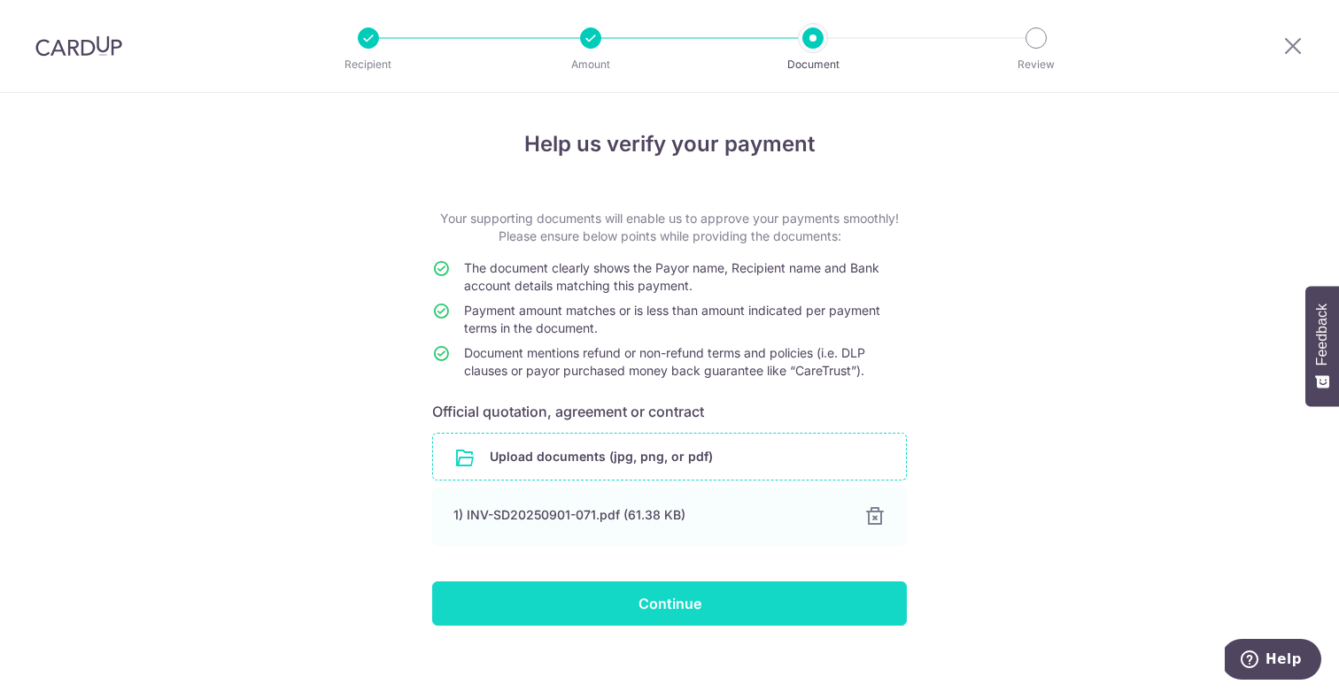
click at [835, 613] on input "Continue" at bounding box center [669, 604] width 475 height 44
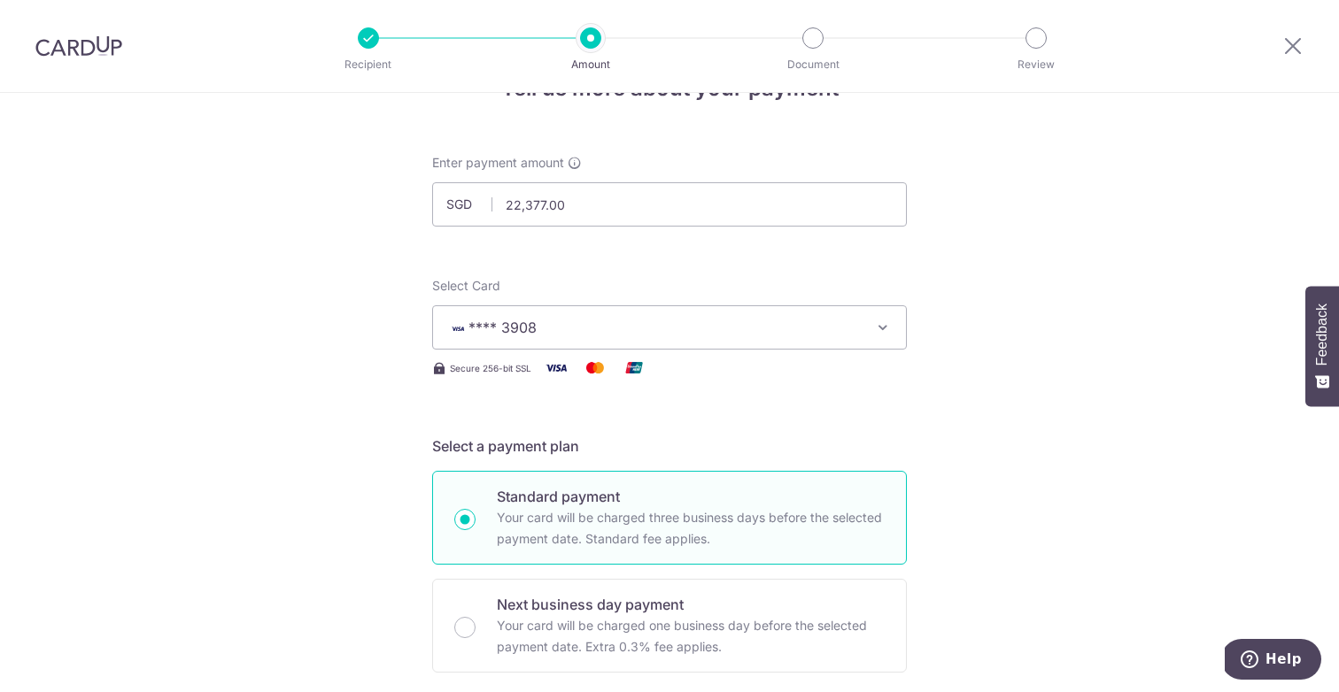
scroll to position [6, 0]
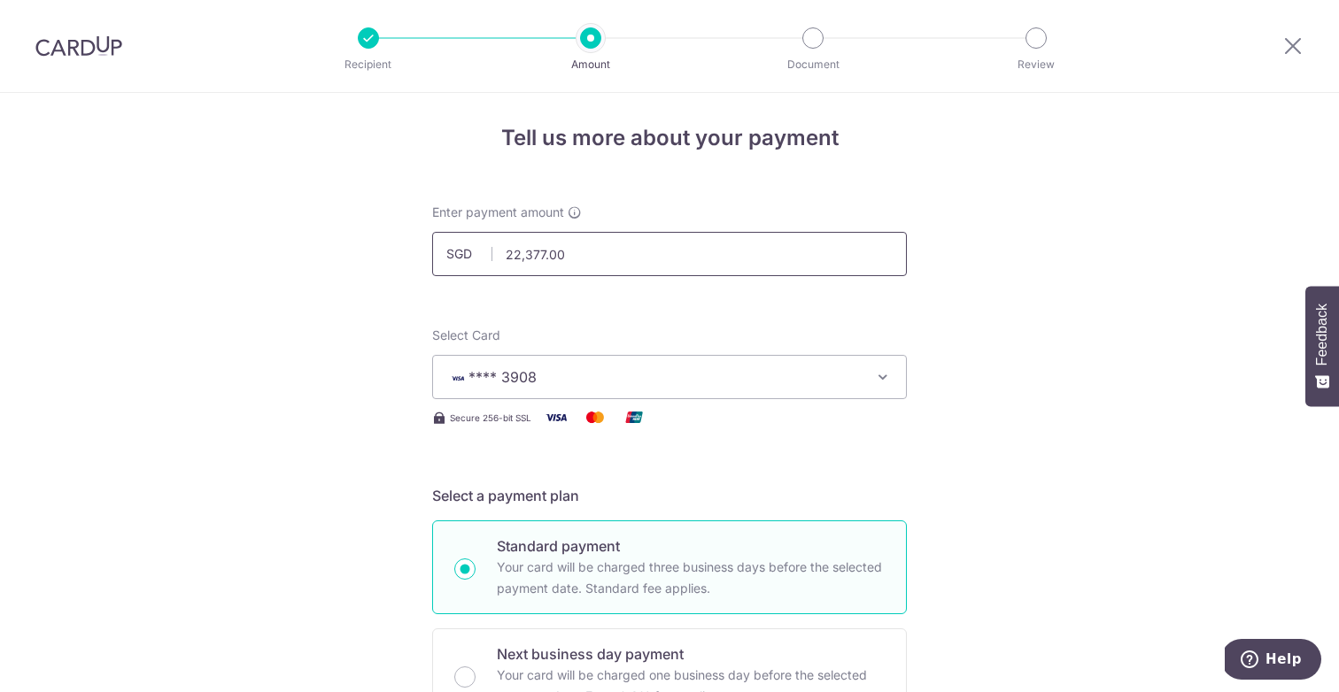
drag, startPoint x: 613, startPoint y: 247, endPoint x: 297, endPoint y: 238, distance: 316.2
paste input "11188.5"
type input "11,188.50"
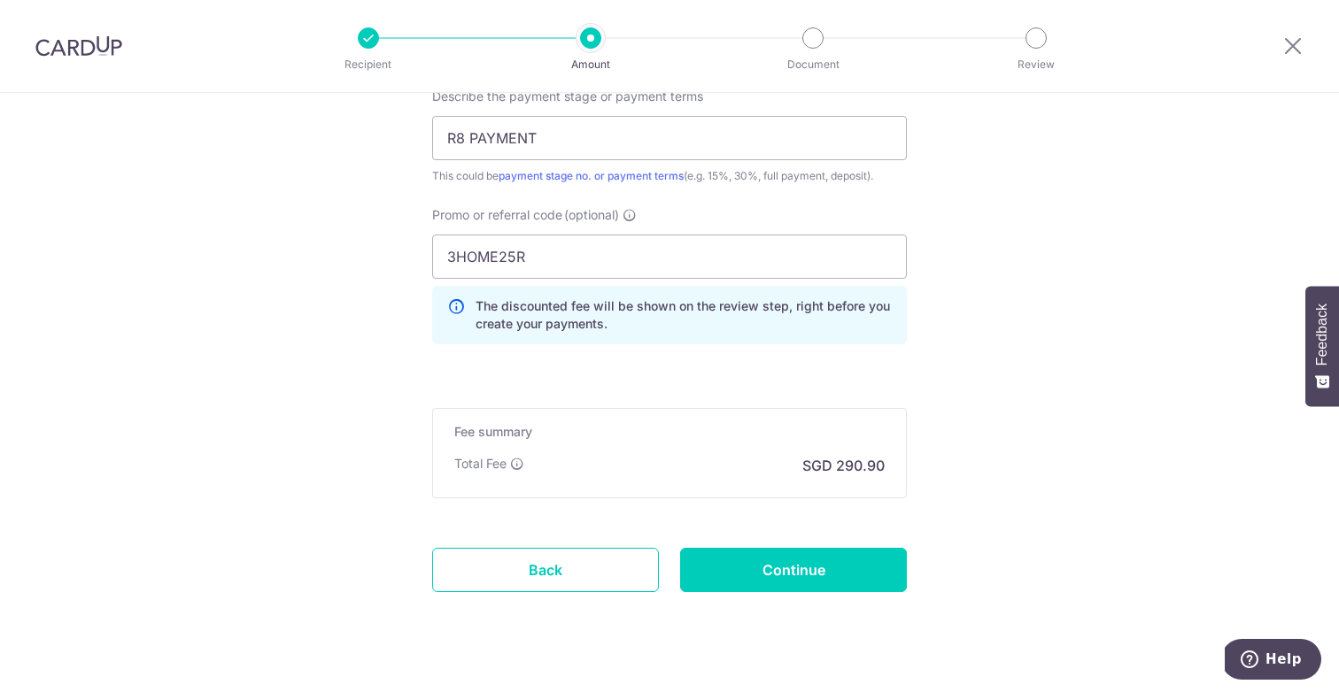
scroll to position [1170, 0]
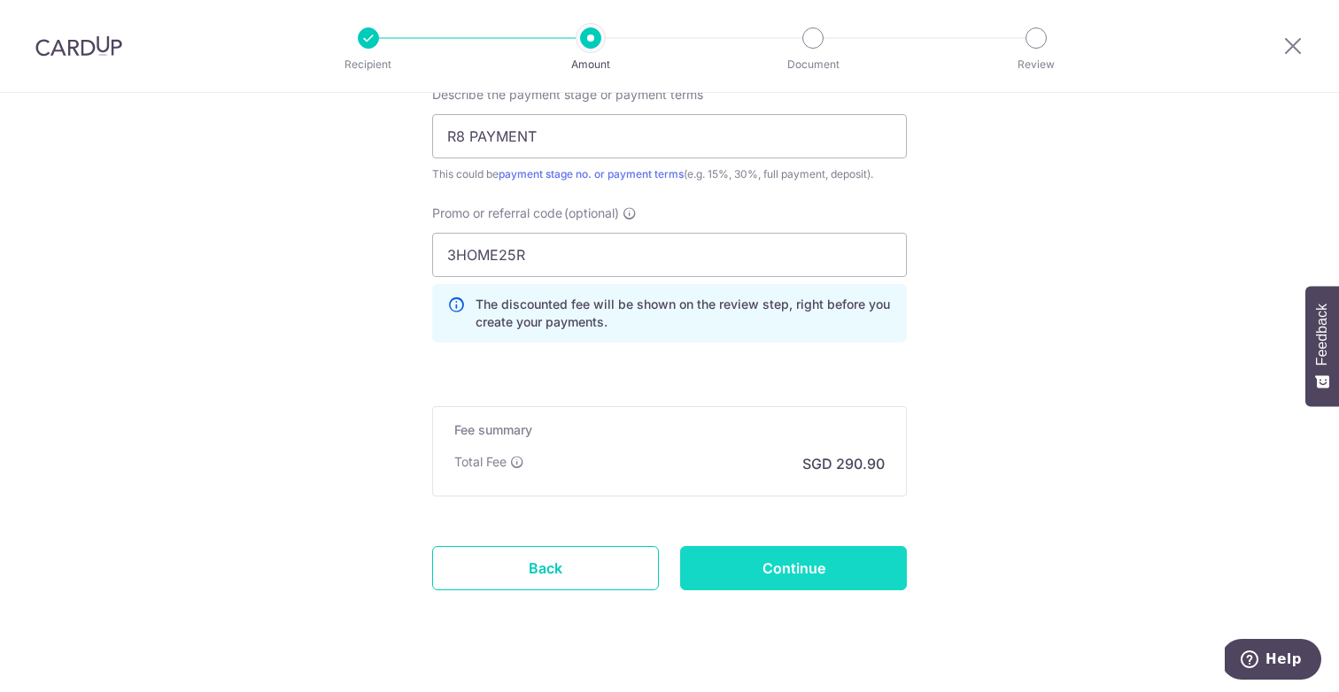
click at [760, 567] on input "Continue" at bounding box center [793, 568] width 227 height 44
type input "Update Schedule"
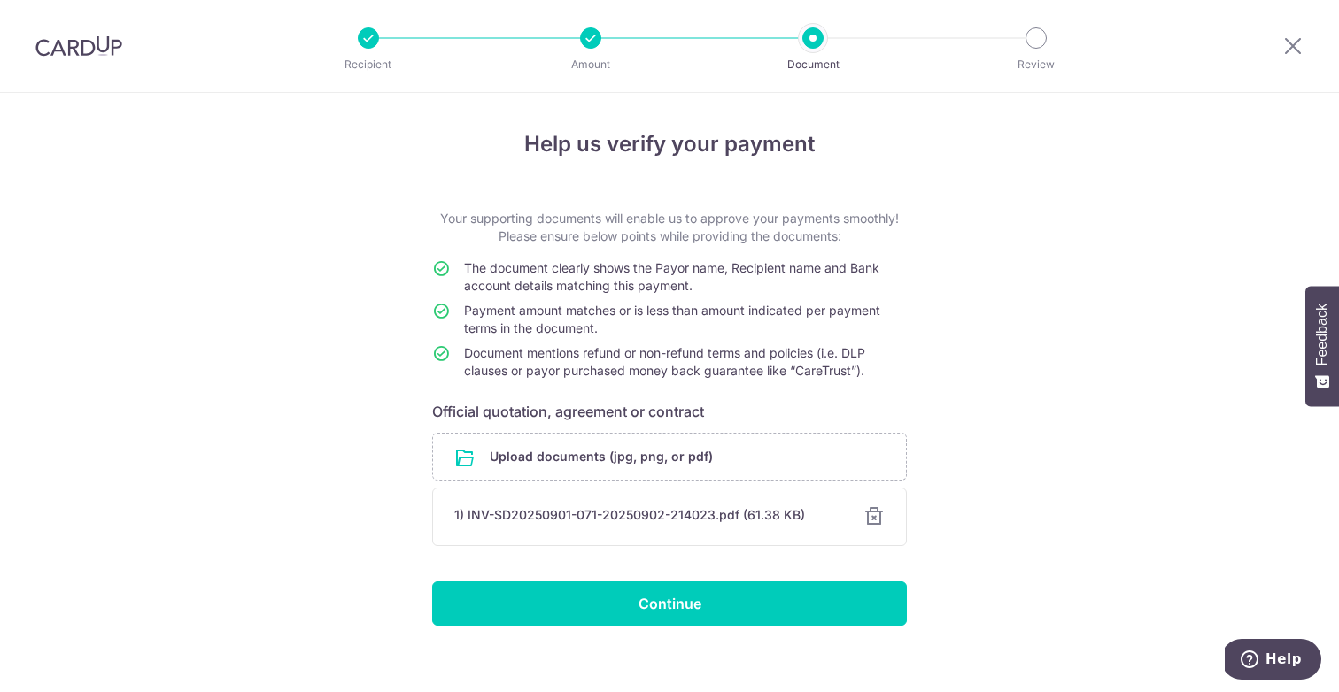
scroll to position [17, 0]
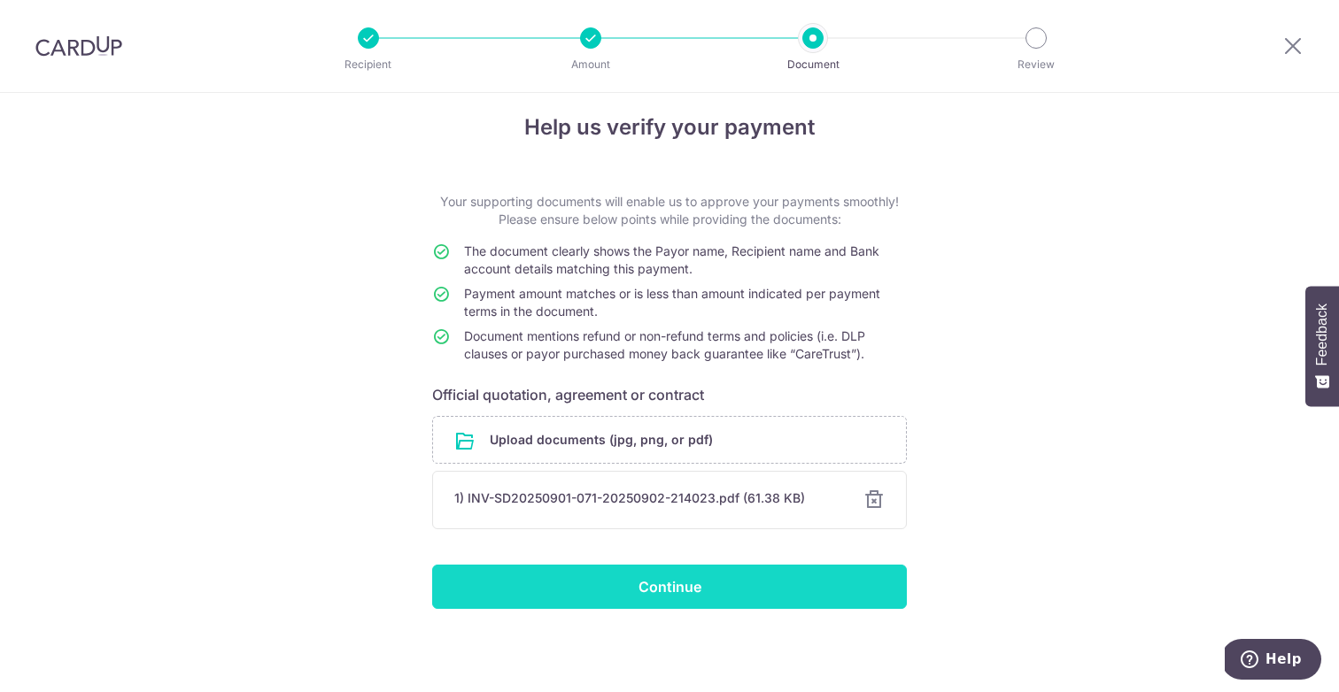
click at [707, 581] on input "Continue" at bounding box center [669, 587] width 475 height 44
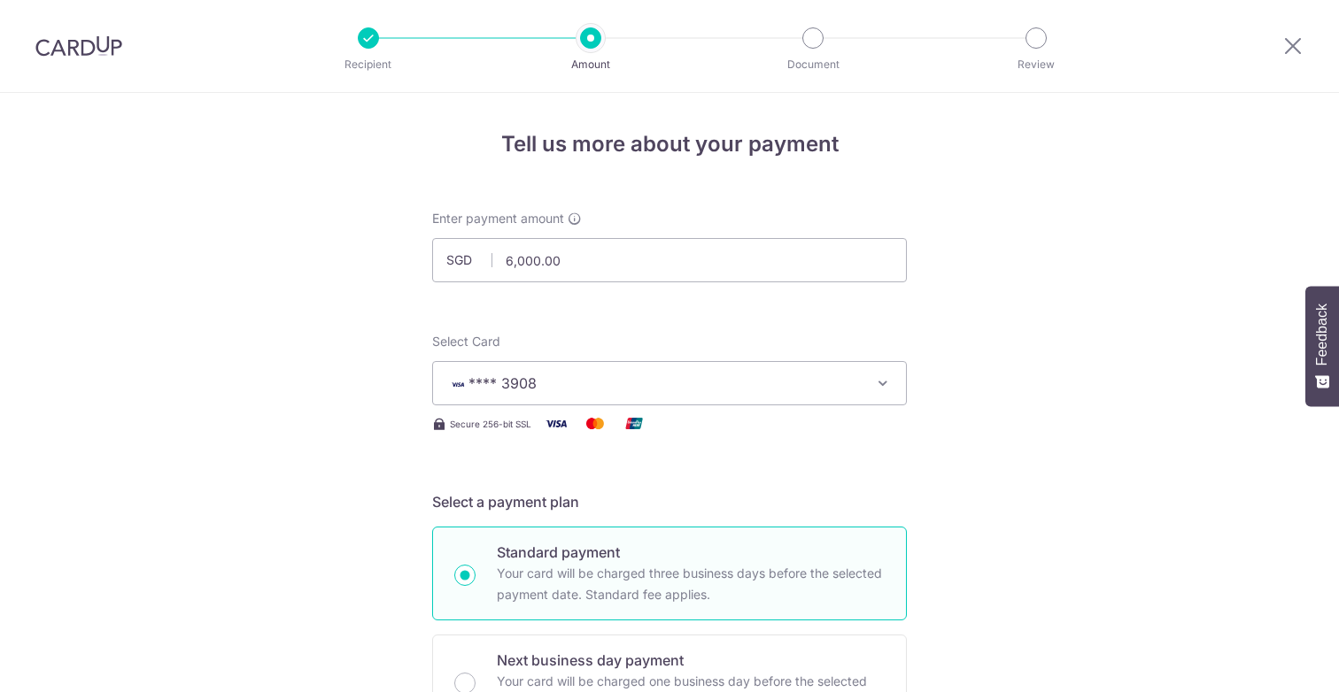
select select "1"
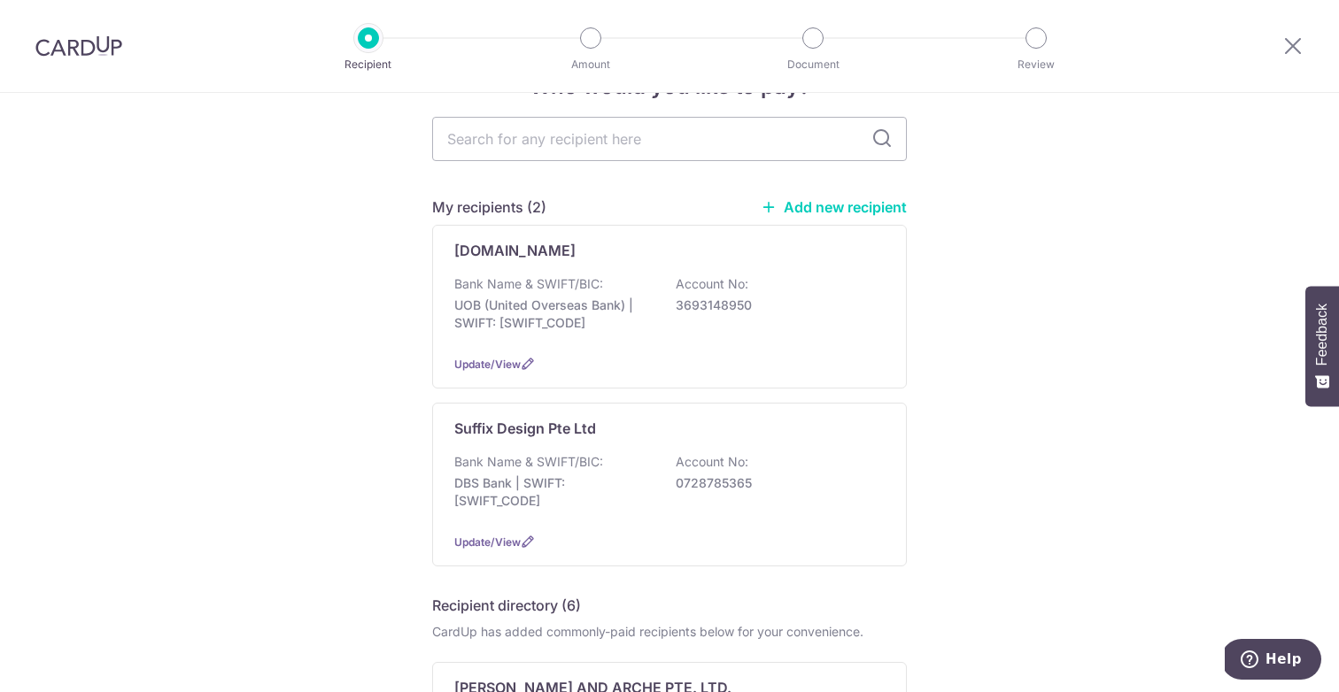
scroll to position [58, 0]
click at [491, 538] on span "Update/View" at bounding box center [487, 541] width 66 height 13
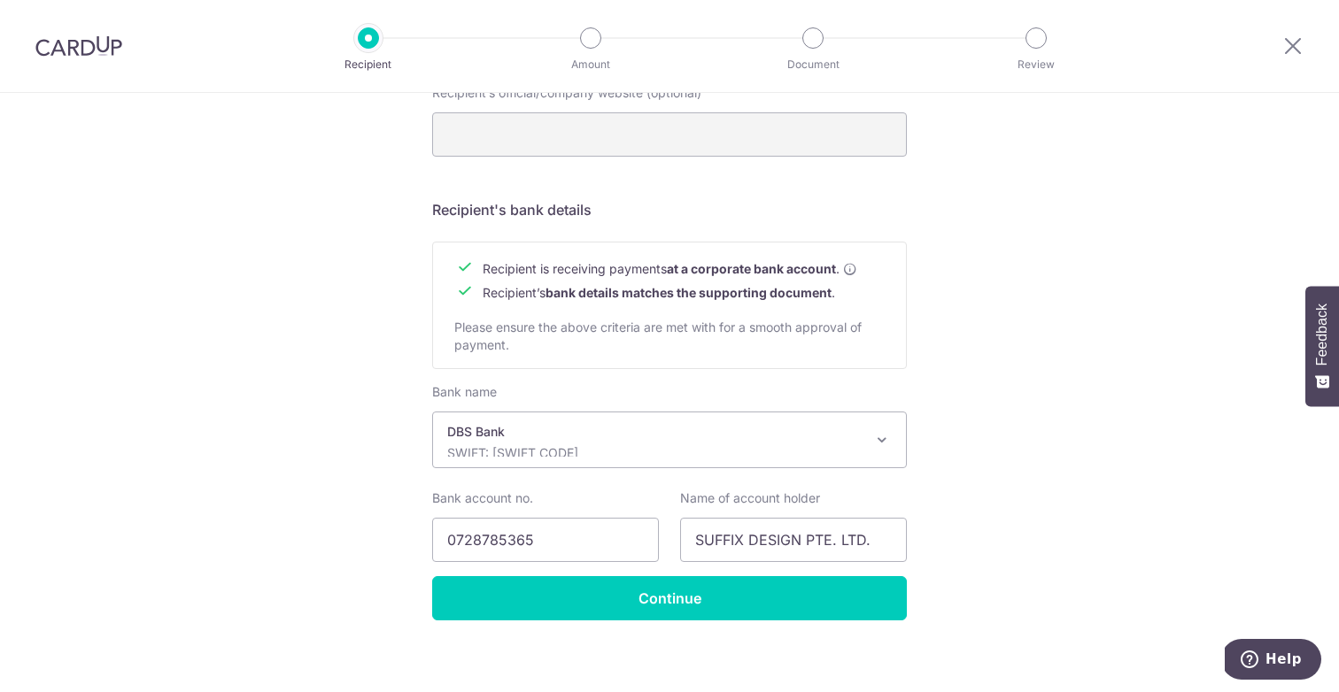
scroll to position [690, 0]
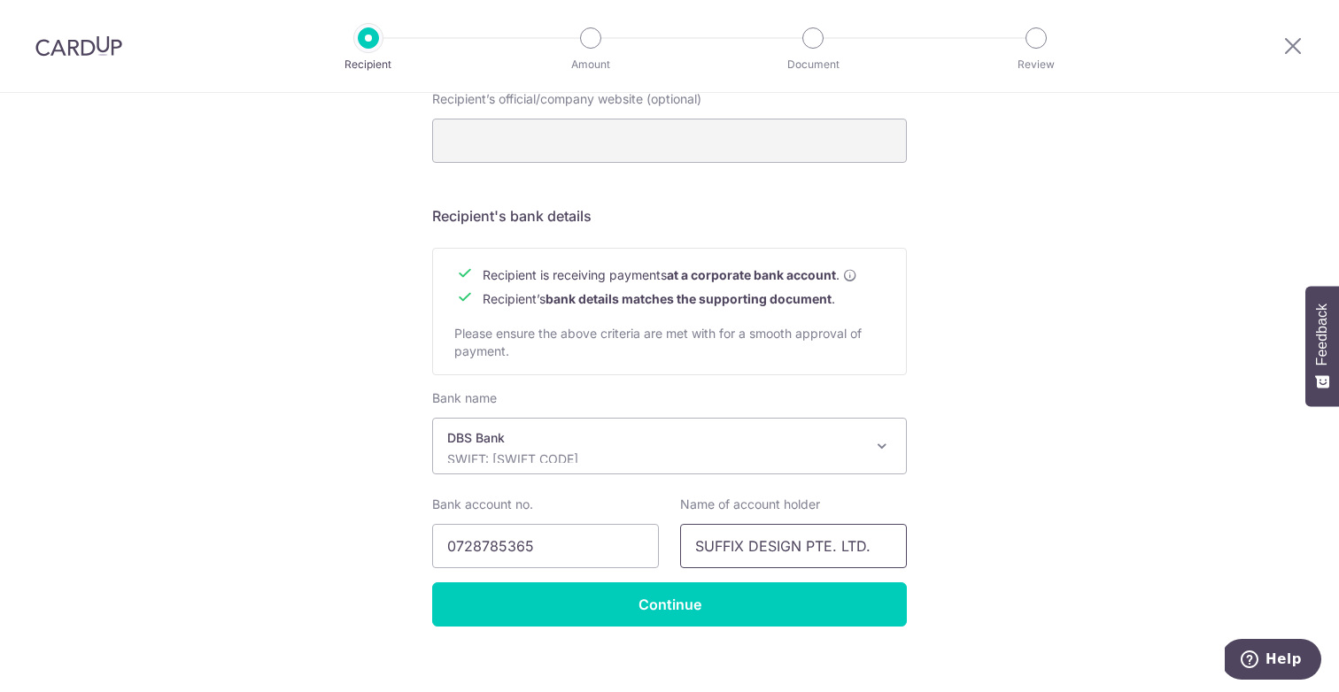
click at [837, 545] on input "SUFFIX DESIGN PTE. LTD." at bounding box center [793, 546] width 227 height 44
type input "SUFFIX DESIGN PTE. LTD."
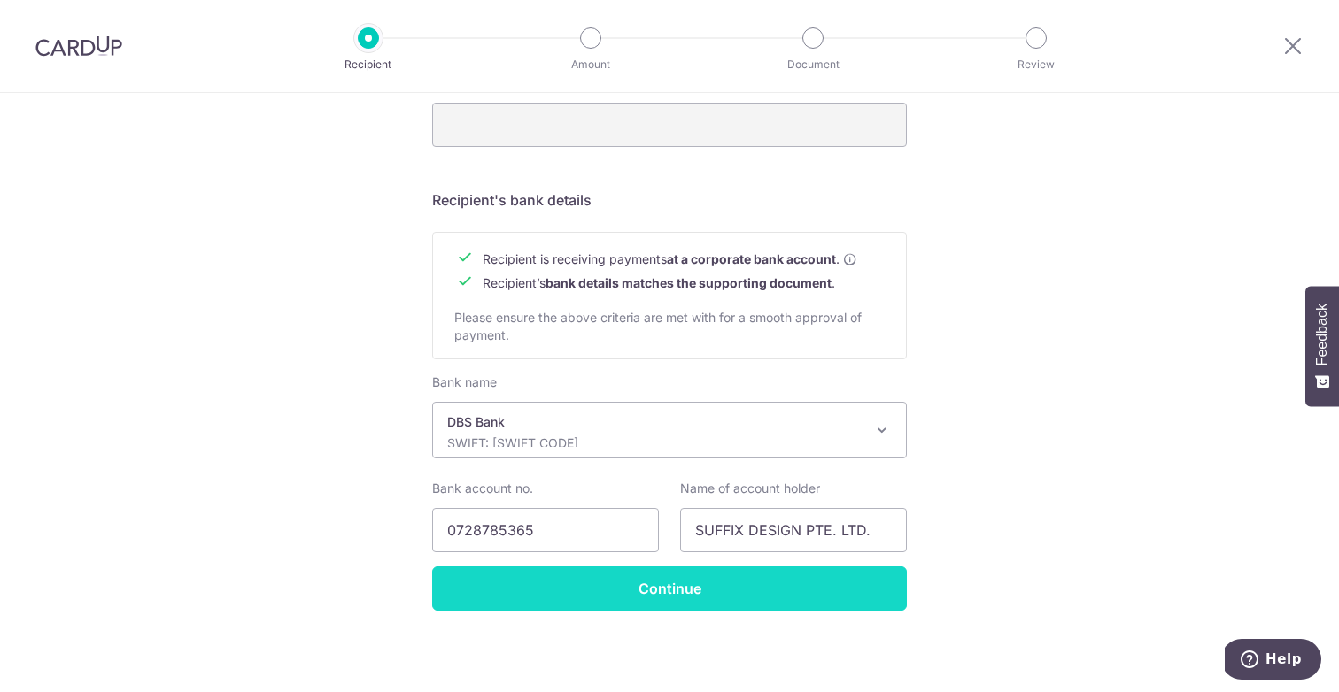
click at [568, 589] on input "Continue" at bounding box center [669, 589] width 475 height 44
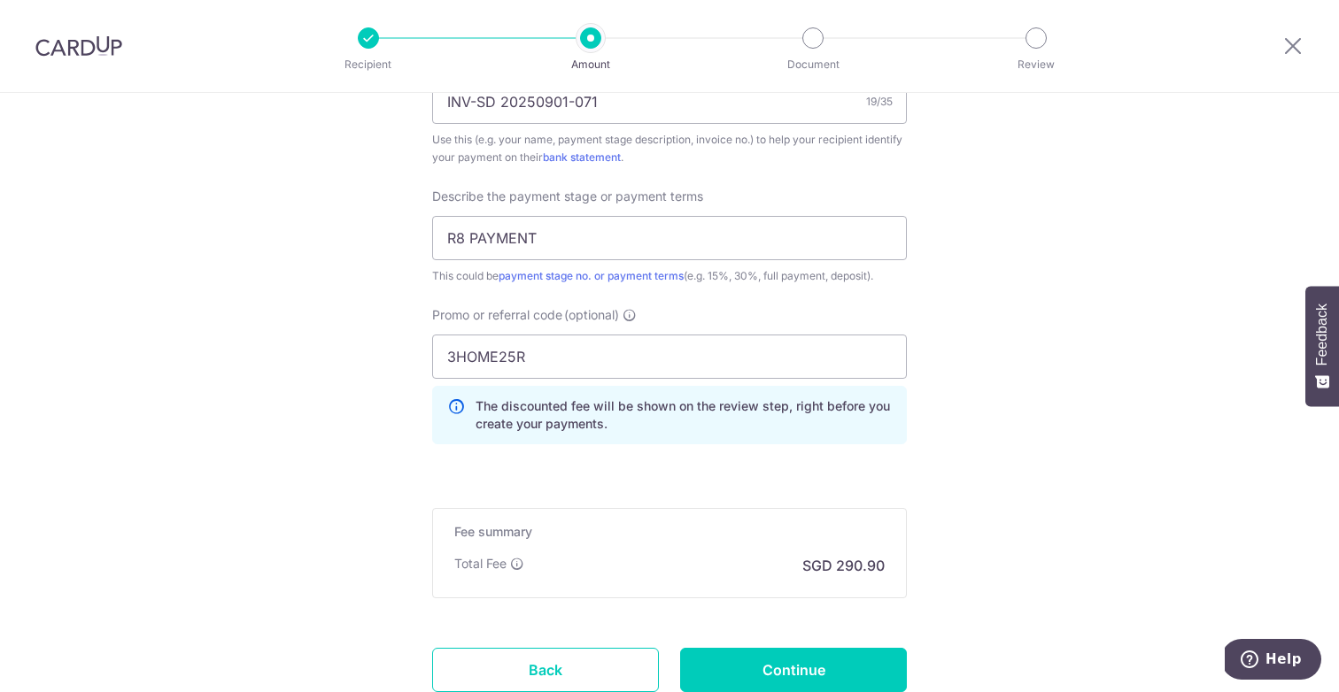
scroll to position [1155, 0]
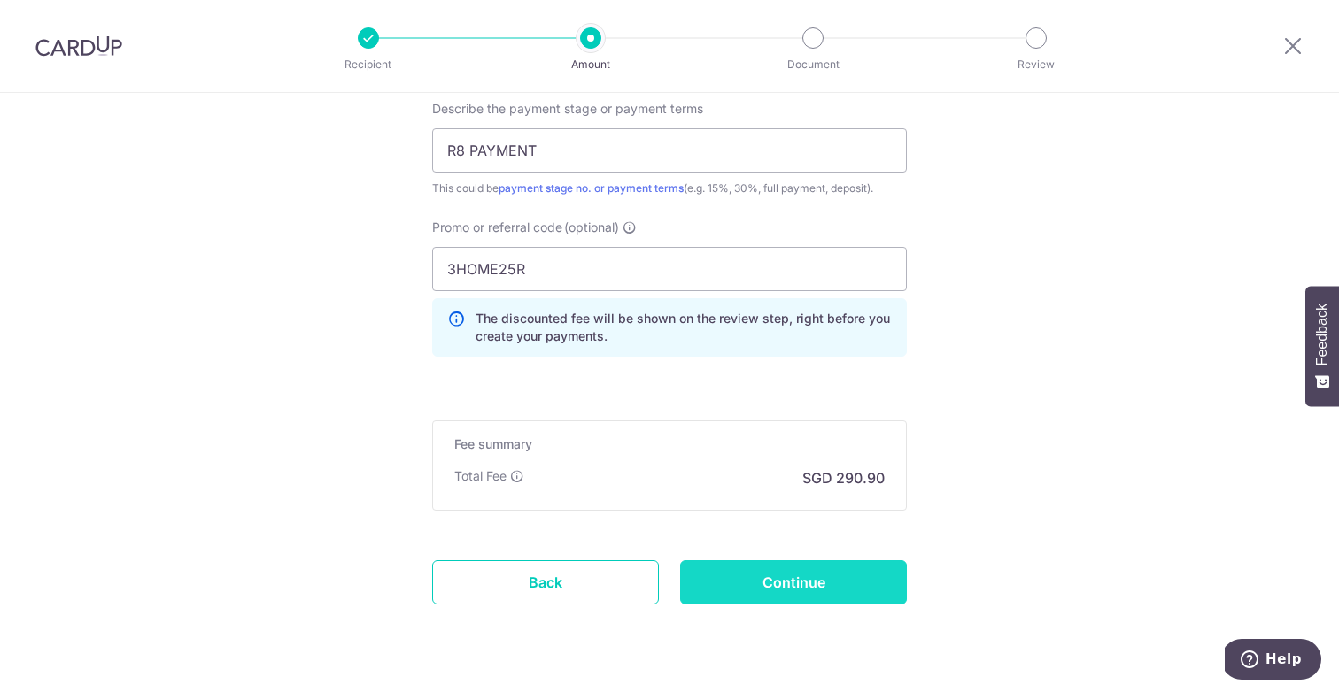
click at [753, 583] on input "Continue" at bounding box center [793, 582] width 227 height 44
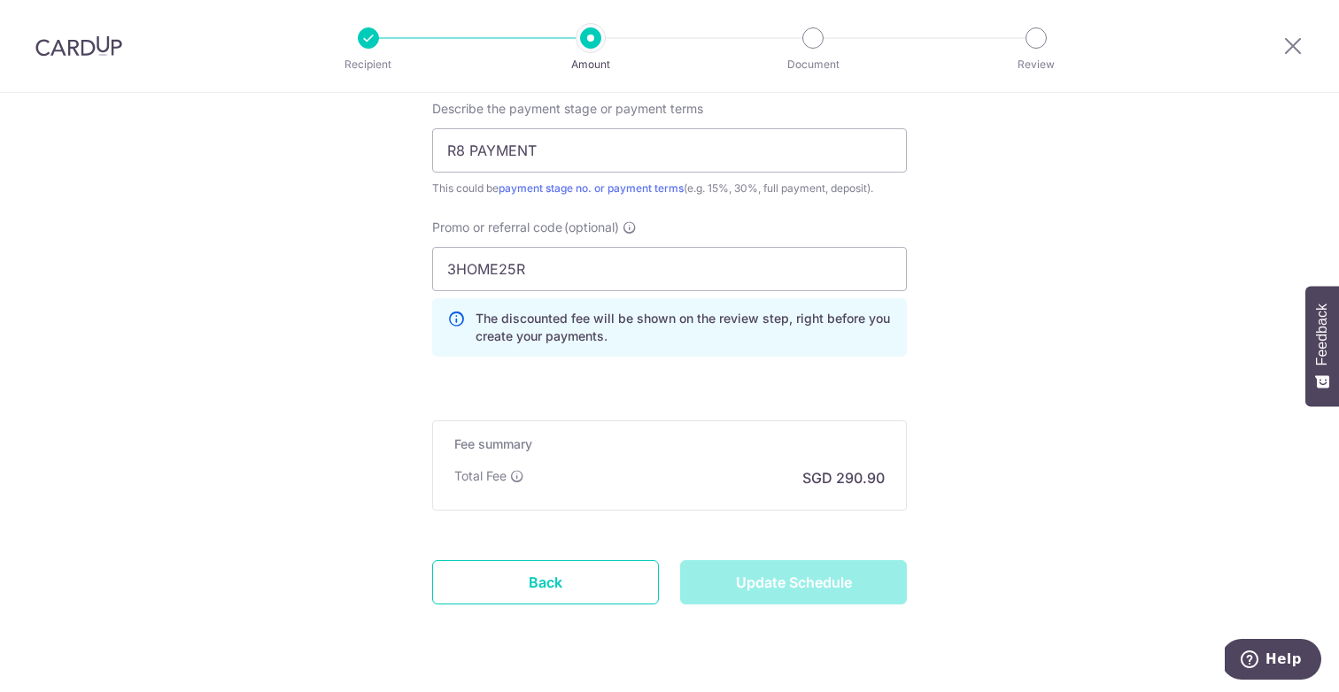
type input "Update Schedule"
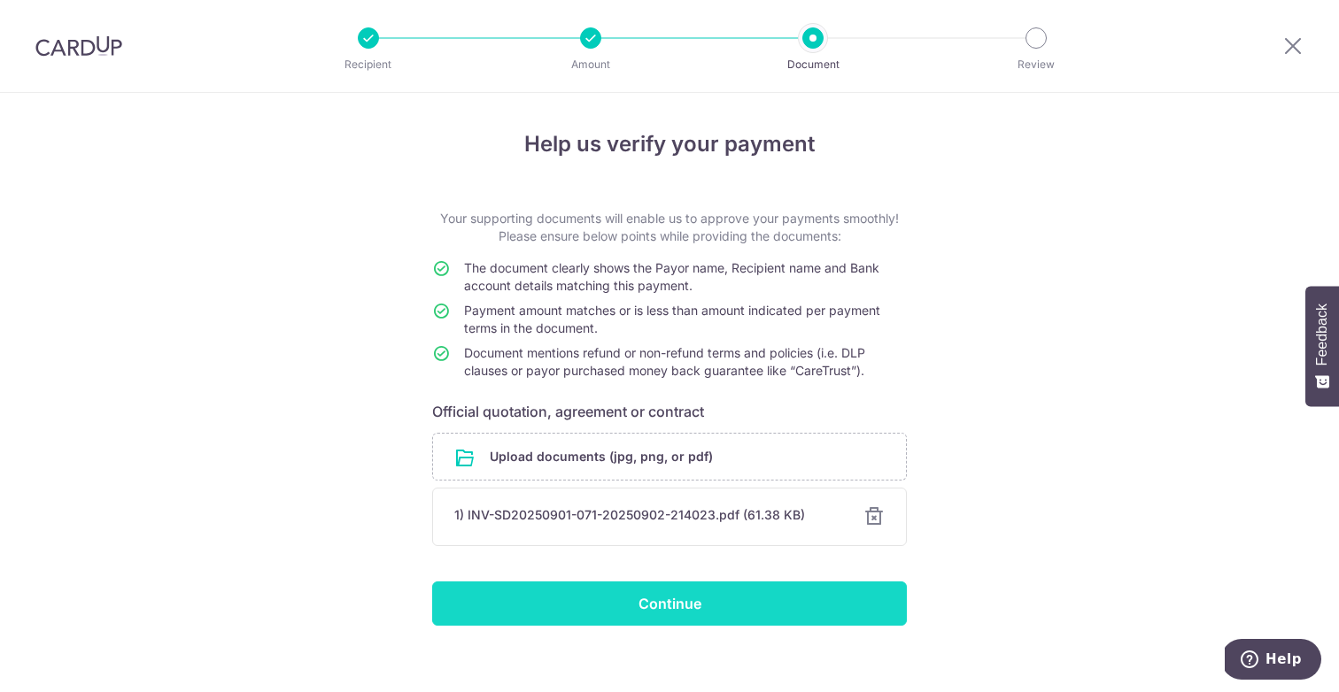
click at [622, 594] on input "Continue" at bounding box center [669, 604] width 475 height 44
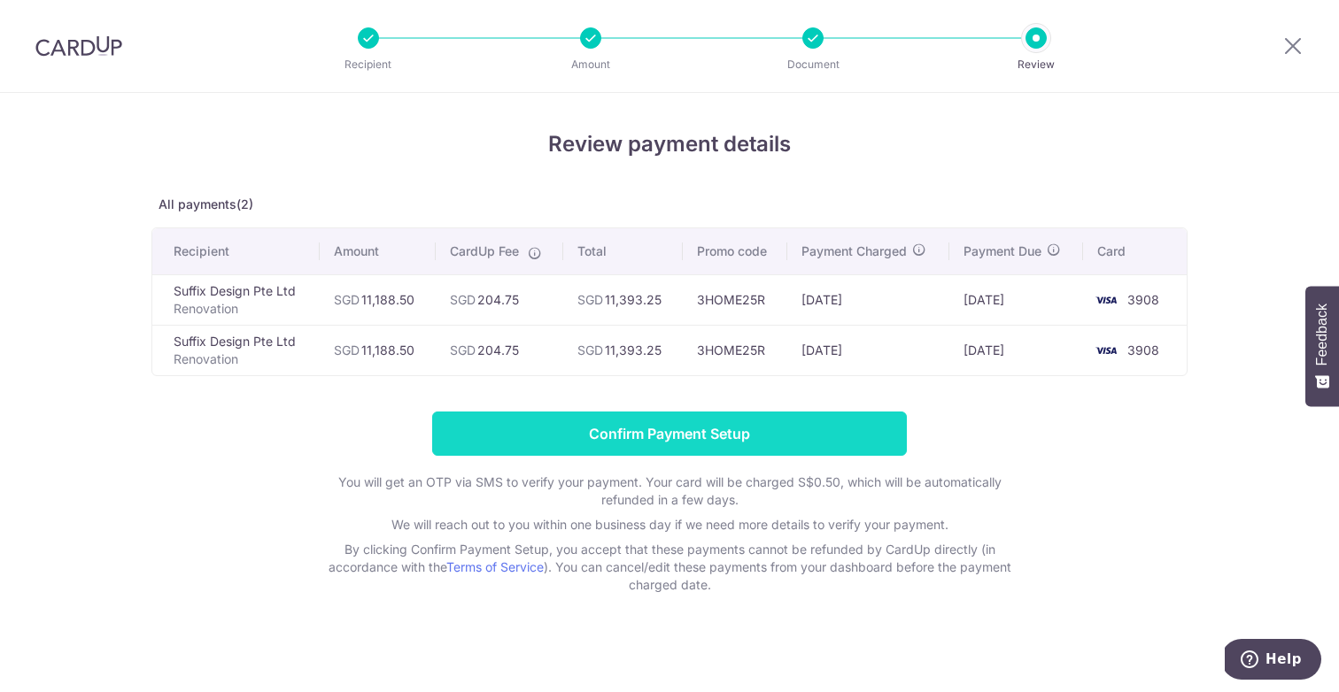
click at [822, 436] on input "Confirm Payment Setup" at bounding box center [669, 434] width 475 height 44
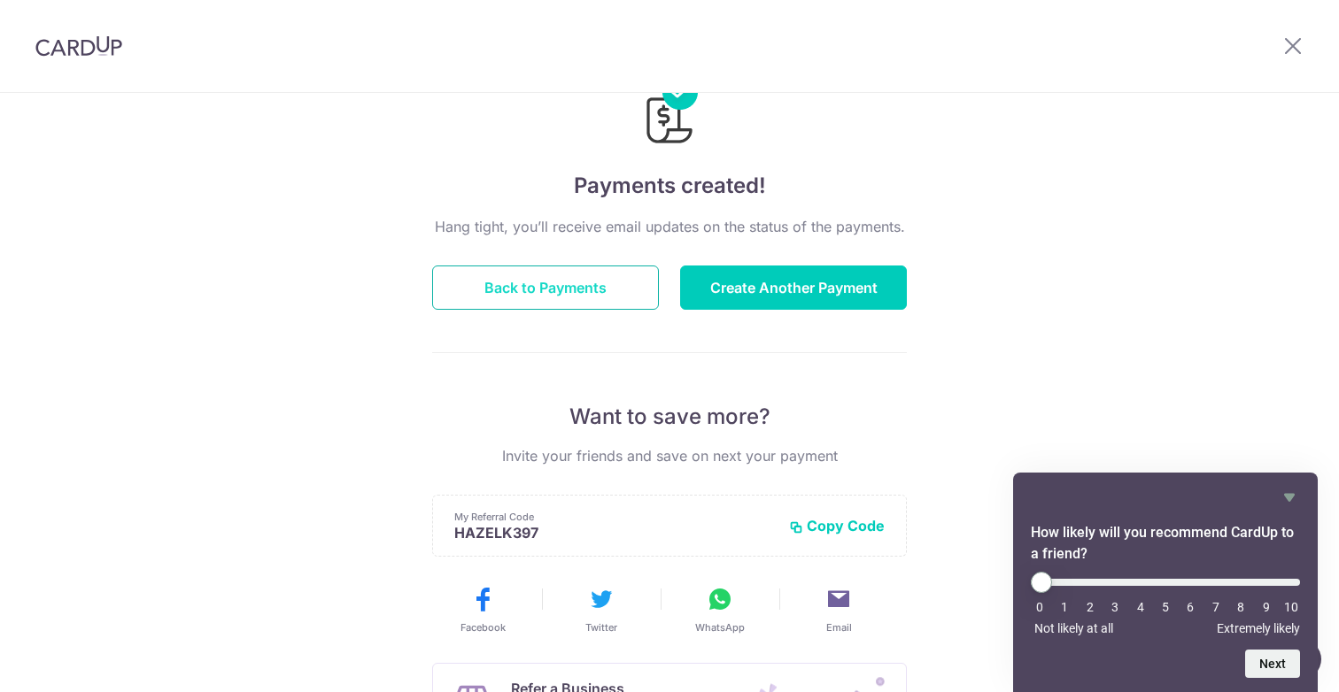
scroll to position [63, 0]
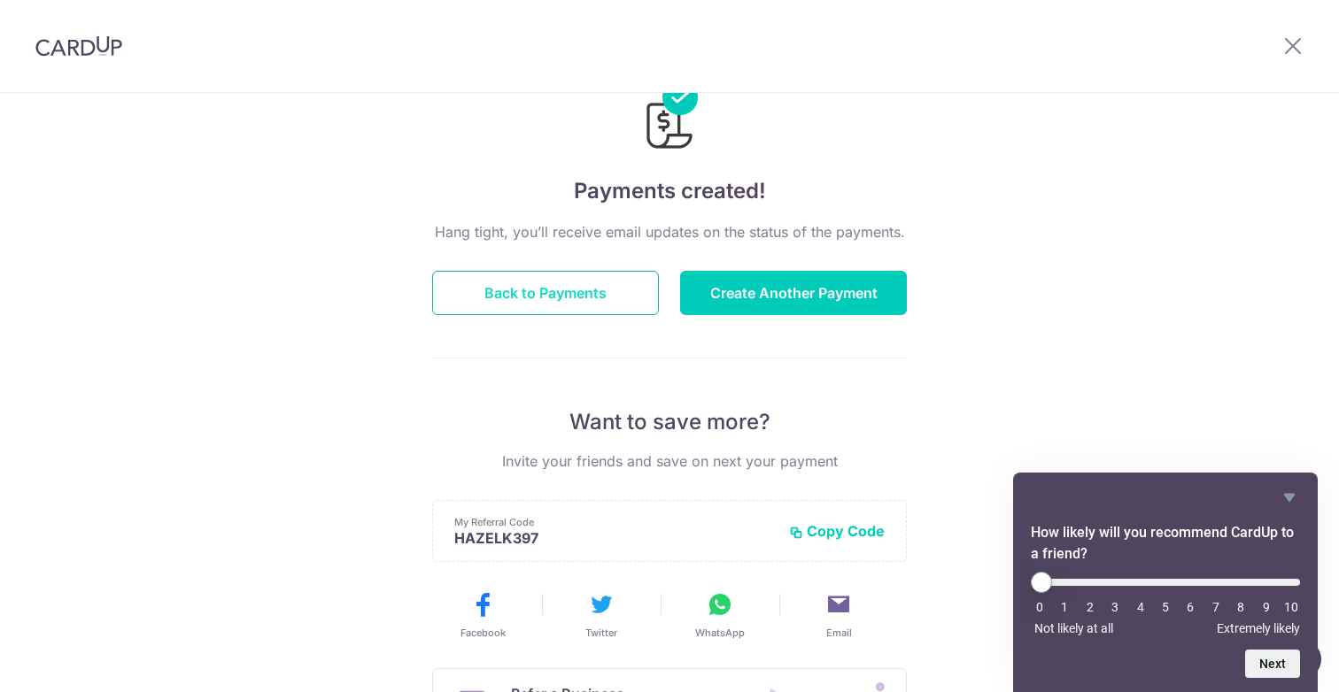
click at [579, 294] on button "Back to Payments" at bounding box center [545, 293] width 227 height 44
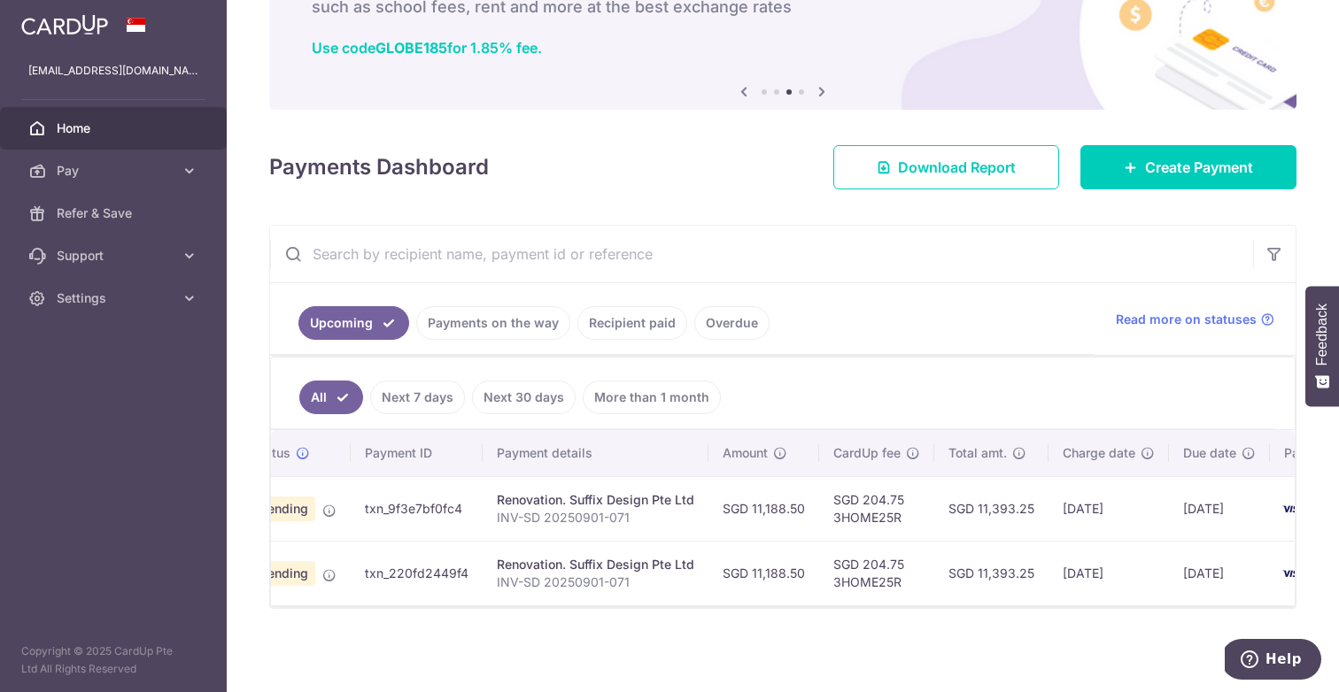
scroll to position [0, 63]
